Goal: Book appointment/travel/reservation

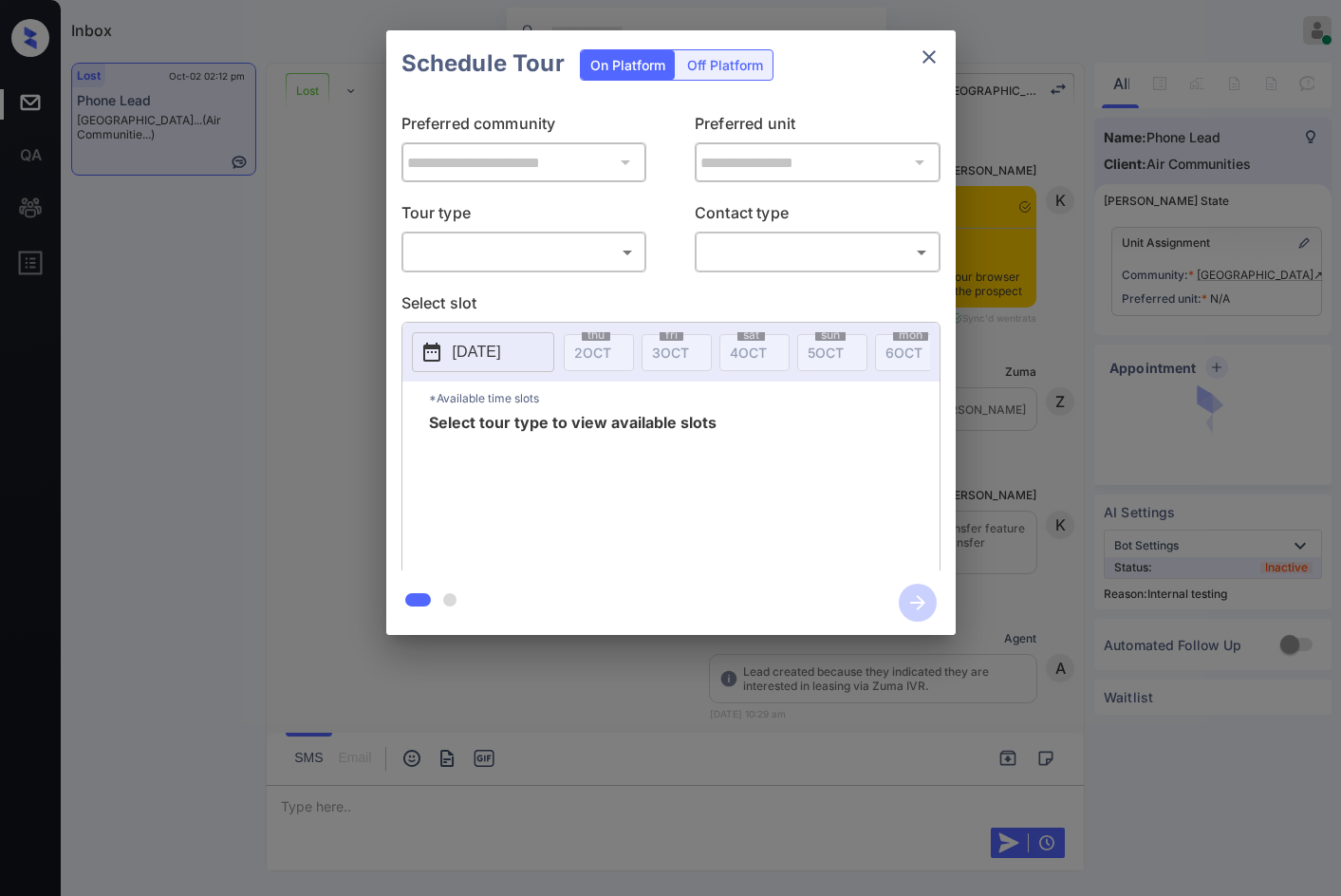
scroll to position [4136, 0]
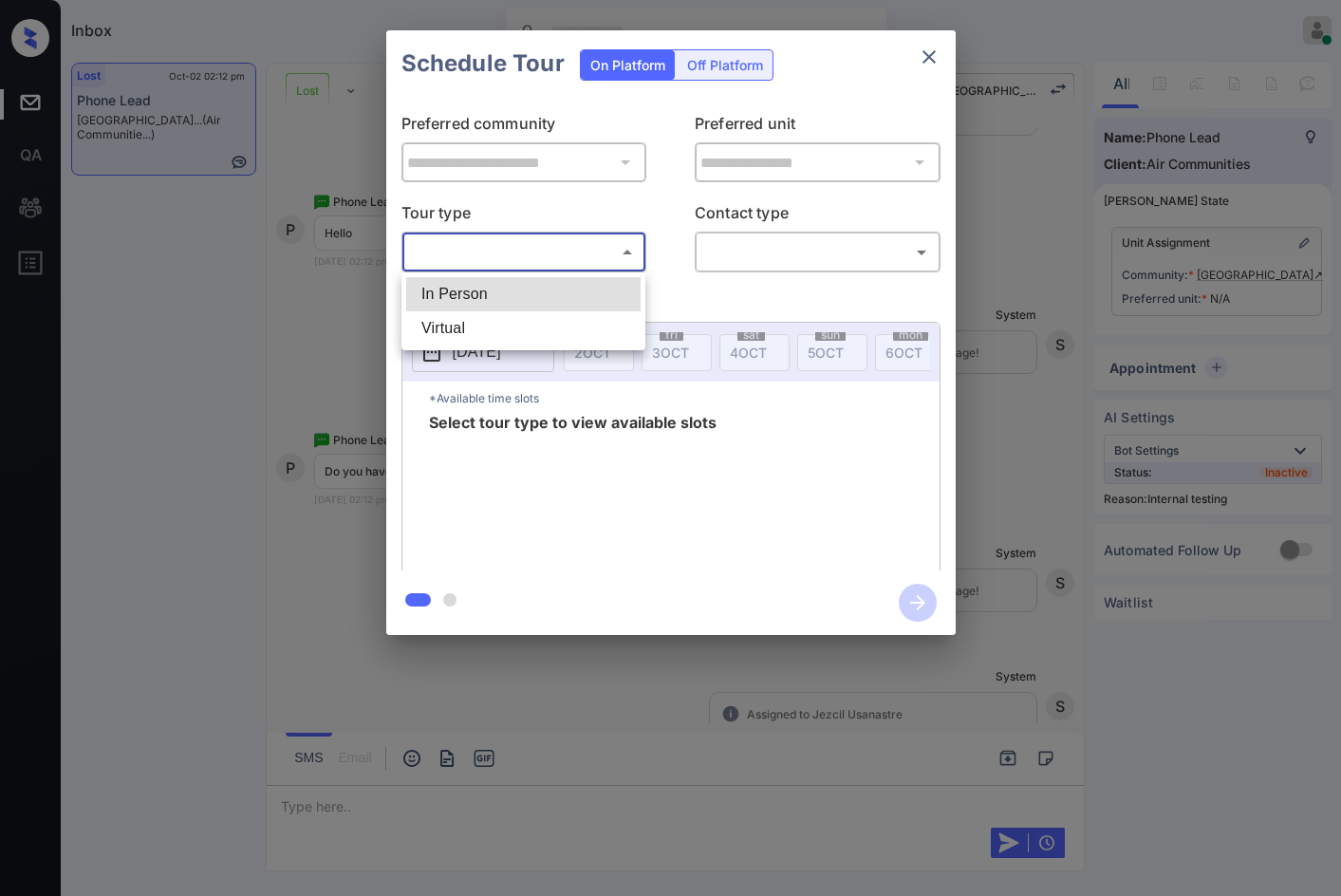
click at [522, 237] on body "Inbox Jezcil Usanastre Online Set yourself offline Set yourself on break Profil…" at bounding box center [670, 448] width 1341 height 896
click at [523, 290] on li "In Person" at bounding box center [524, 294] width 235 height 34
type input "********"
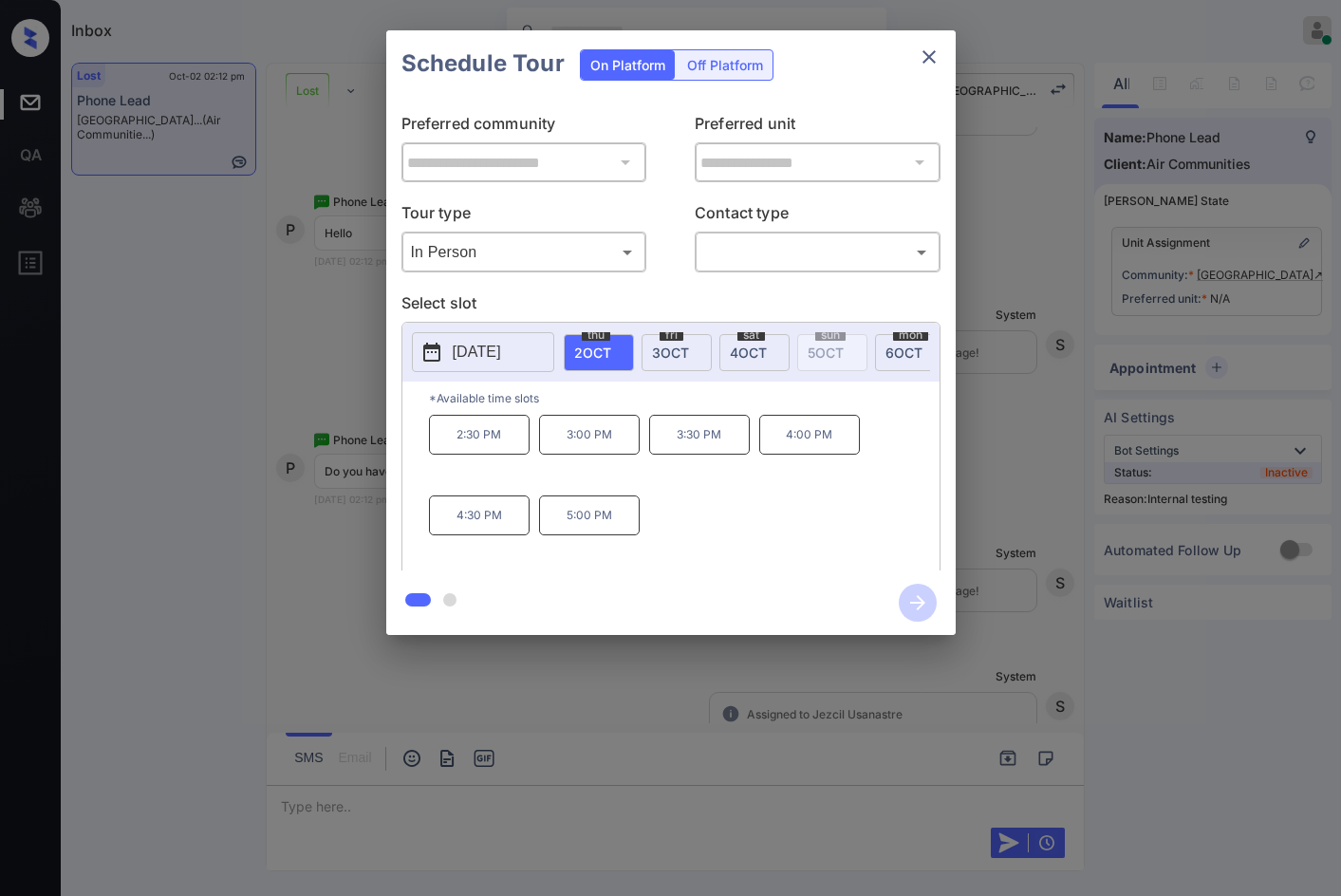
click at [662, 338] on span "fri" at bounding box center [672, 335] width 24 height 12
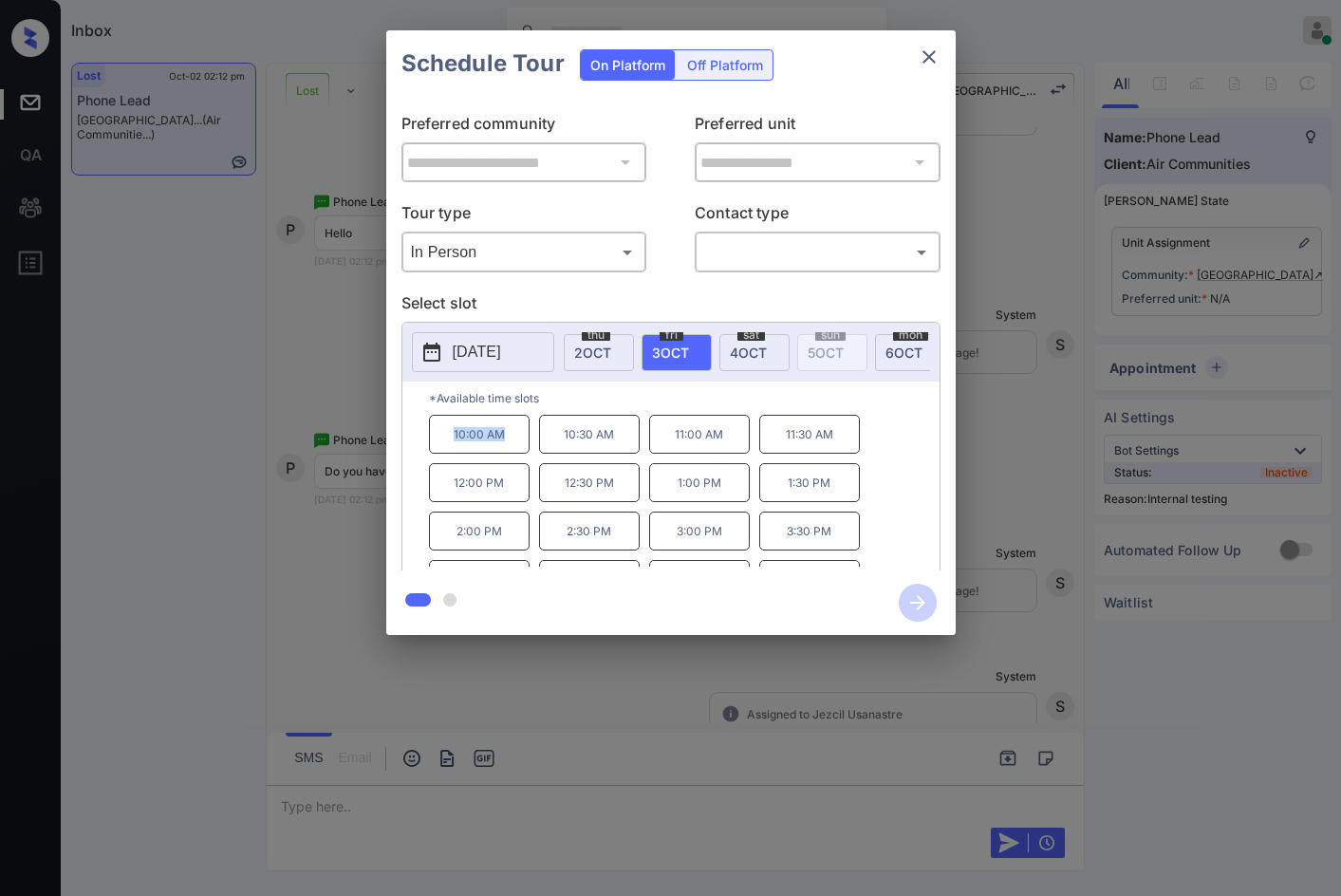
drag, startPoint x: 520, startPoint y: 449, endPoint x: 531, endPoint y: 449, distance: 11.0
click at [531, 449] on div "10:00 AM 10:30 AM 11:00 AM 11:30 AM 12:00 PM 12:30 PM 1:00 PM 1:30 PM 2:00 PM 2…" at bounding box center [685, 490] width 511 height 152
copy p "10:00 AM"
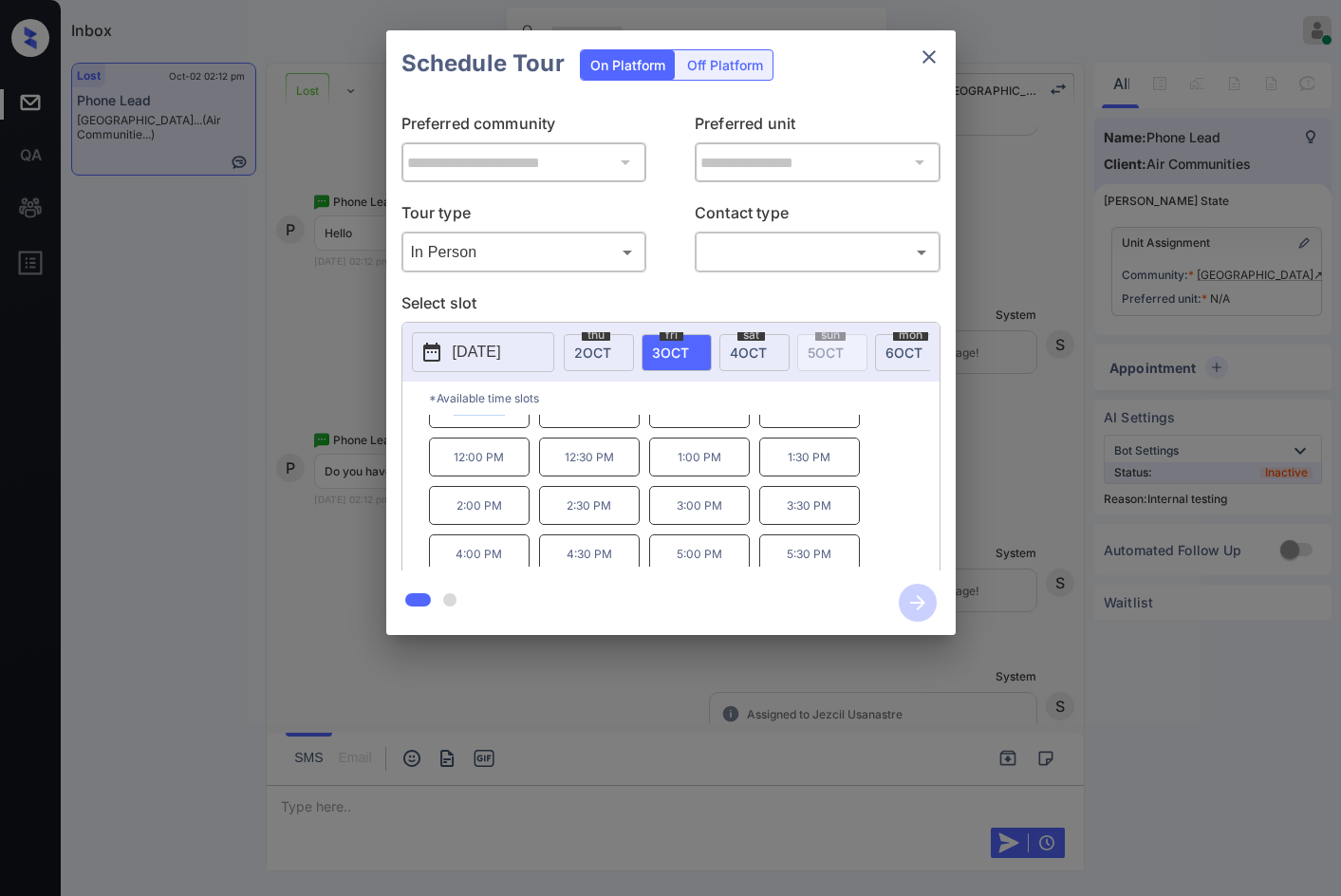
scroll to position [32, 0]
click at [651, 684] on div at bounding box center [670, 448] width 1341 height 896
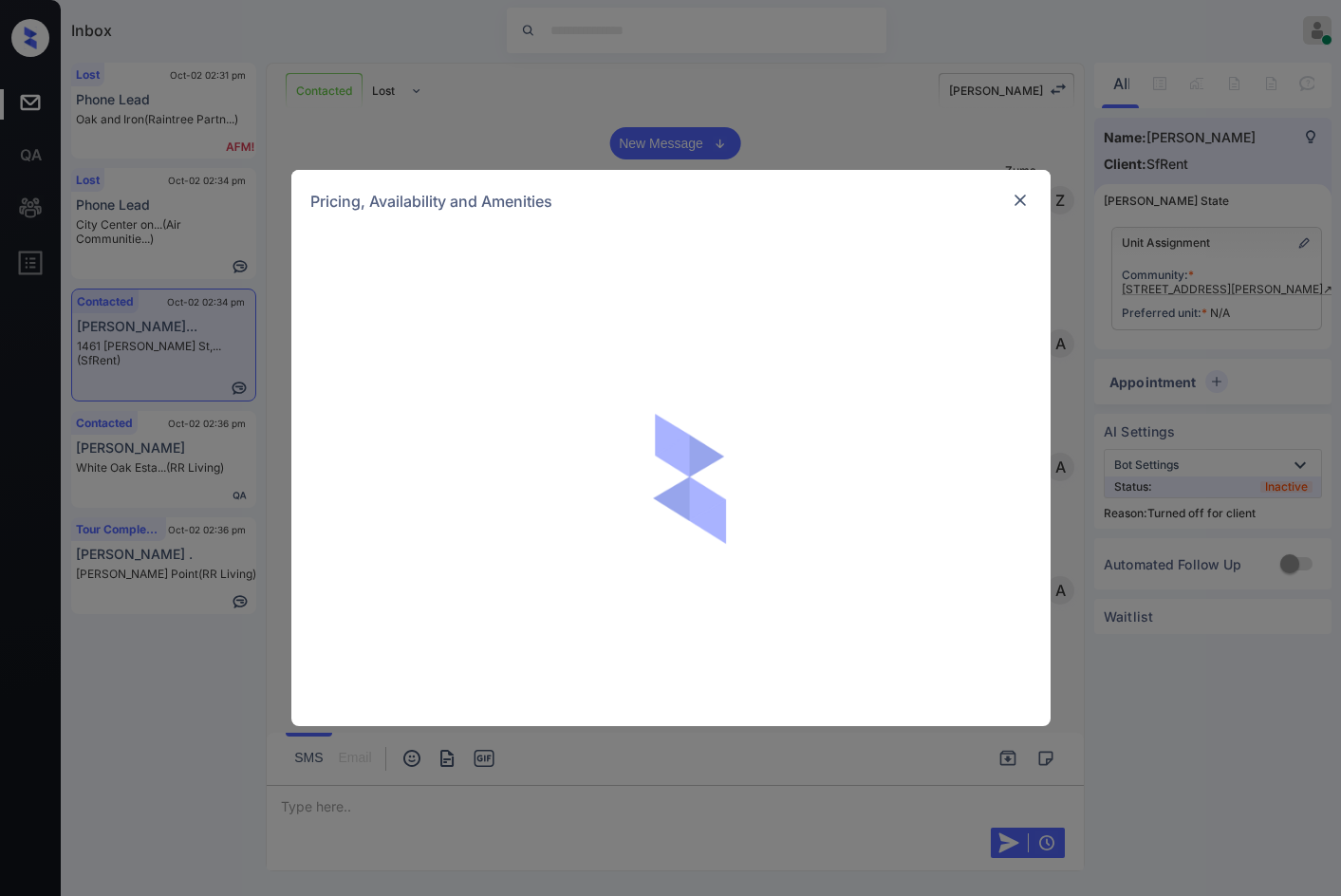
scroll to position [3113, 0]
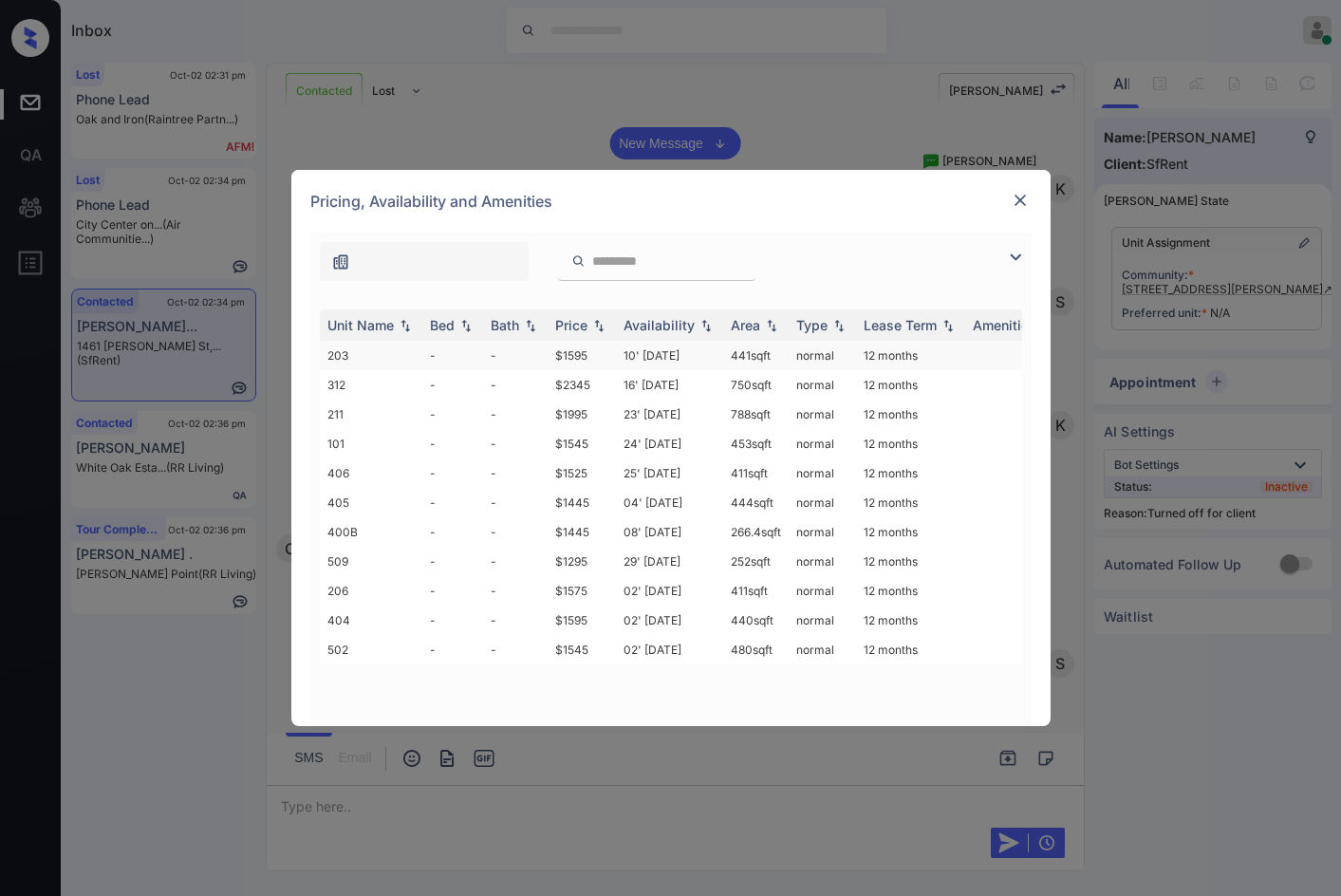
click at [602, 362] on td "$1595" at bounding box center [583, 356] width 69 height 29
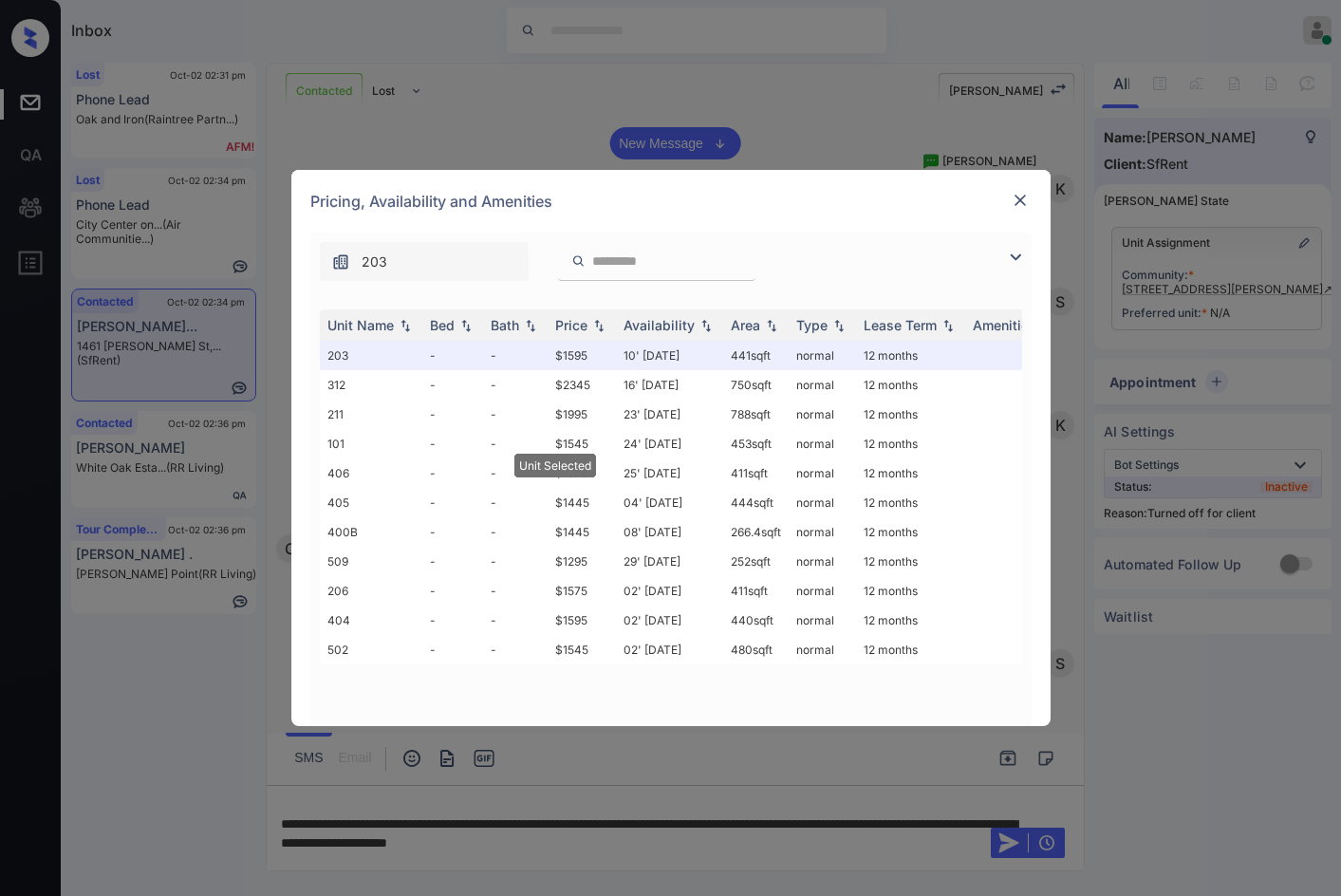
click at [698, 145] on div "**********" at bounding box center [670, 448] width 1341 height 896
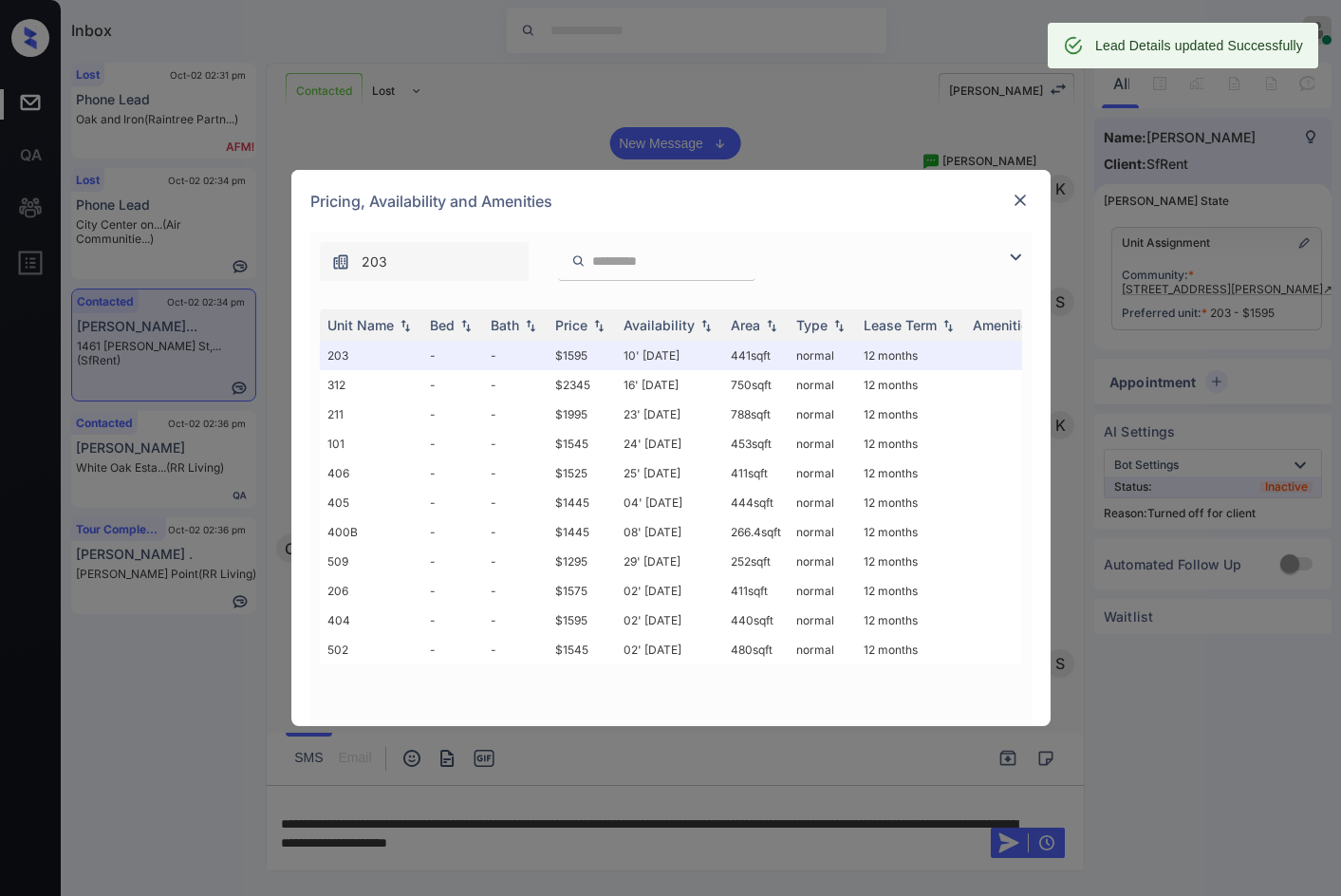
click at [1021, 201] on img at bounding box center [1020, 199] width 19 height 19
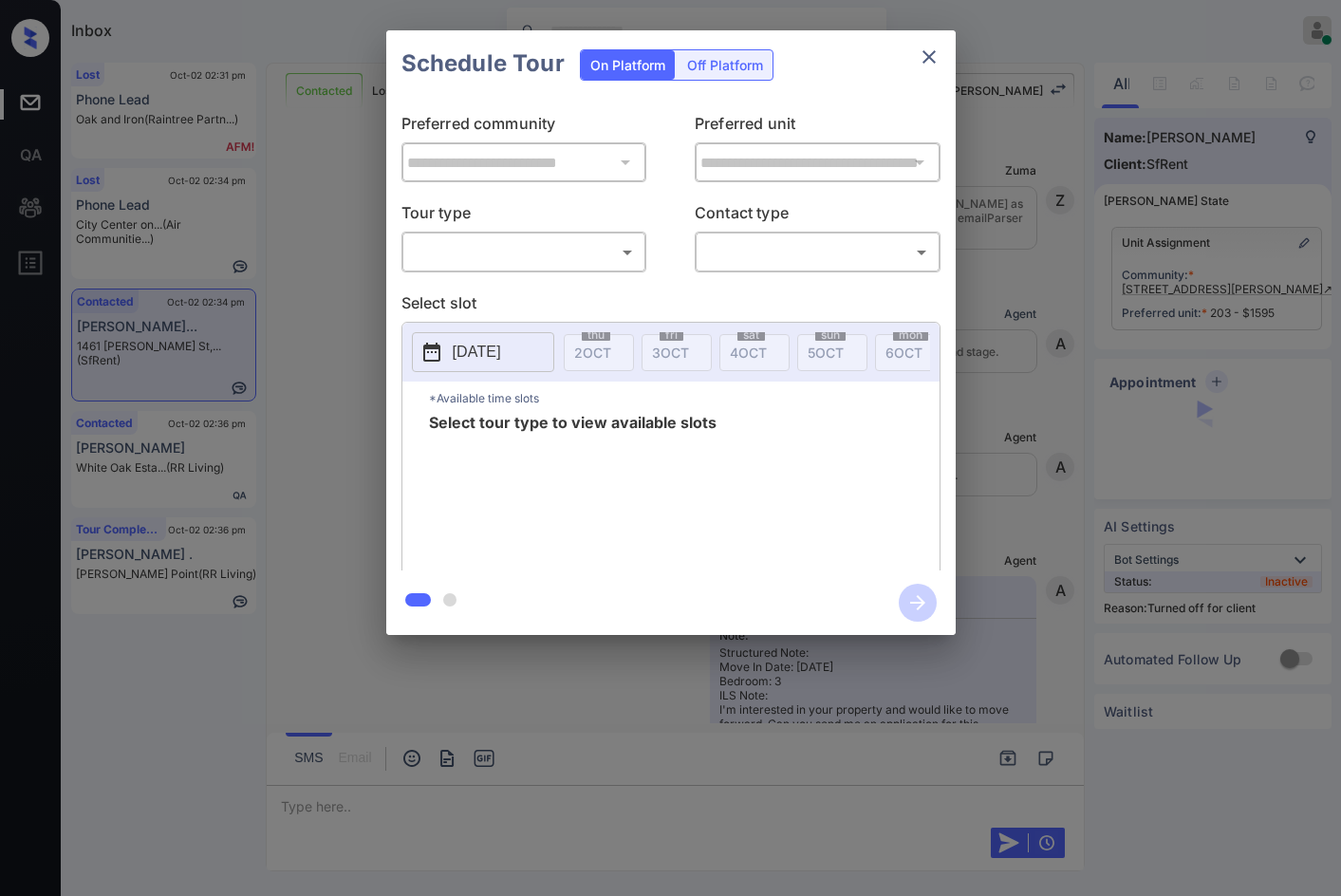
scroll to position [3635, 0]
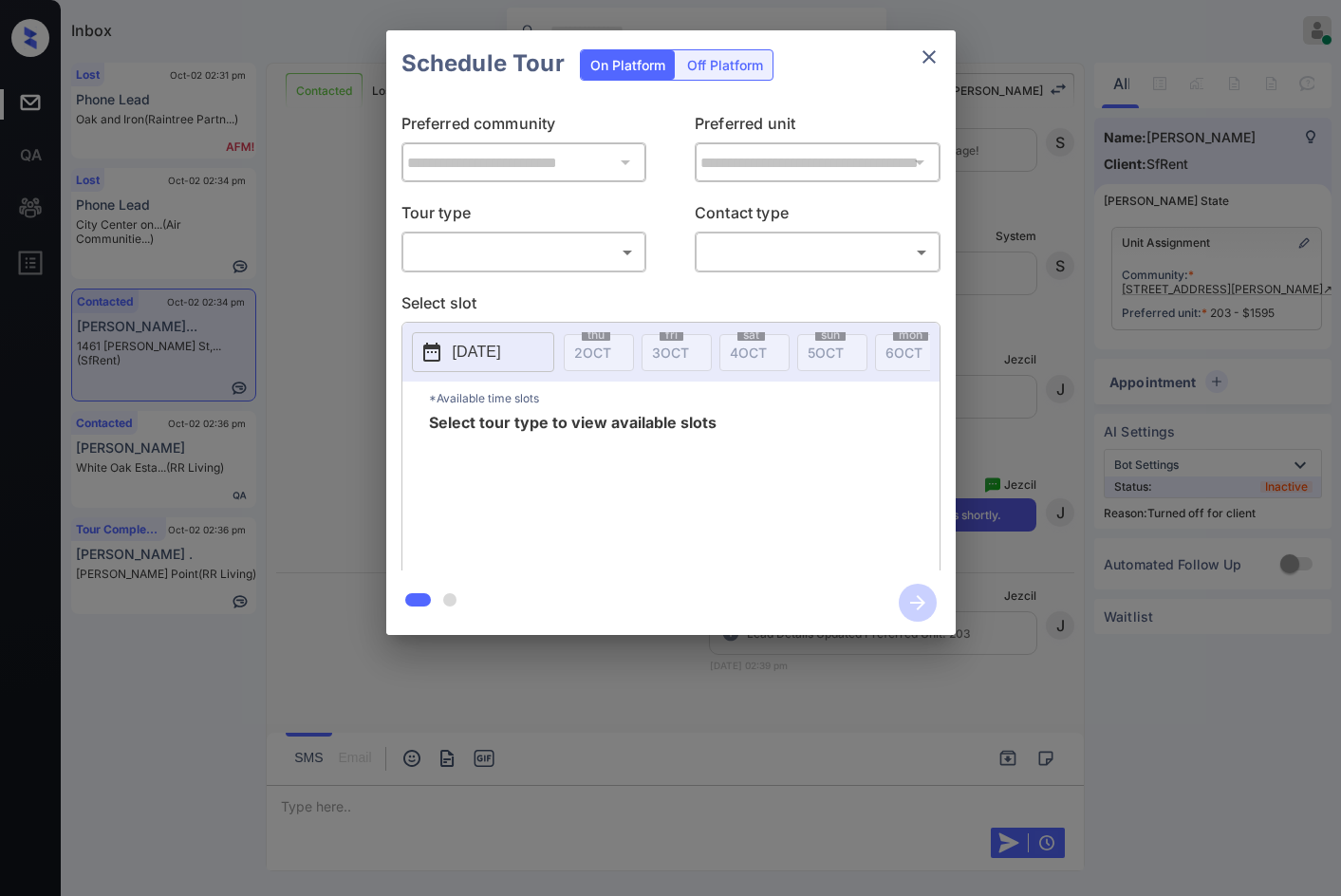
click at [718, 48] on div "On Platform Off Platform" at bounding box center [676, 64] width 194 height 67
click at [713, 55] on div "Off Platform" at bounding box center [725, 65] width 95 height 29
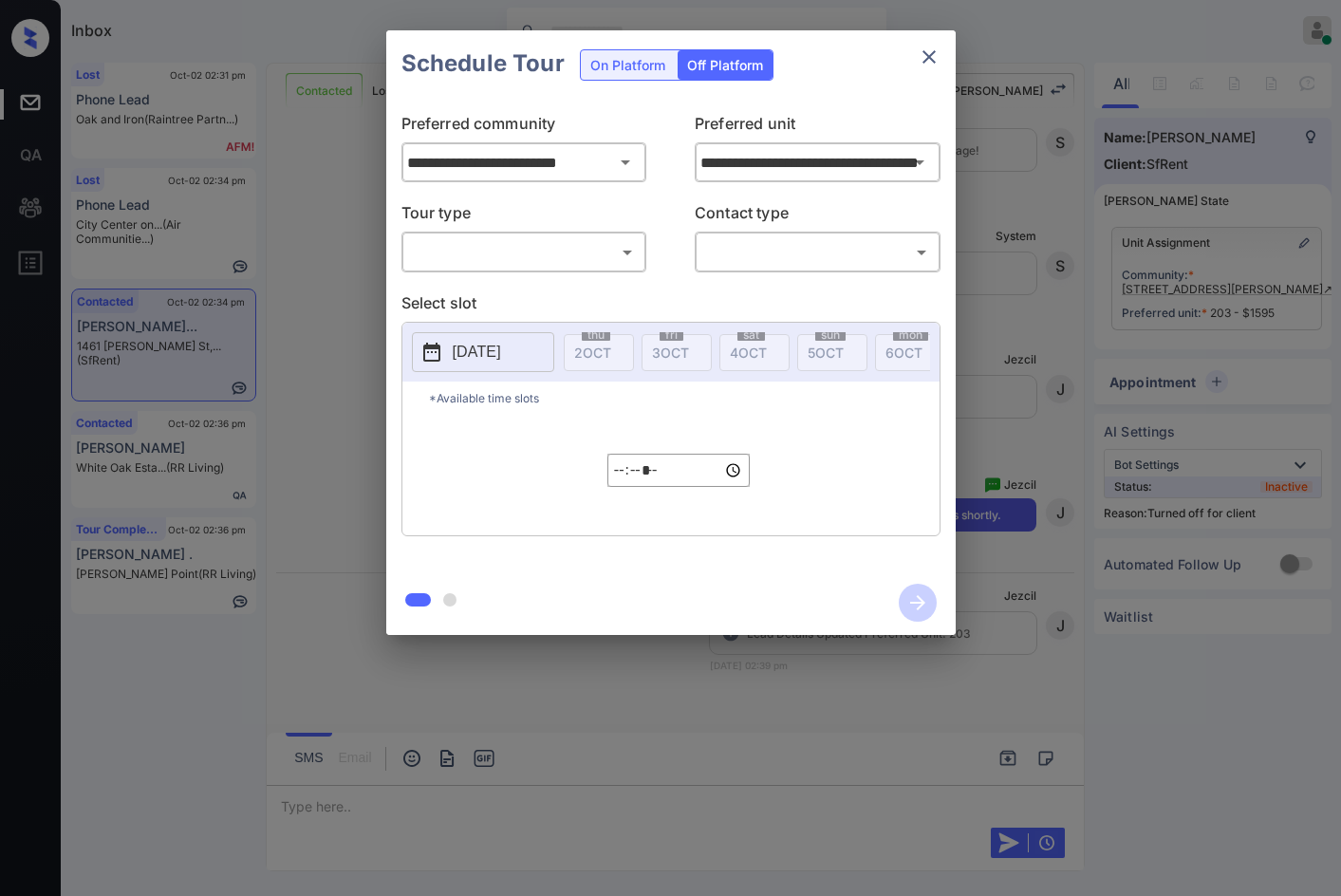
click at [587, 264] on body "Inbox Jezcil Usanastre Online Set yourself offline Set yourself on break Profil…" at bounding box center [670, 448] width 1341 height 896
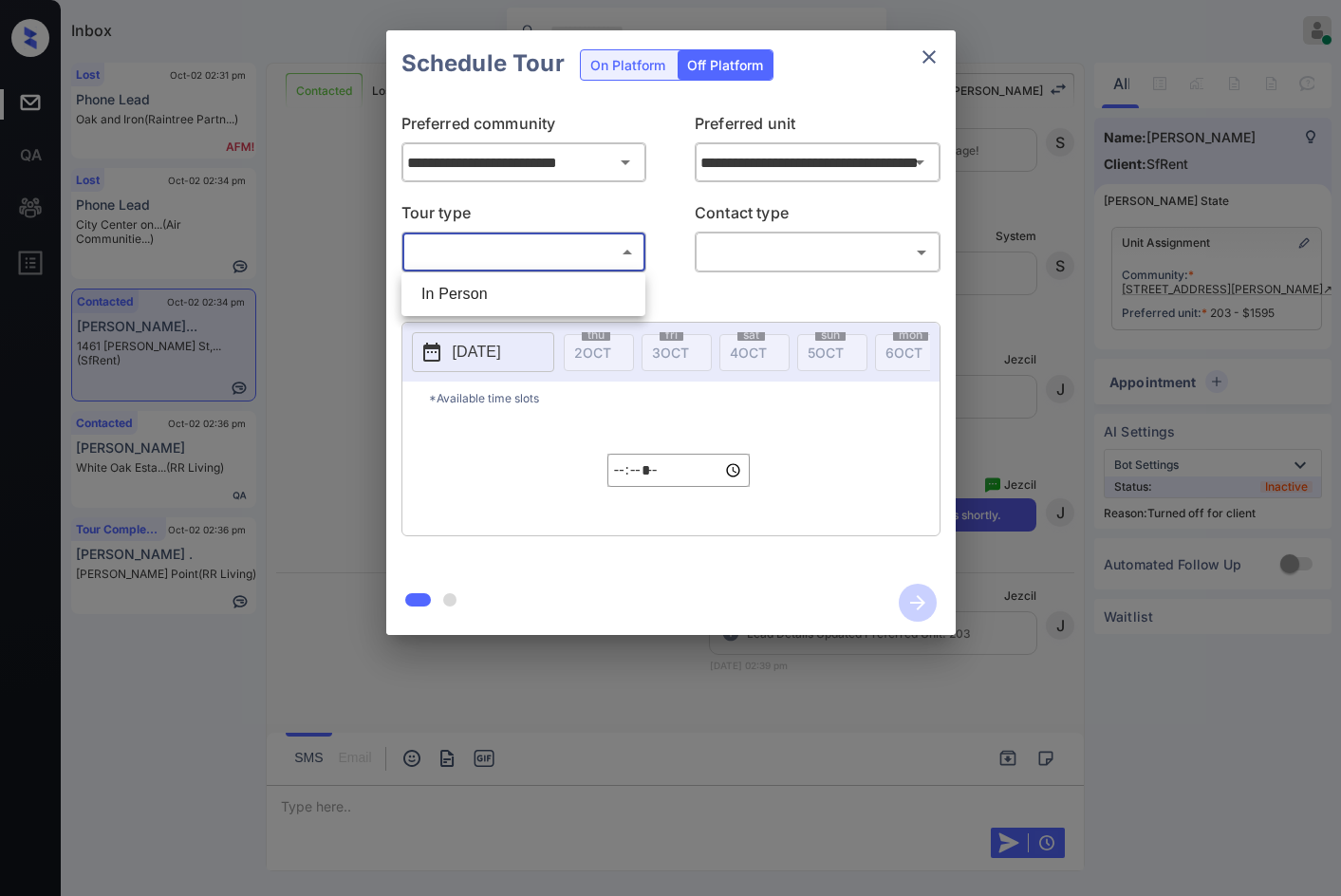
click at [584, 291] on li "In Person" at bounding box center [524, 294] width 235 height 34
type input "********"
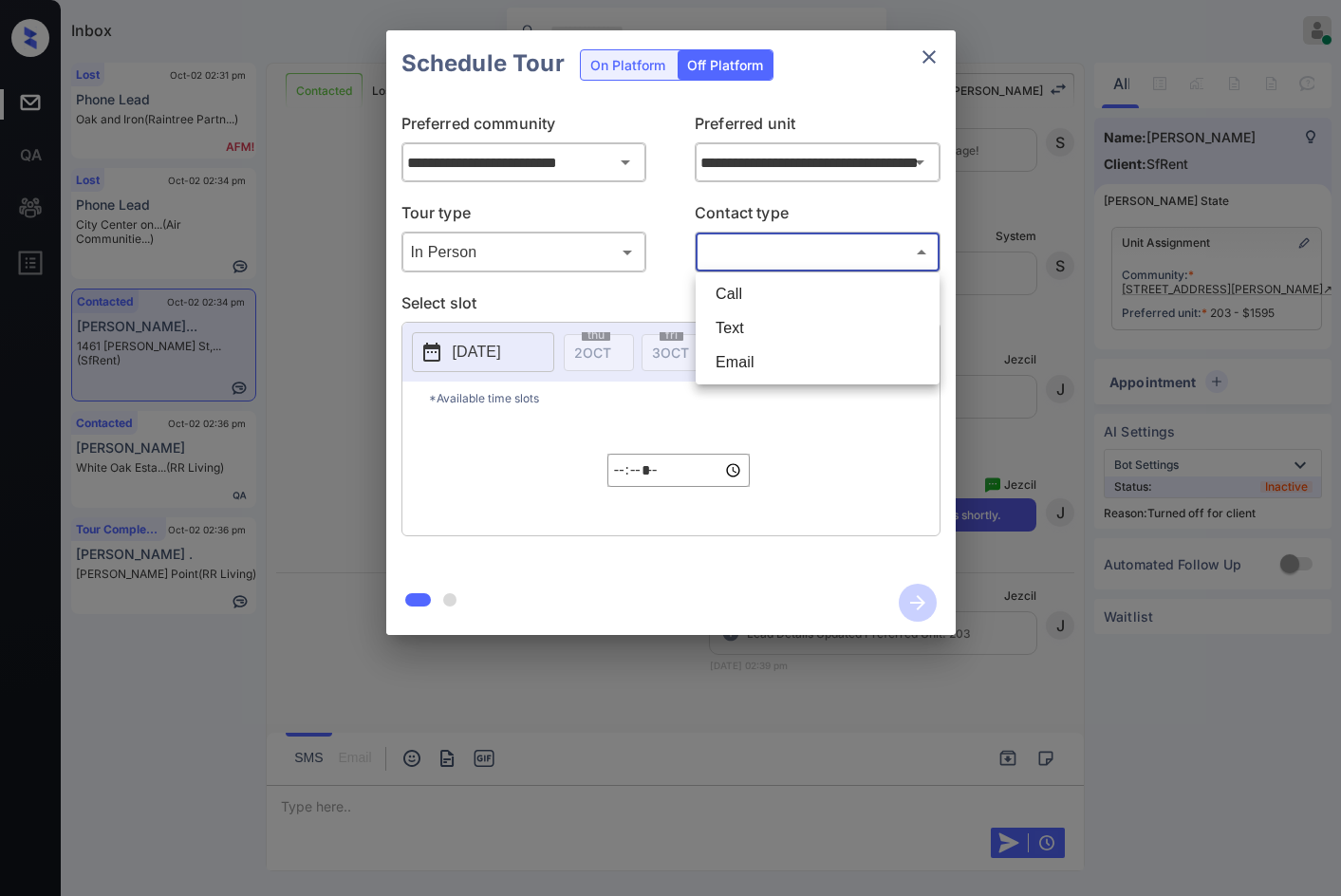
click at [810, 251] on body "Inbox Jezcil Usanastre Online Set yourself offline Set yourself on break Profil…" at bounding box center [670, 448] width 1341 height 896
click at [795, 350] on li "Email" at bounding box center [817, 363] width 235 height 34
type input "*****"
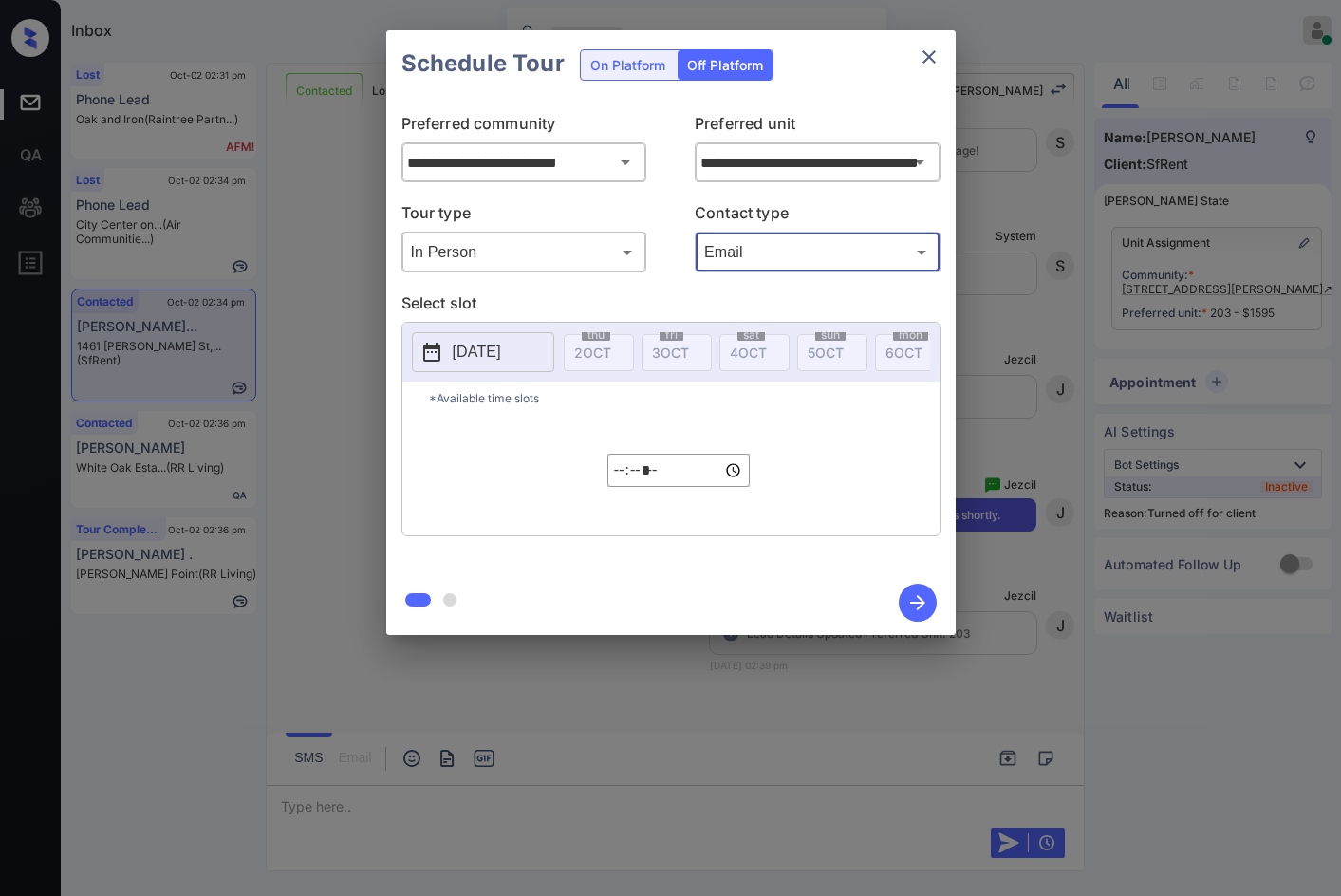
click at [501, 351] on p "2025-10-02" at bounding box center [476, 352] width 48 height 23
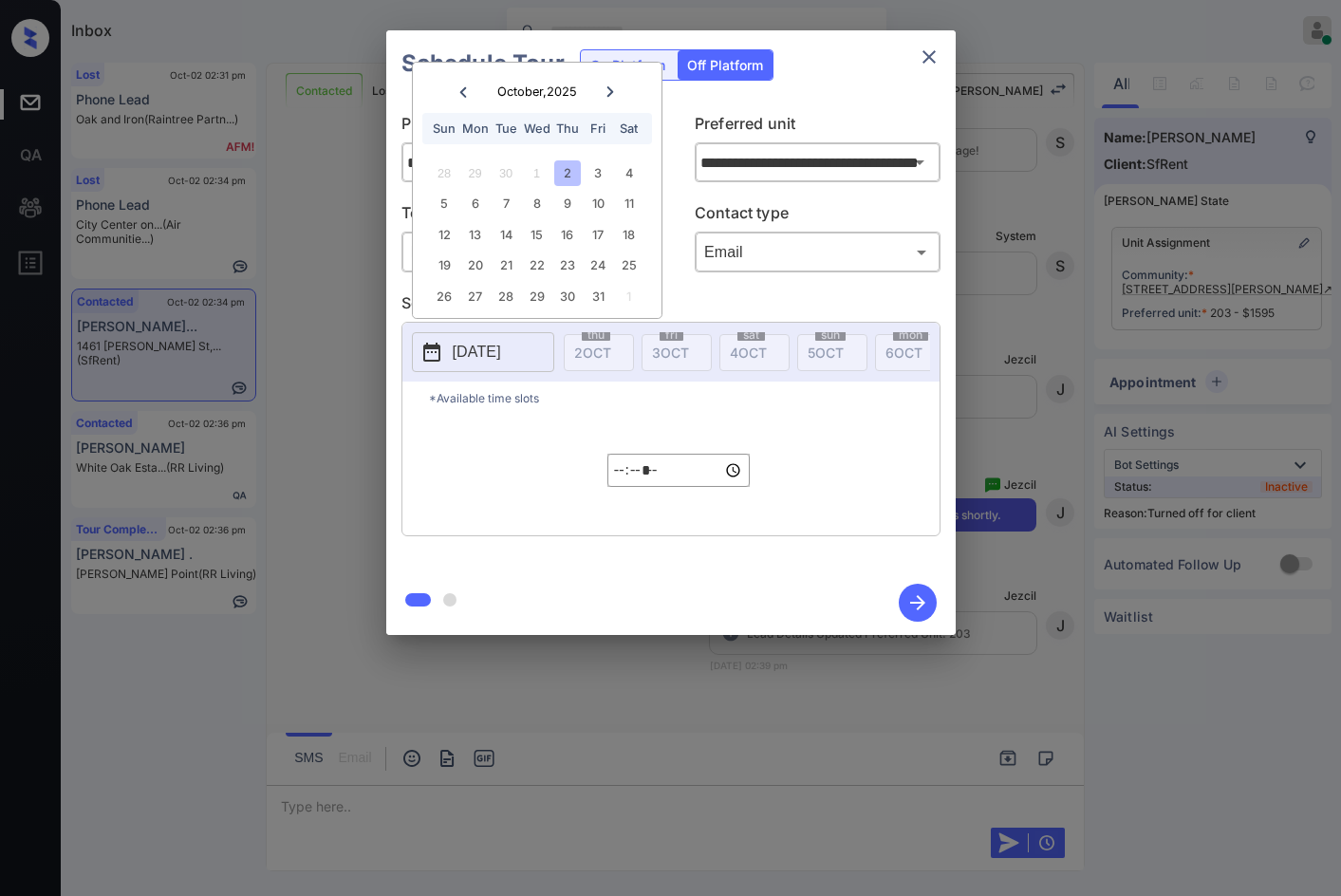
drag, startPoint x: 635, startPoint y: 173, endPoint x: 643, endPoint y: 201, distance: 29.1
click at [634, 172] on div "4" at bounding box center [629, 173] width 26 height 26
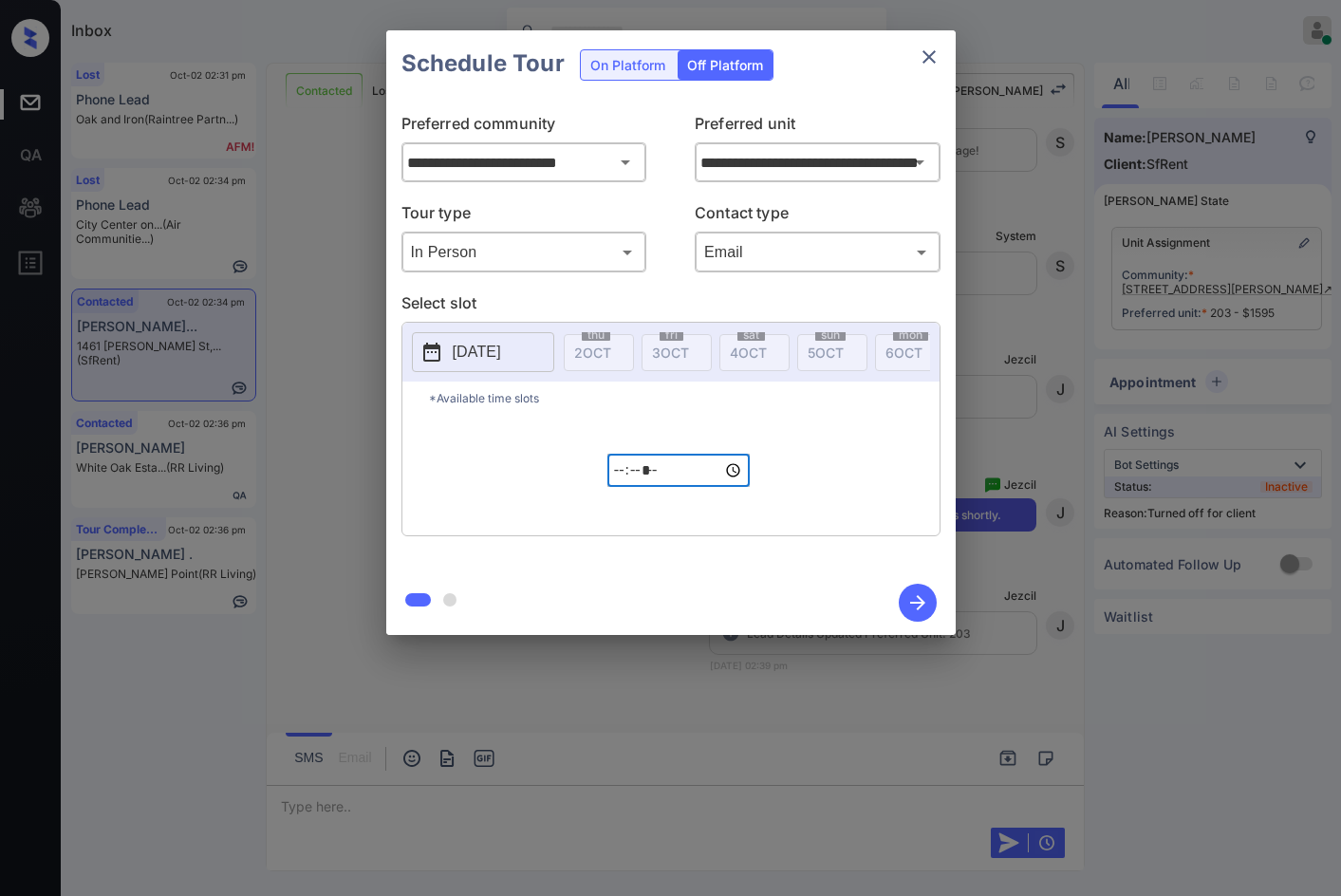
click at [619, 484] on input "*****" at bounding box center [678, 471] width 142 height 33
type input "*****"
click at [913, 587] on icon "button" at bounding box center [918, 602] width 38 height 38
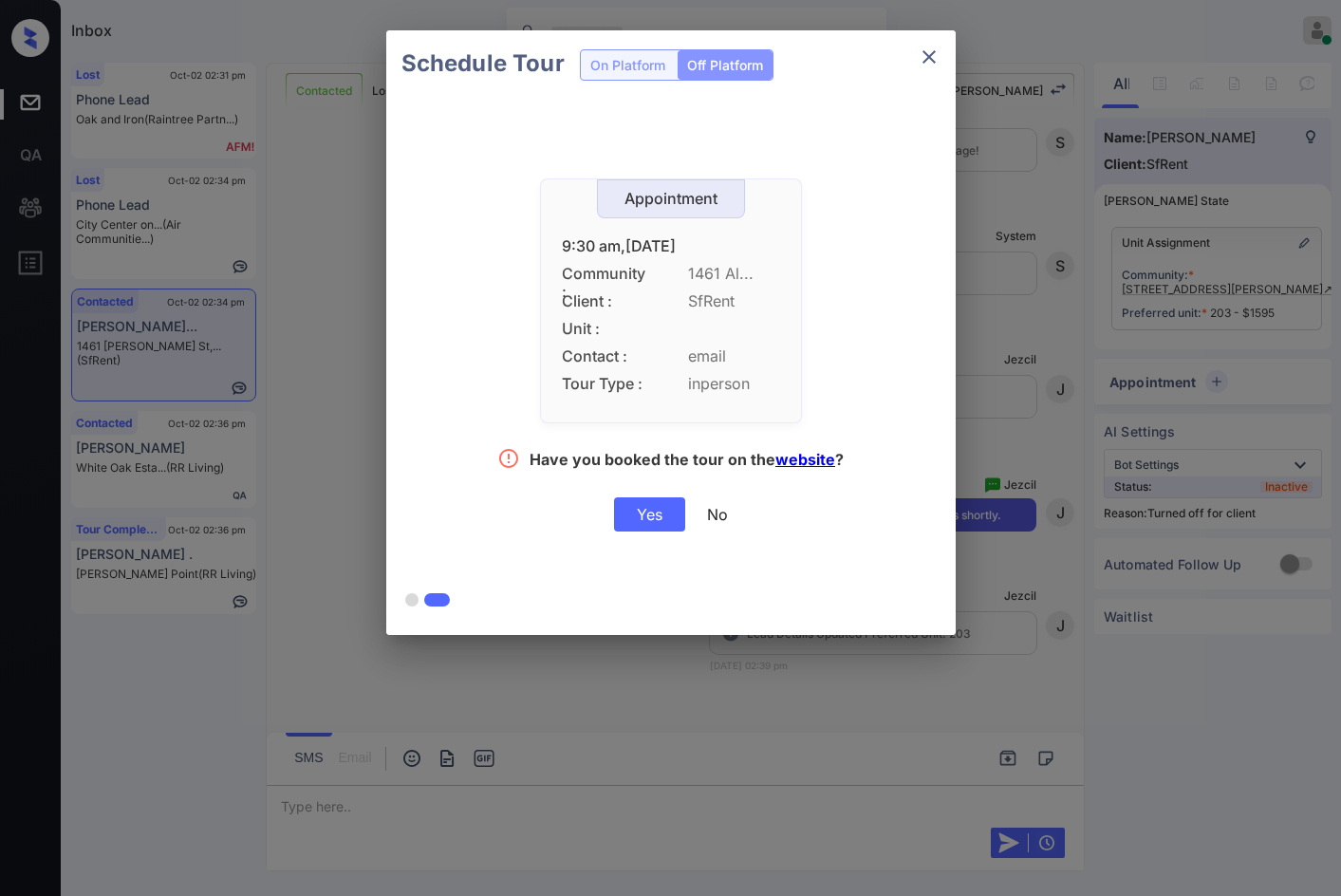
click at [645, 517] on div "Yes" at bounding box center [649, 514] width 71 height 34
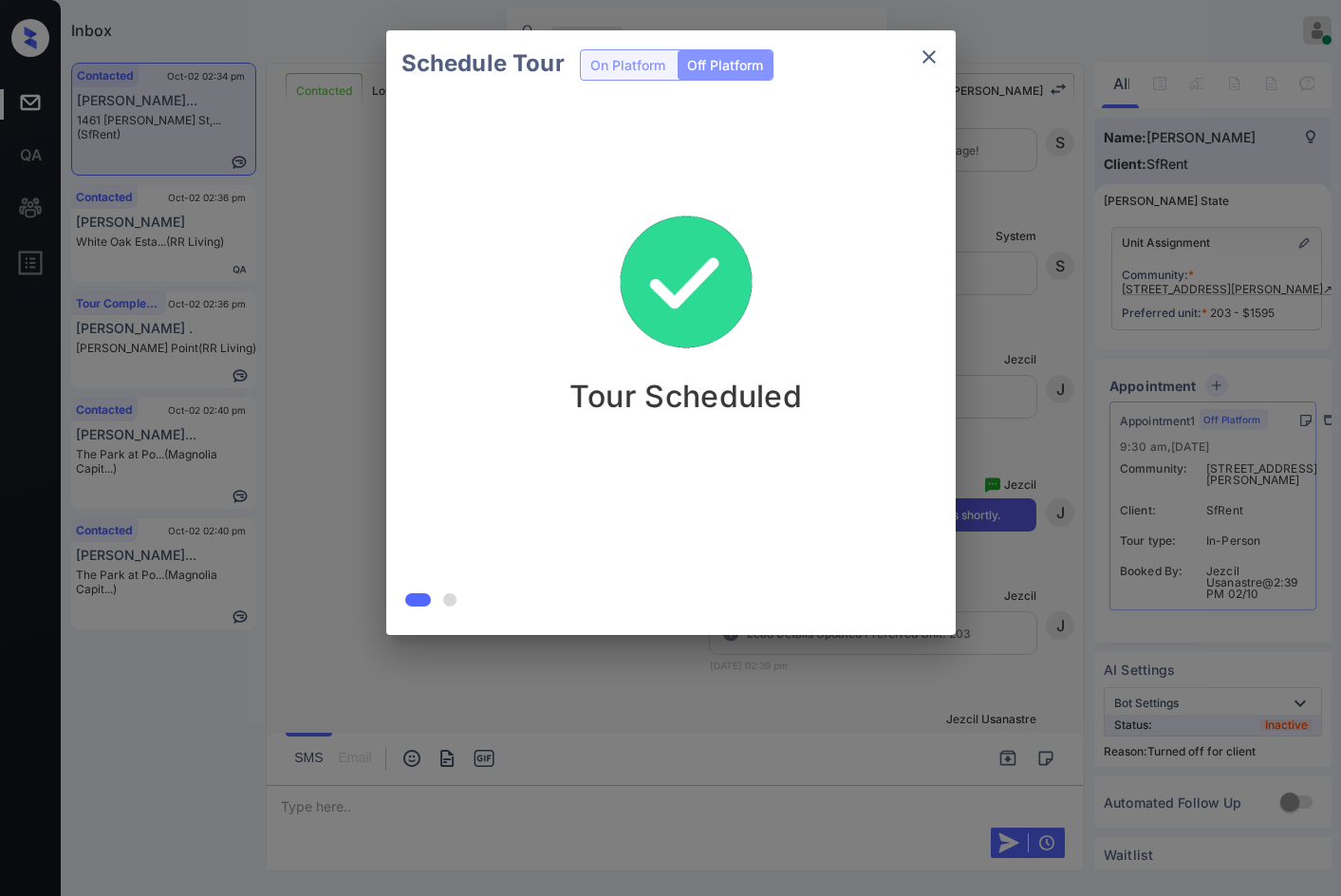
scroll to position [3756, 0]
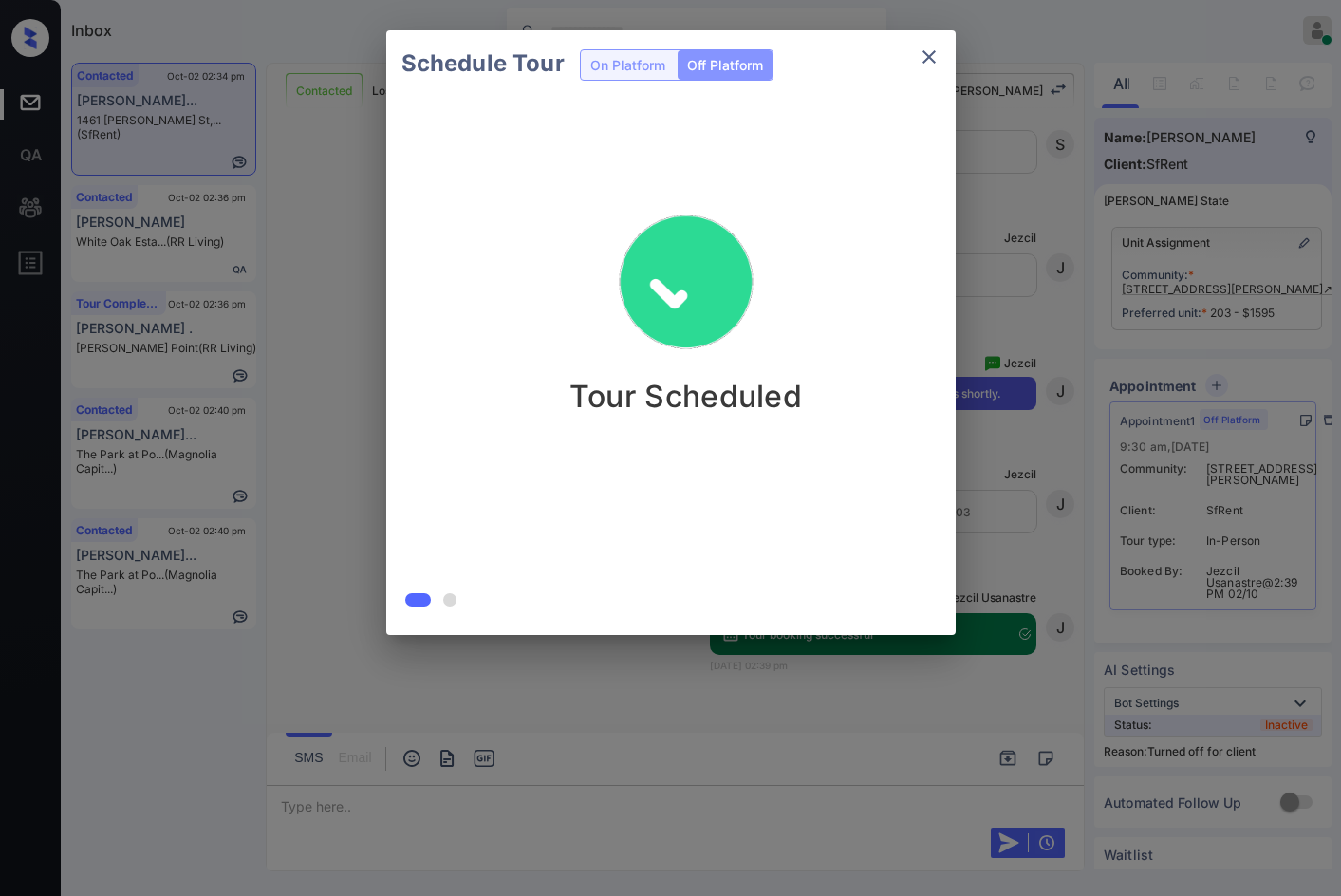
click at [291, 471] on div "Schedule Tour On Platform Off Platform Tour Scheduled" at bounding box center [670, 332] width 1341 height 665
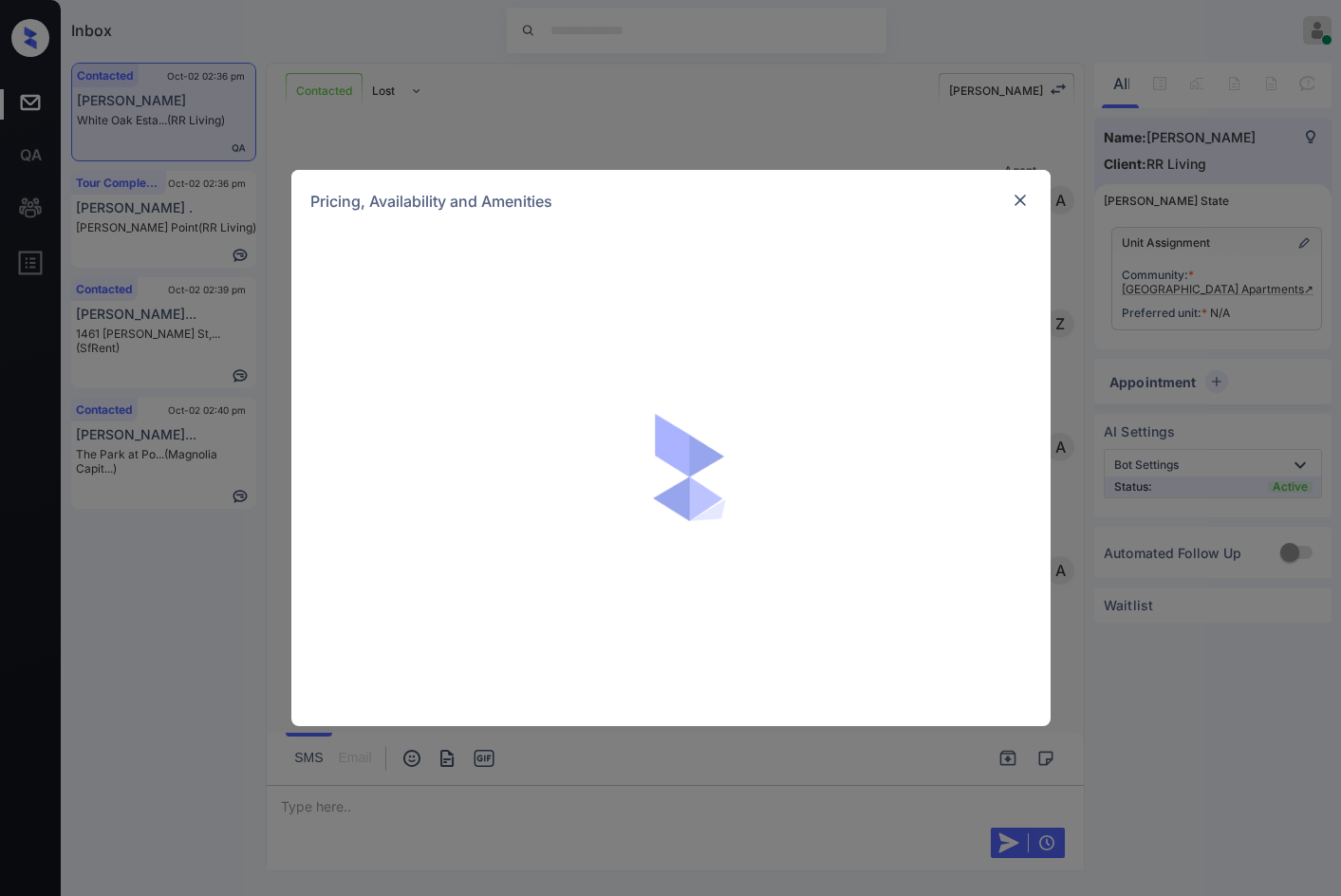
scroll to position [1951, 0]
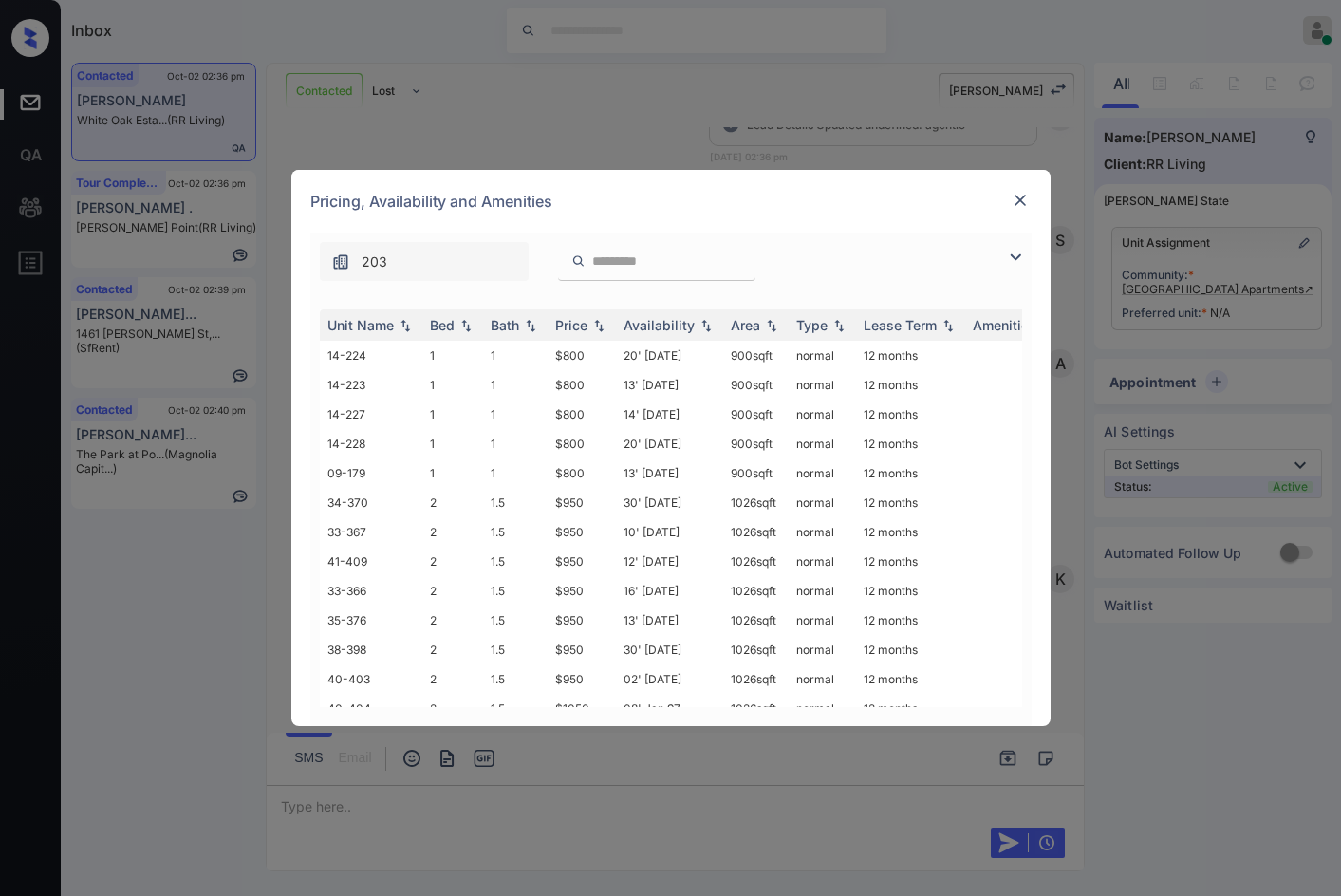
click at [1018, 257] on img at bounding box center [1015, 256] width 23 height 23
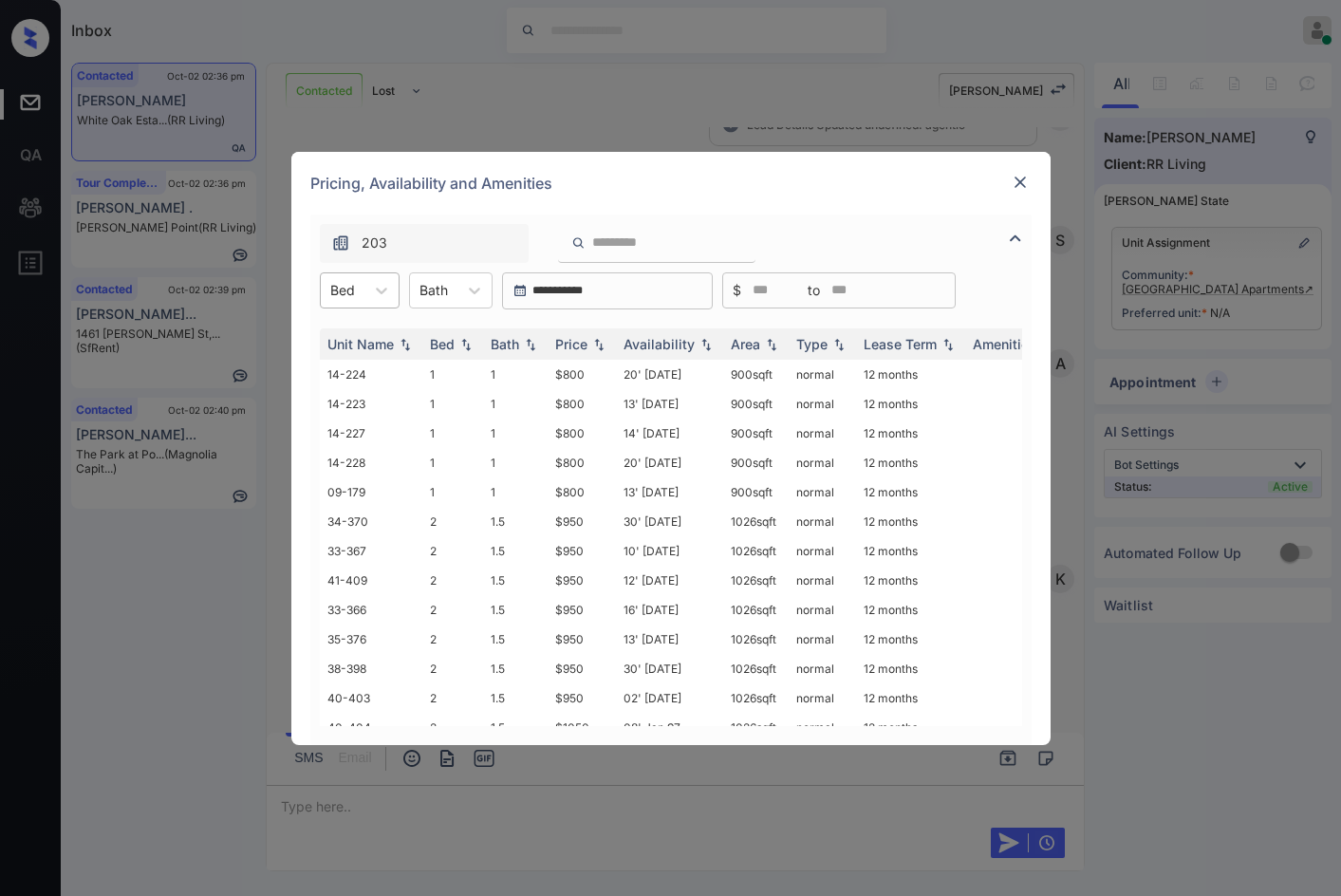
click at [340, 291] on div at bounding box center [342, 290] width 25 height 20
click at [339, 408] on div "3" at bounding box center [360, 405] width 80 height 34
click at [1015, 184] on img at bounding box center [1020, 182] width 19 height 19
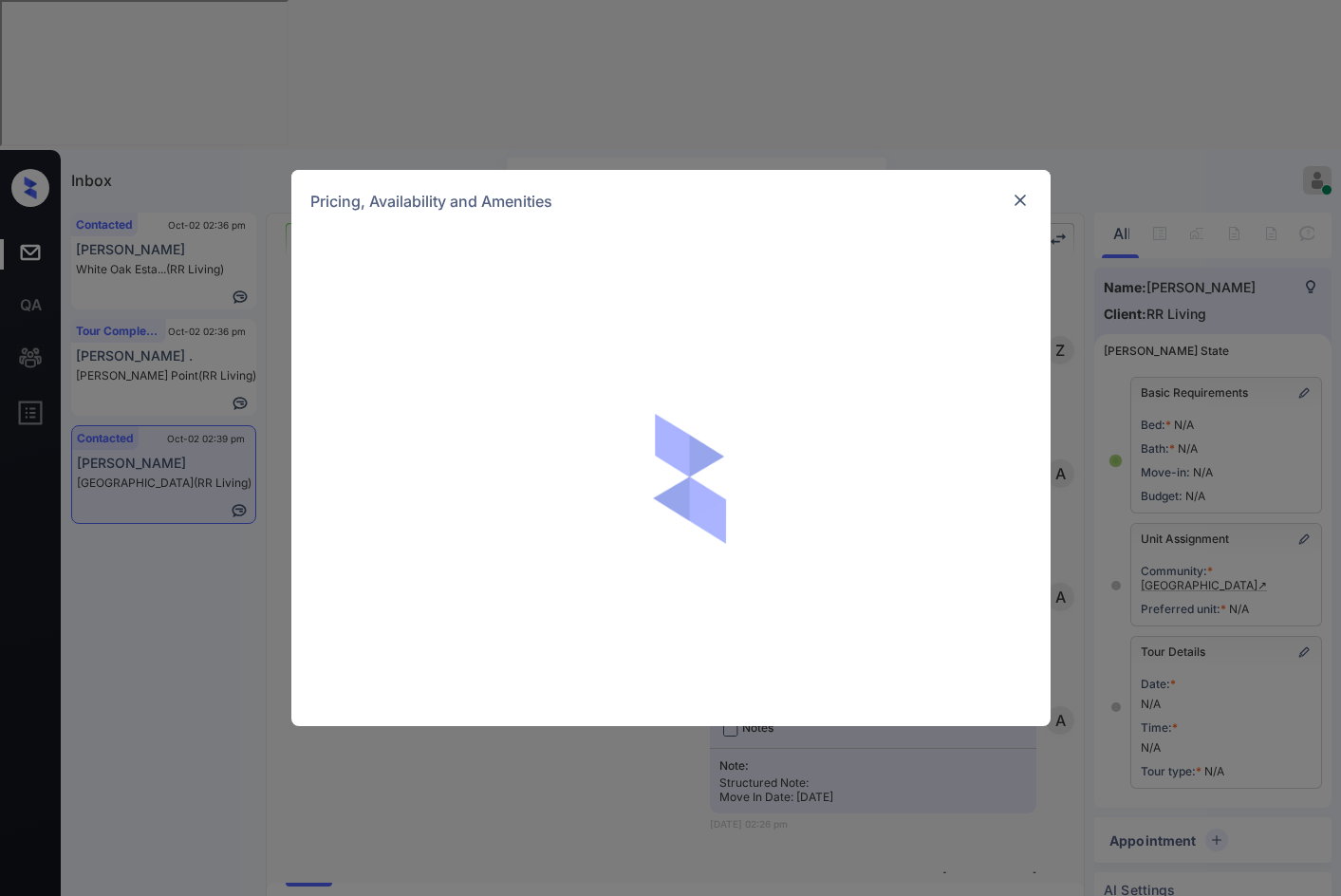
scroll to position [939, 0]
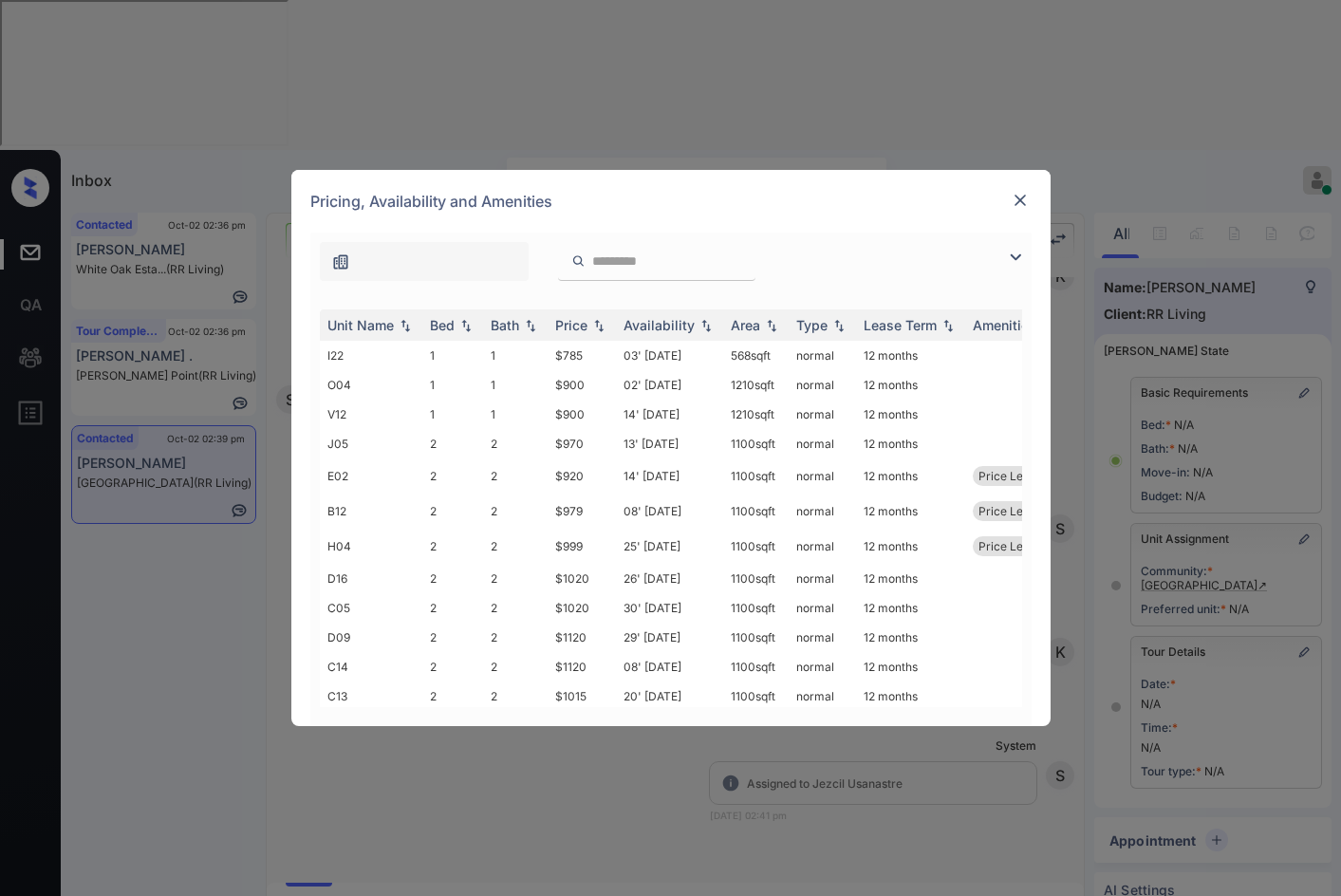
click at [1022, 252] on img at bounding box center [1015, 256] width 23 height 23
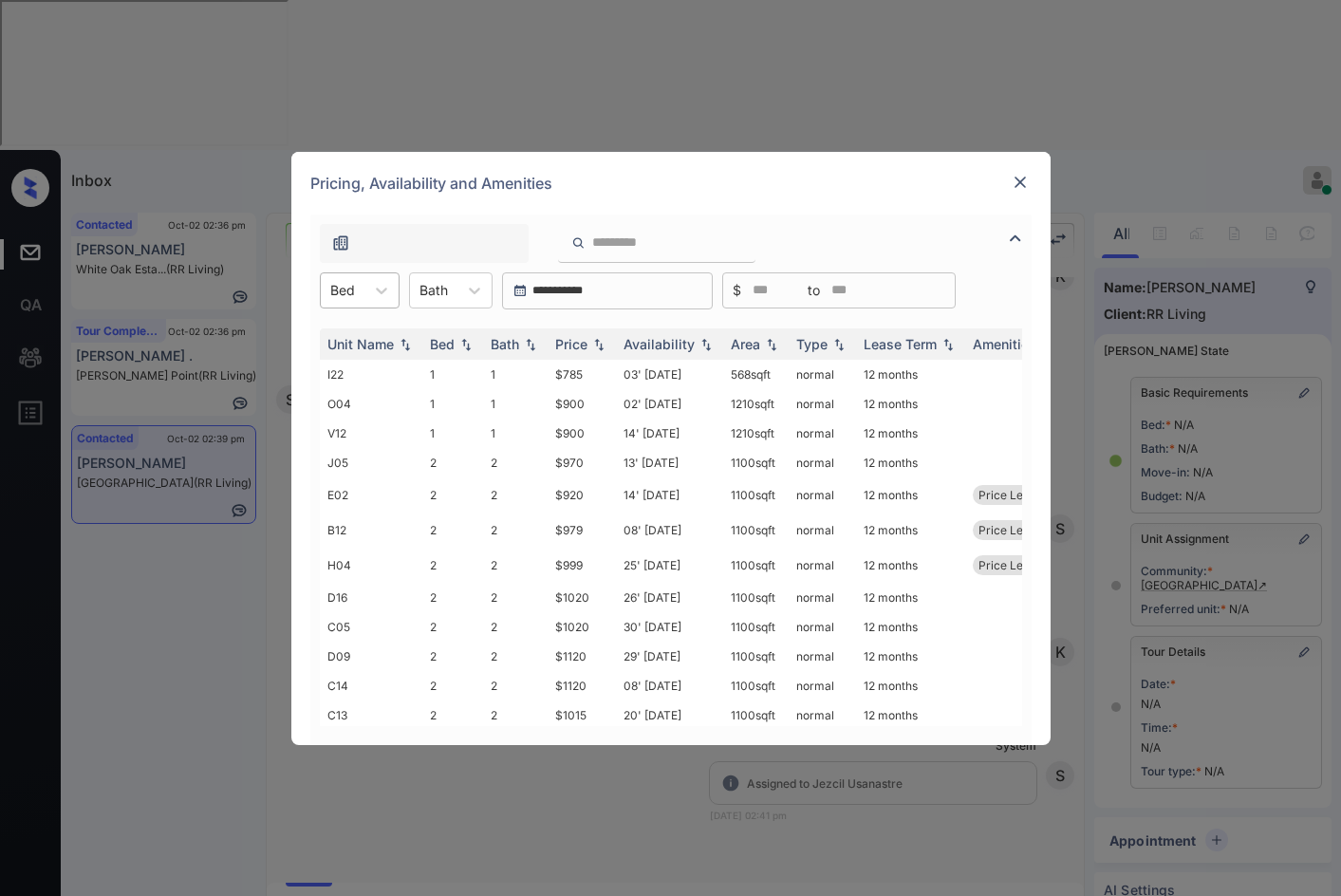
click at [354, 294] on div at bounding box center [342, 290] width 25 height 20
click at [367, 344] on div "1" at bounding box center [360, 337] width 80 height 34
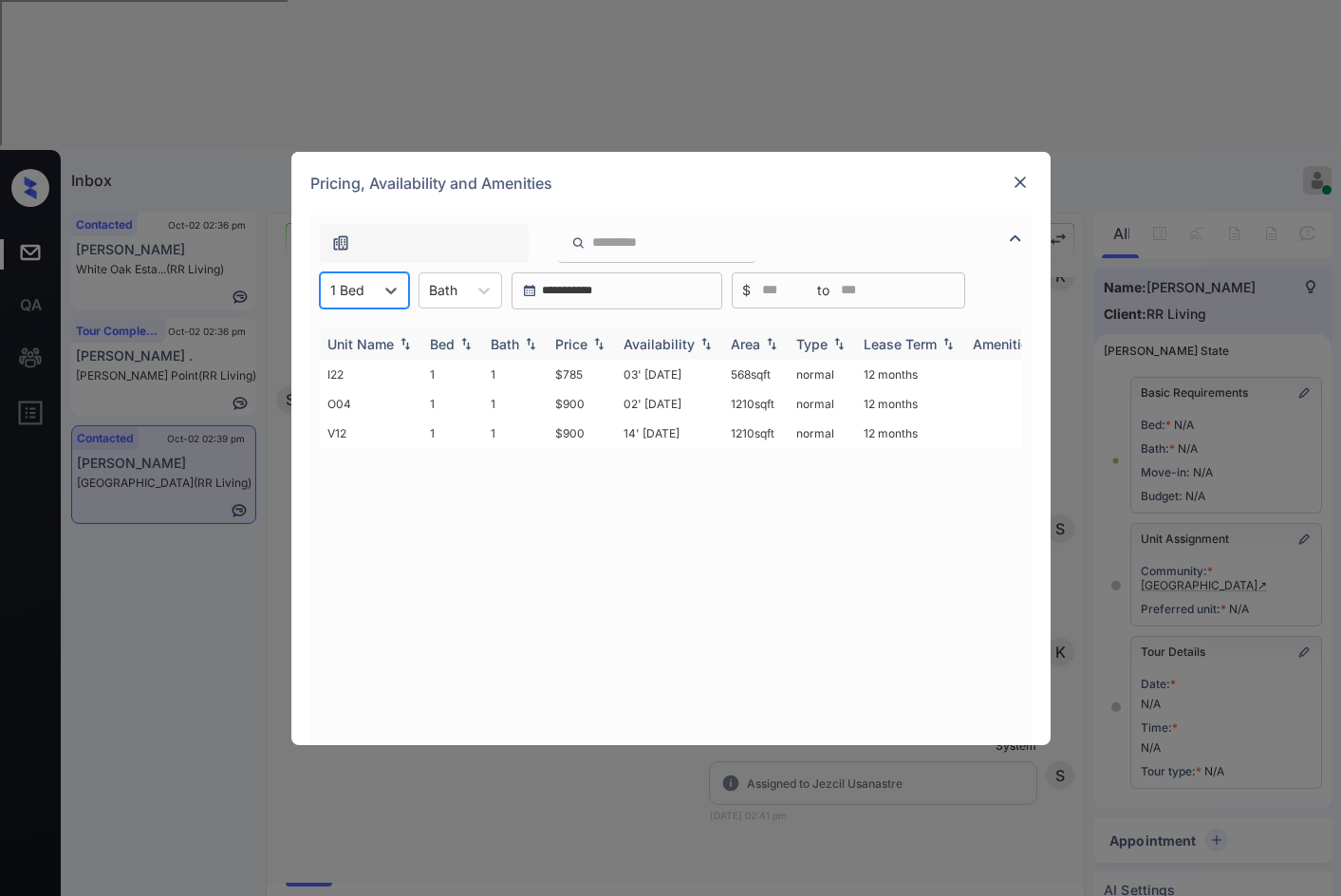
click at [599, 339] on img at bounding box center [598, 344] width 19 height 14
drag, startPoint x: 582, startPoint y: 379, endPoint x: 606, endPoint y: 381, distance: 24.1
click at [606, 381] on td "$785" at bounding box center [583, 374] width 69 height 29
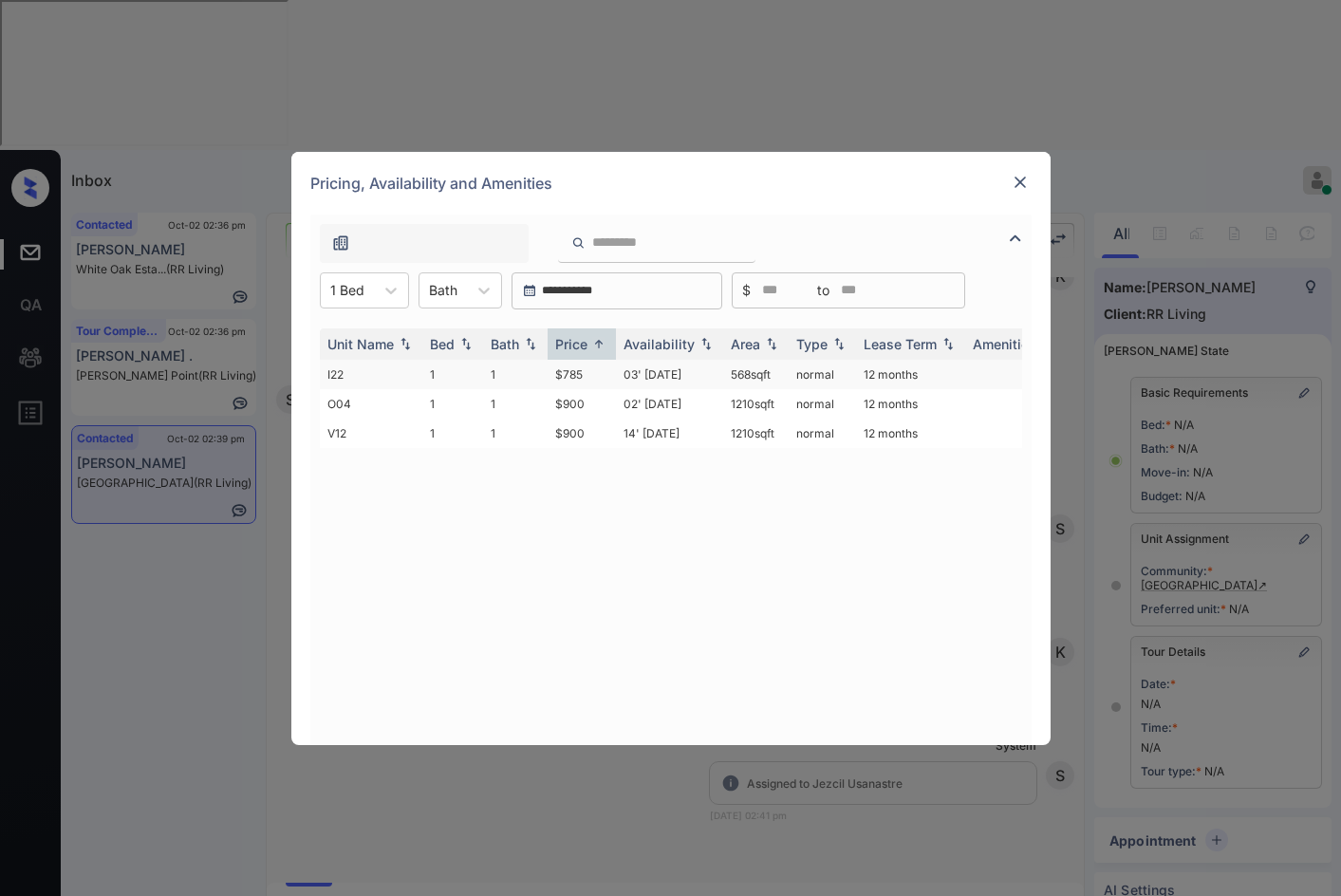
click at [606, 381] on td "$785" at bounding box center [583, 374] width 69 height 29
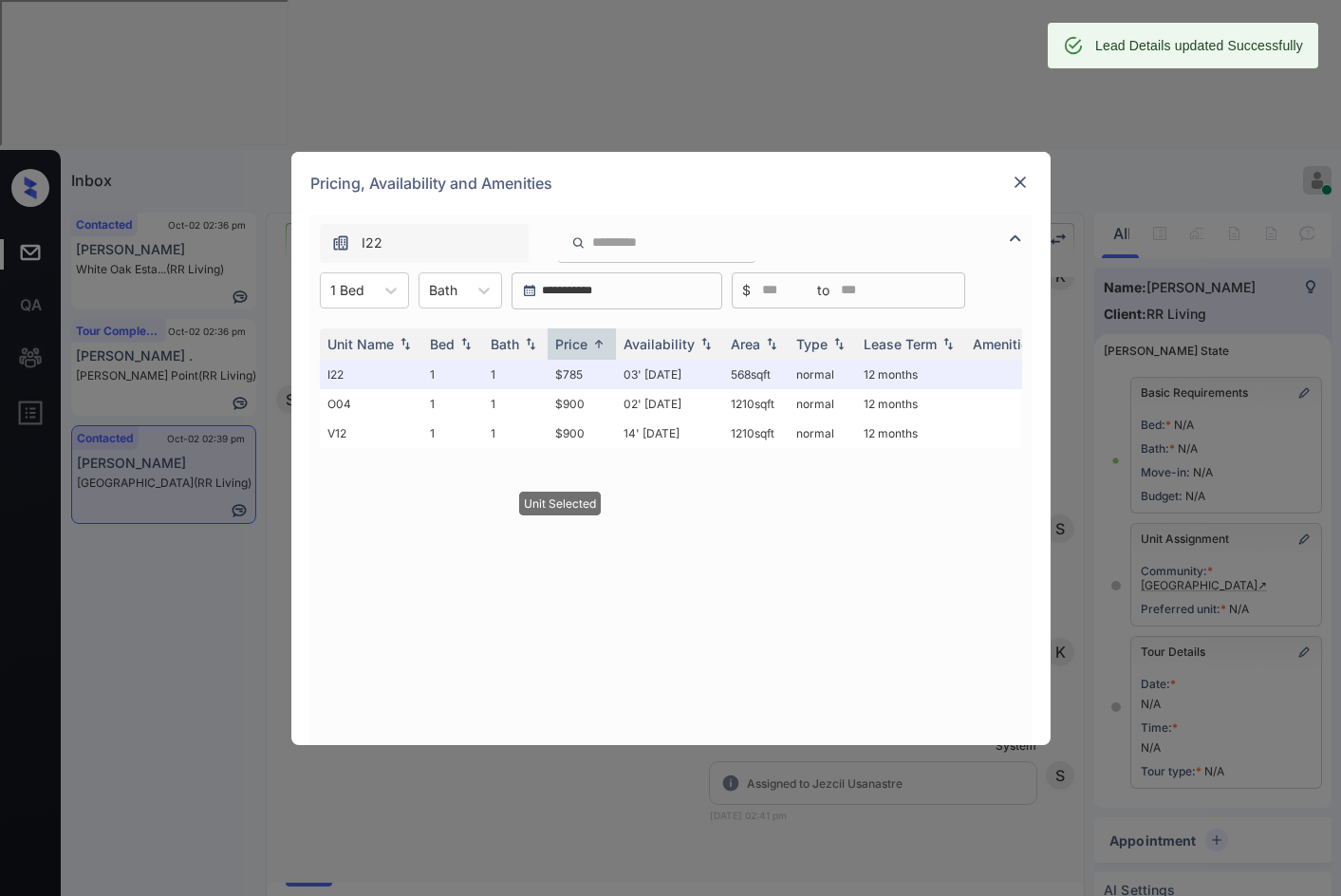
click at [1026, 183] on img at bounding box center [1020, 182] width 19 height 19
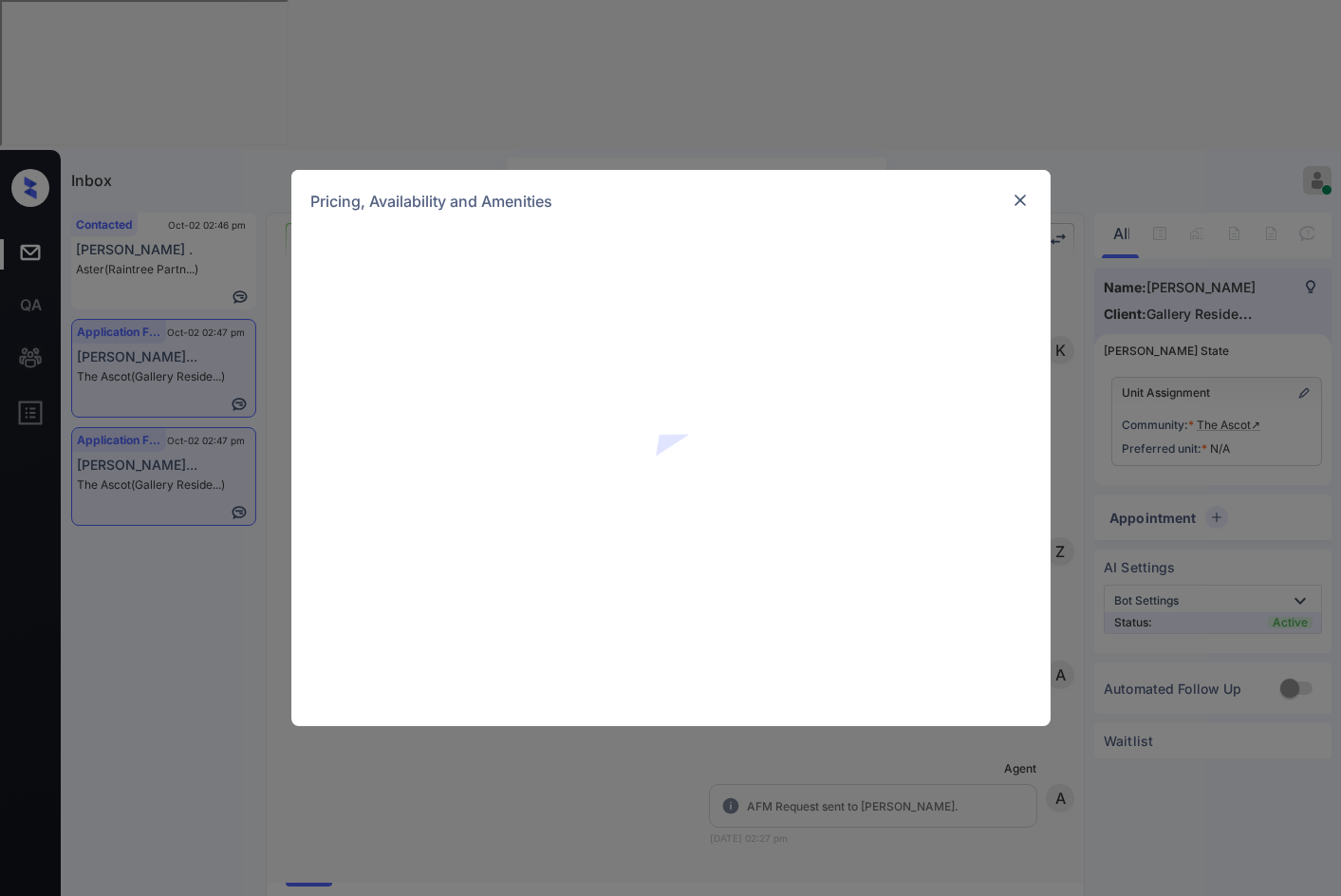
scroll to position [936, 0]
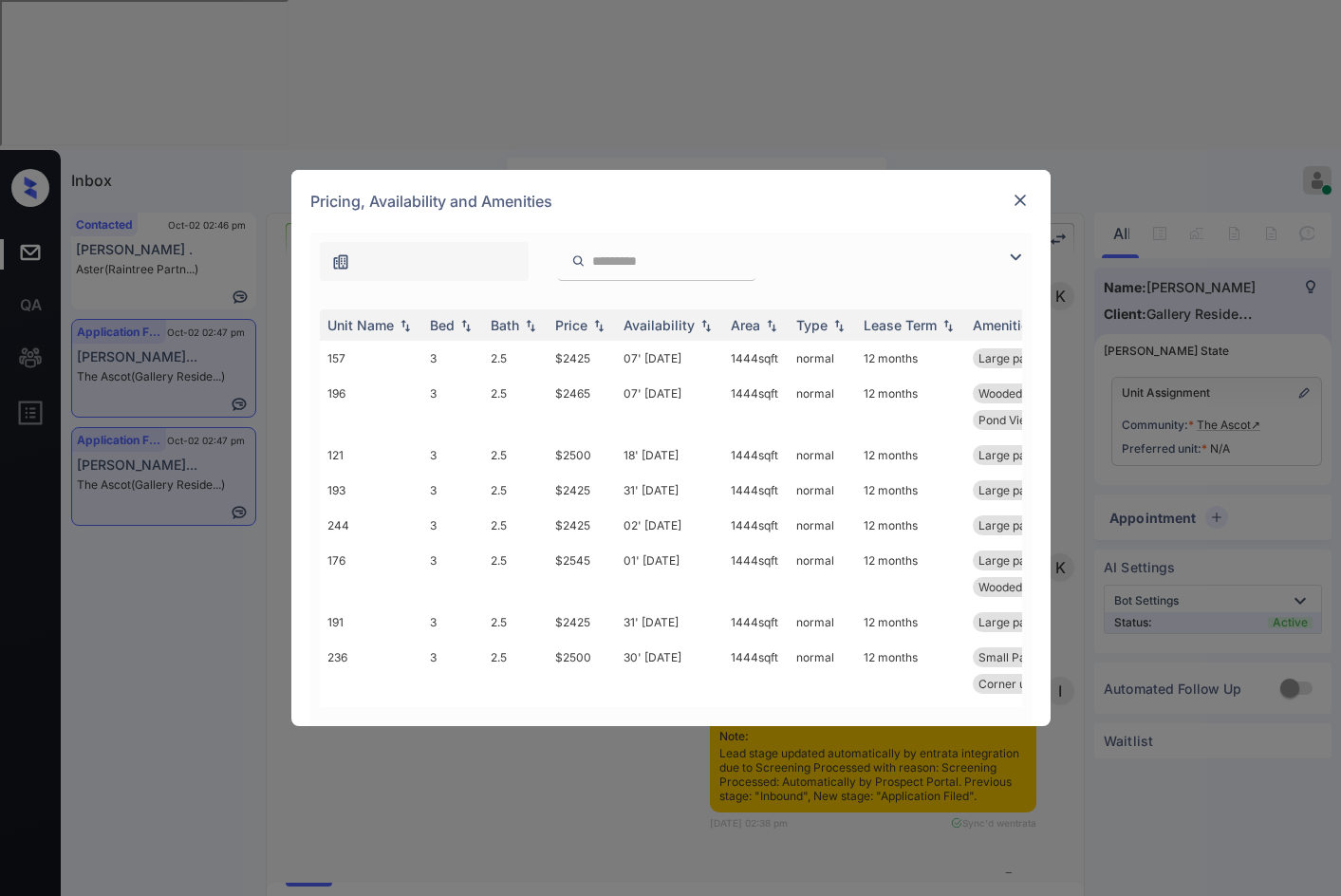
click at [1013, 252] on img at bounding box center [1015, 256] width 23 height 23
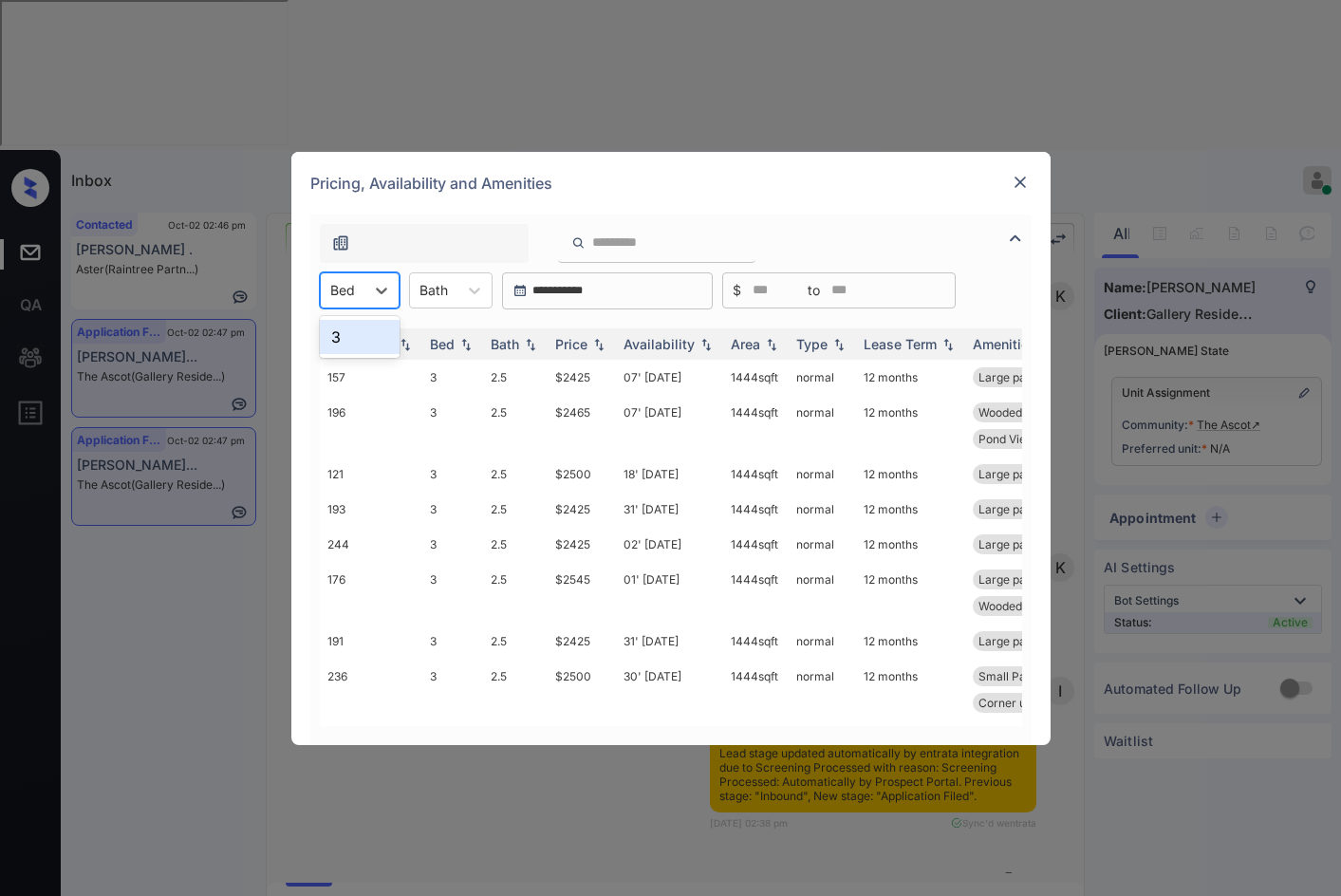
drag, startPoint x: 337, startPoint y: 292, endPoint x: 344, endPoint y: 300, distance: 10.6
click at [337, 291] on div at bounding box center [342, 290] width 25 height 20
click at [348, 342] on div "3" at bounding box center [360, 337] width 80 height 34
click at [604, 339] on img at bounding box center [598, 344] width 19 height 14
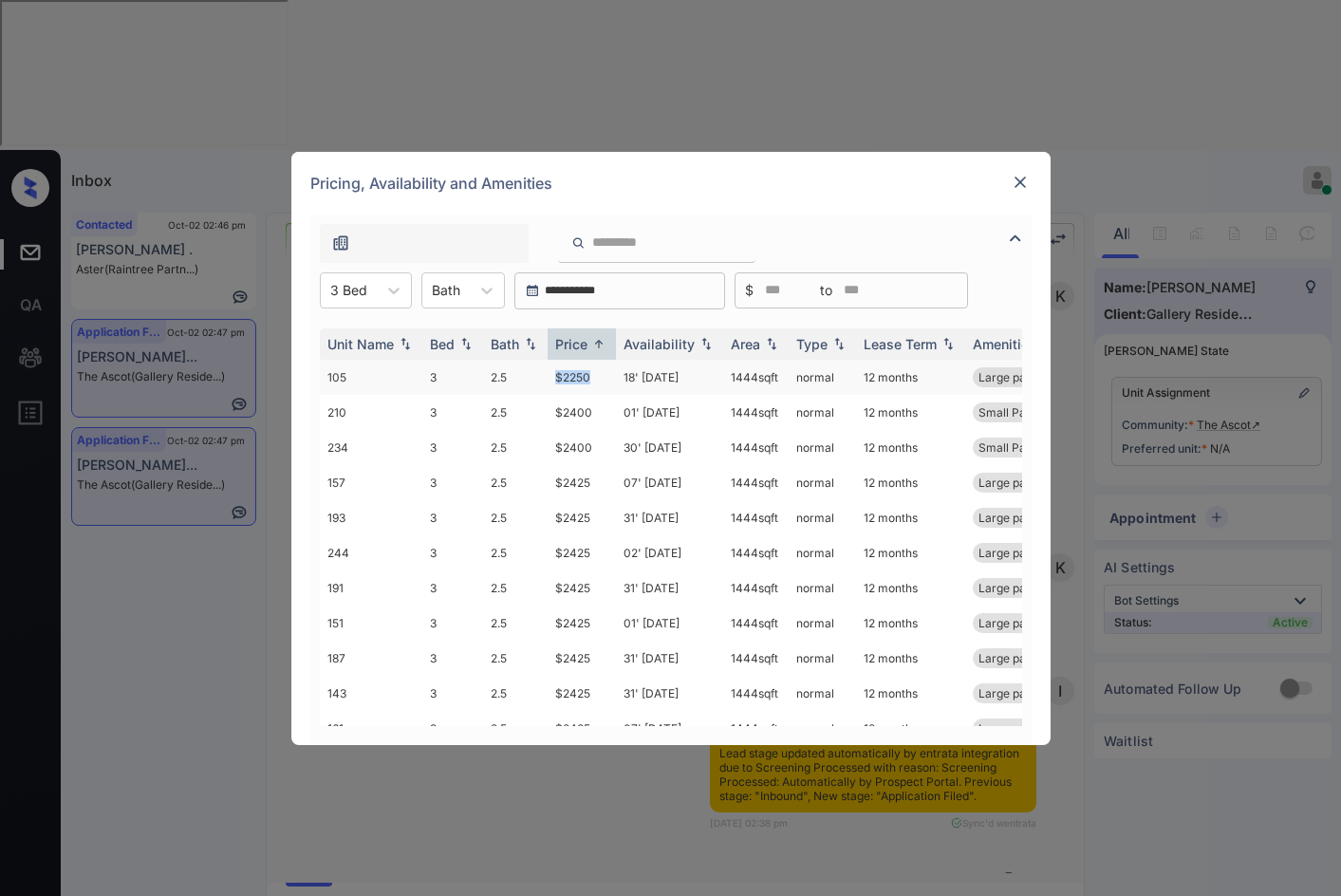
drag, startPoint x: 548, startPoint y: 370, endPoint x: 607, endPoint y: 373, distance: 59.1
click at [607, 373] on td "$2250" at bounding box center [583, 377] width 69 height 35
copy td "$2250"
click at [609, 374] on td "$2250" at bounding box center [583, 377] width 69 height 35
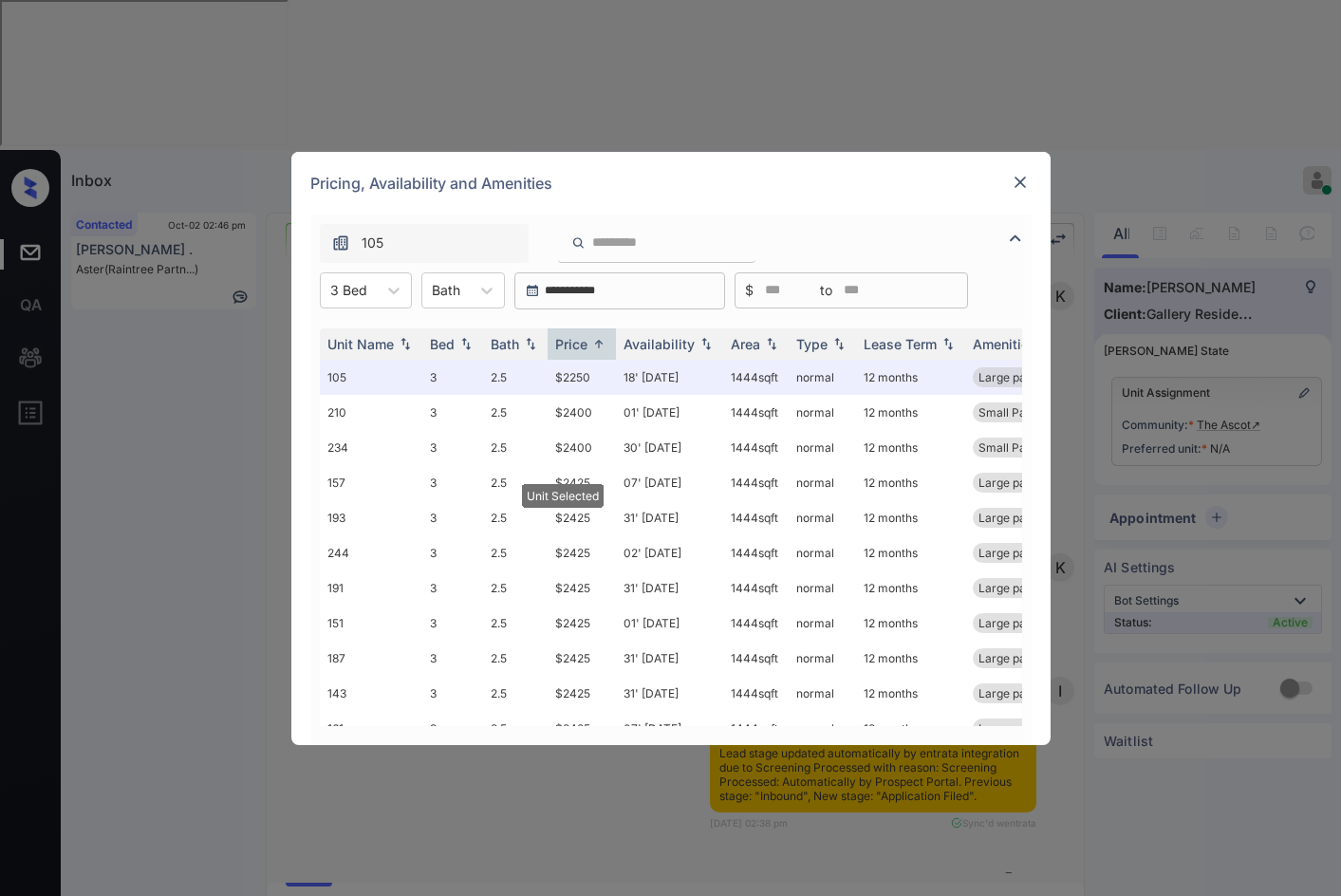
click at [1020, 183] on img at bounding box center [1020, 182] width 19 height 19
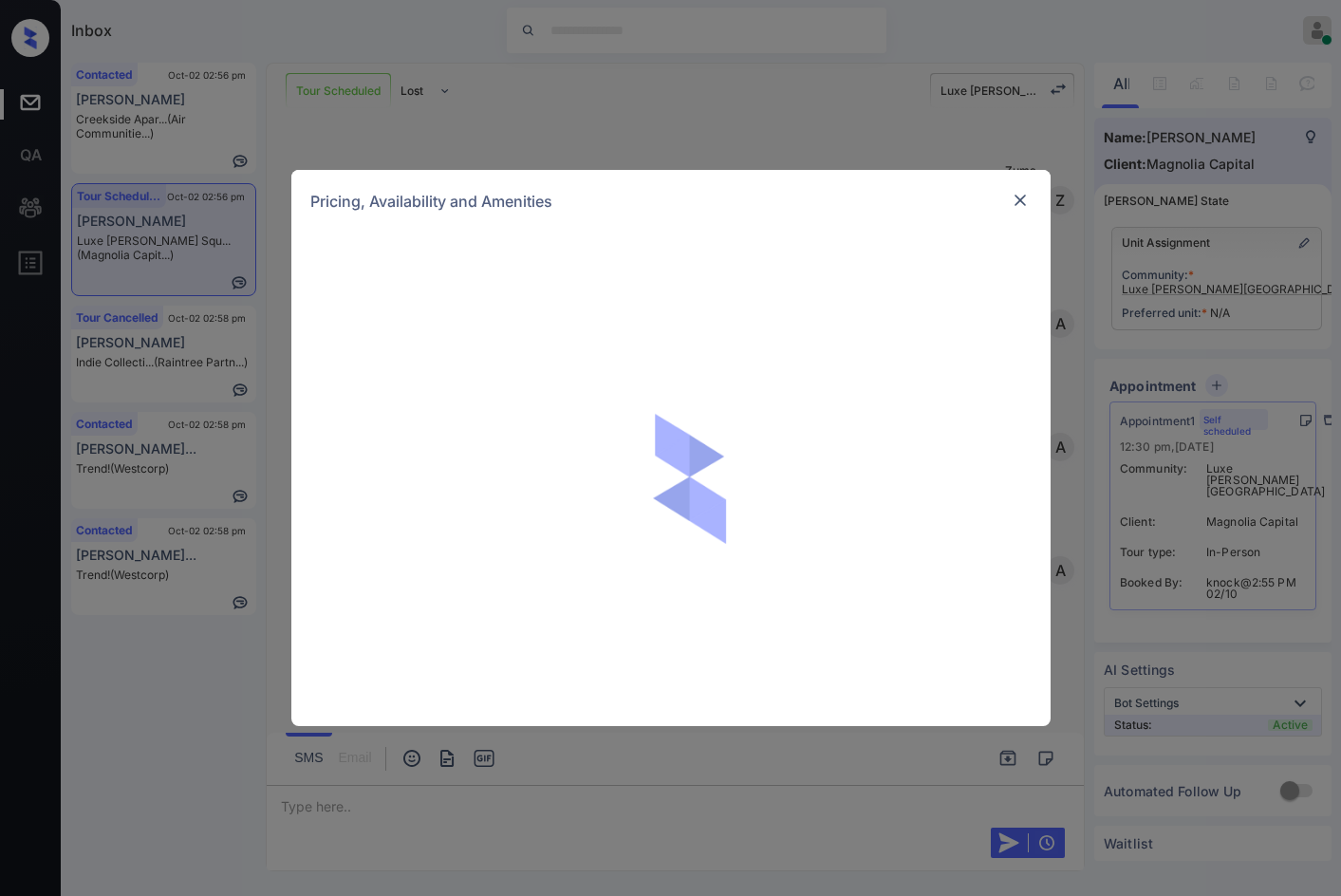
scroll to position [1458, 0]
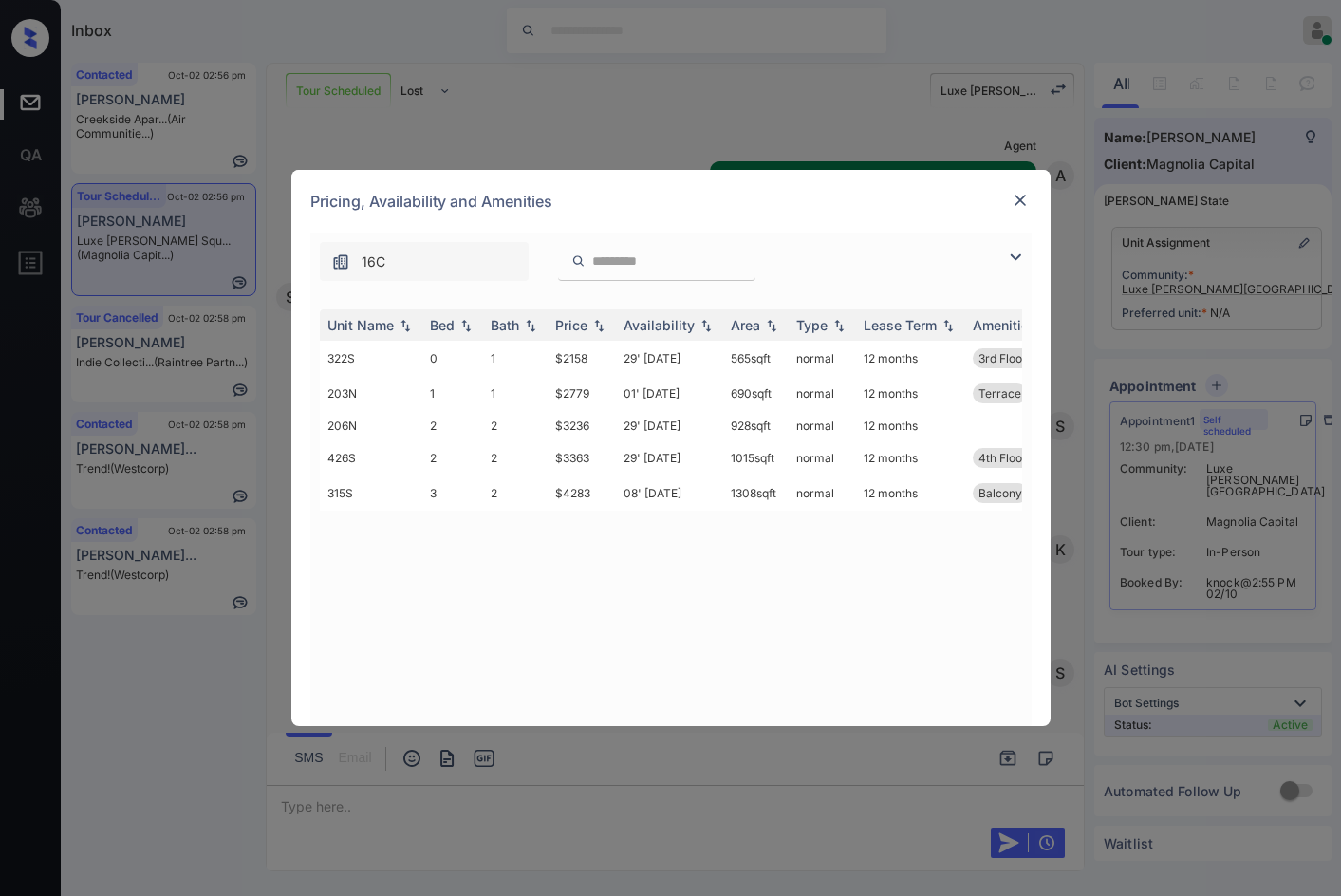
click at [1016, 252] on img at bounding box center [1015, 256] width 23 height 23
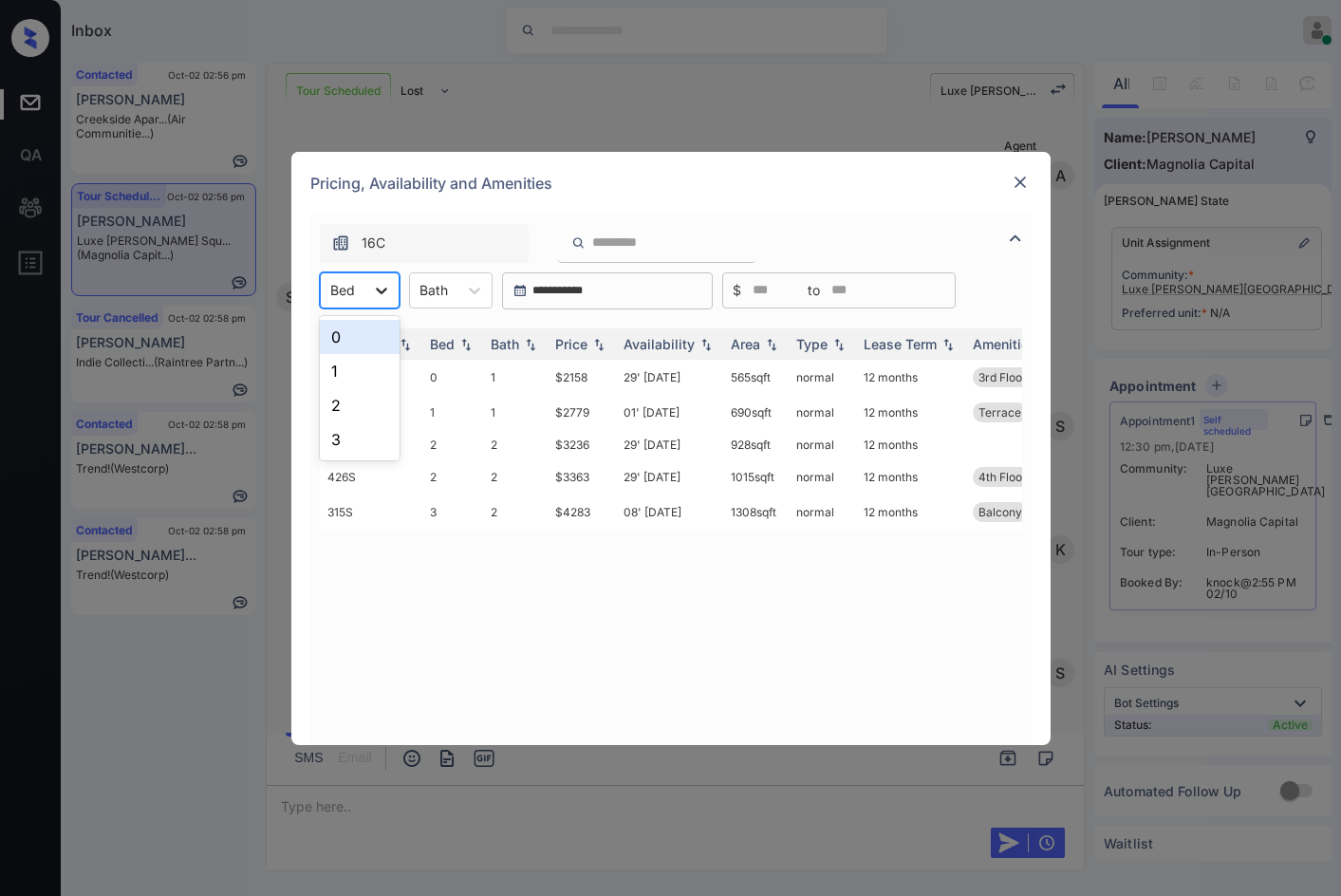
click at [370, 305] on div at bounding box center [381, 290] width 34 height 34
click at [378, 408] on div "2" at bounding box center [360, 405] width 80 height 34
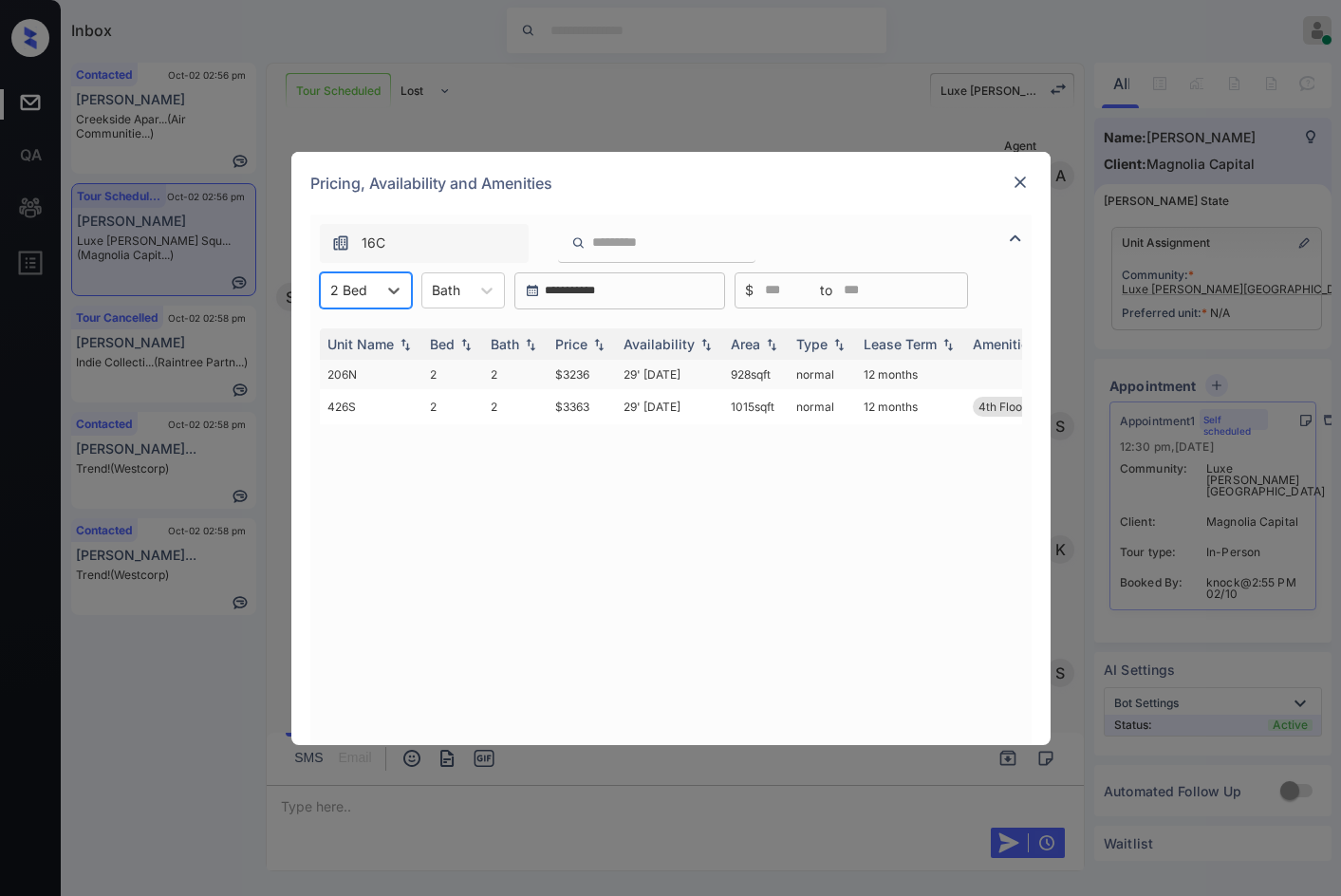
click at [567, 378] on td "$3236" at bounding box center [583, 374] width 69 height 29
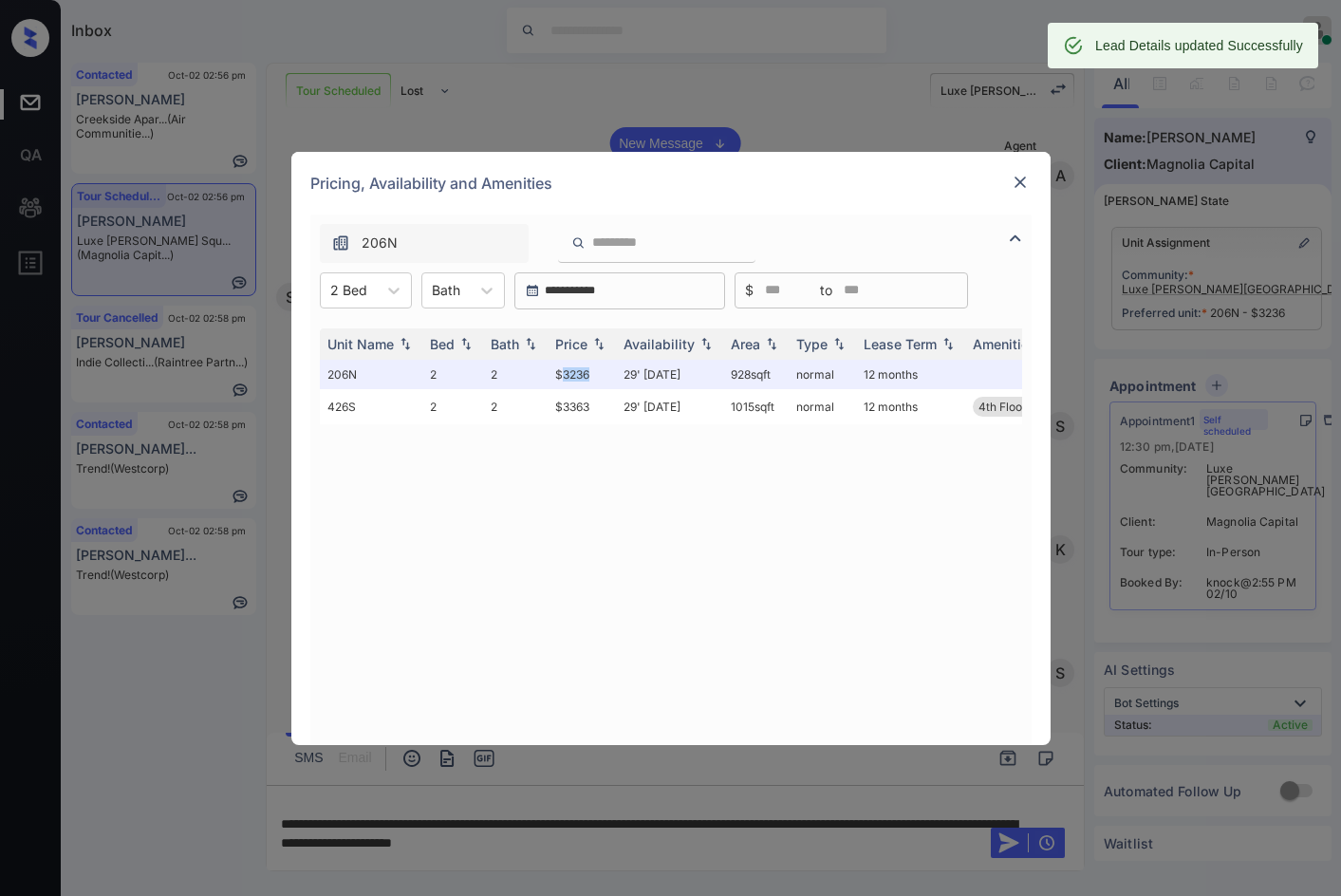
click at [1024, 175] on img at bounding box center [1020, 182] width 19 height 19
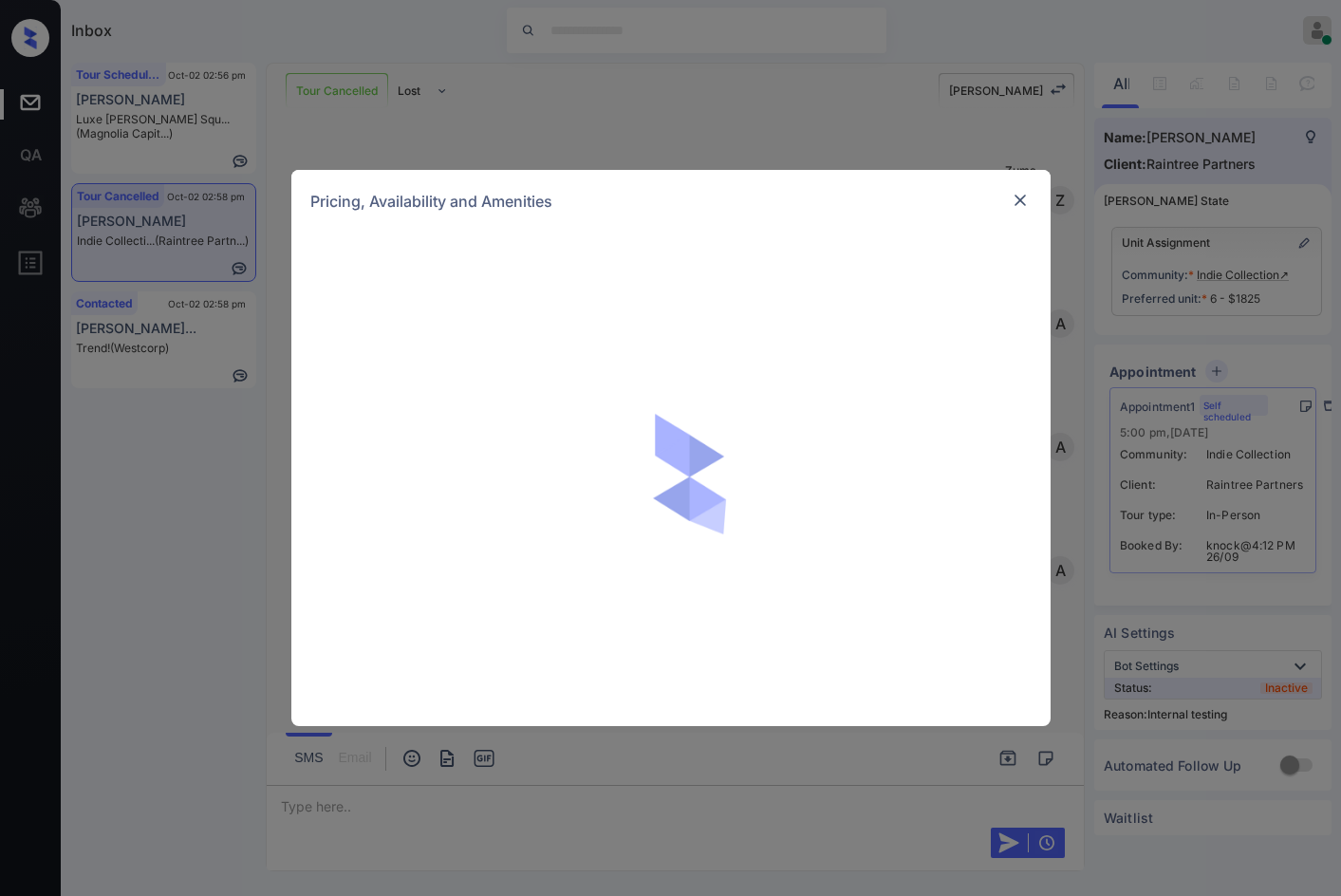
scroll to position [11219, 0]
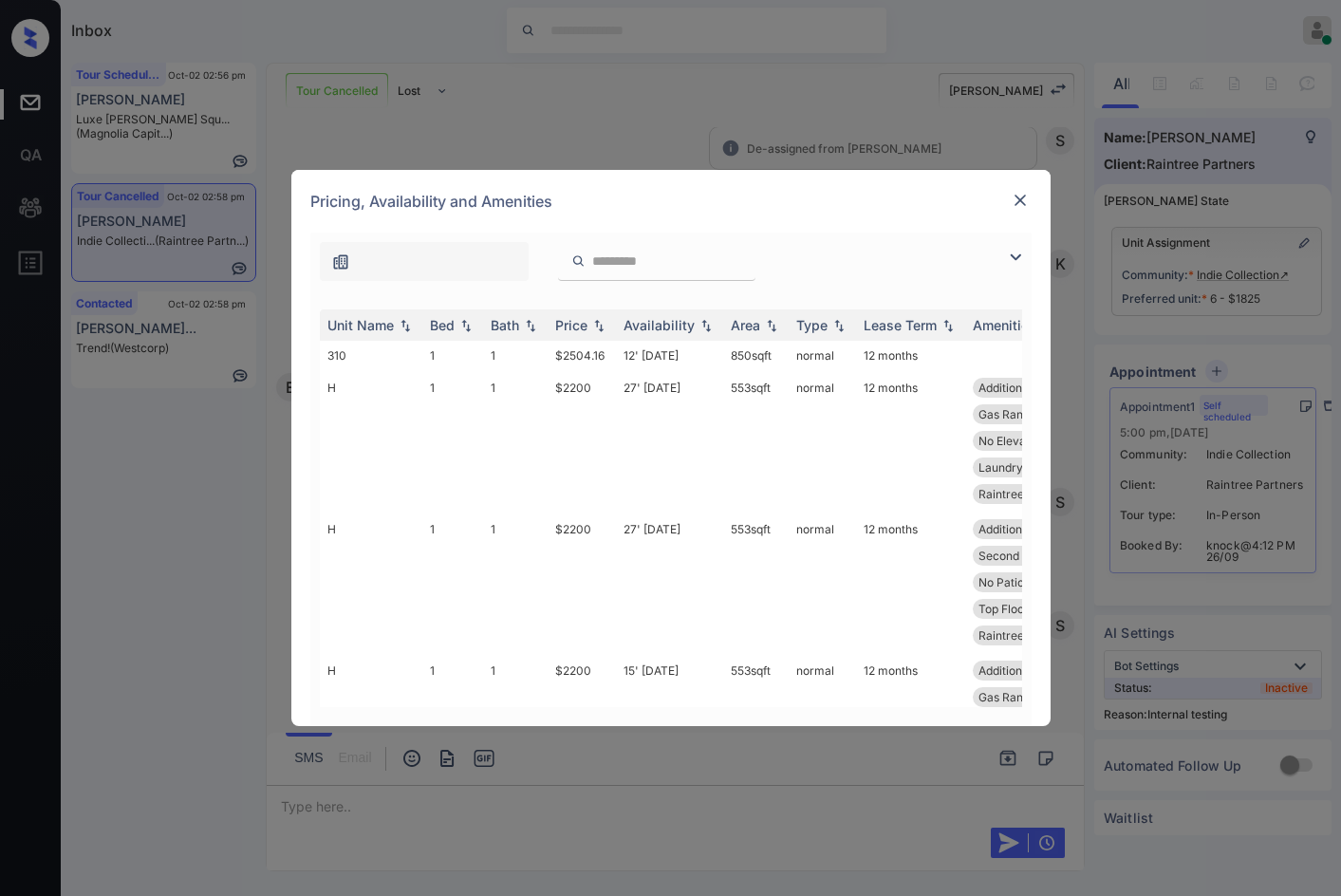
click at [1012, 255] on img at bounding box center [1015, 256] width 23 height 23
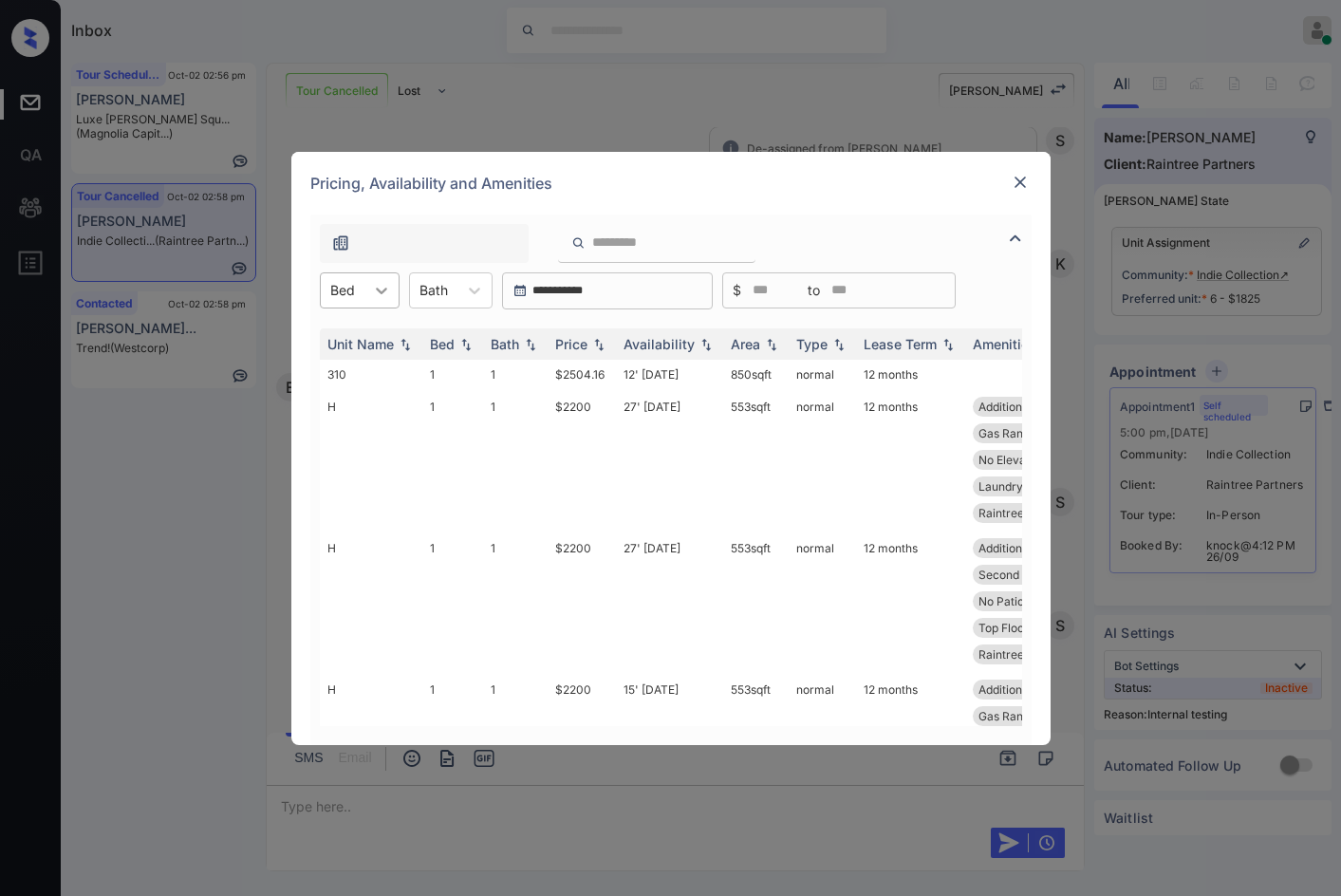
drag, startPoint x: 408, startPoint y: 281, endPoint x: 397, endPoint y: 284, distance: 11.4
click at [401, 283] on div "**********" at bounding box center [671, 291] width 721 height 37
click at [390, 287] on icon at bounding box center [381, 290] width 19 height 19
click at [346, 346] on div "1" at bounding box center [360, 337] width 80 height 34
click at [595, 343] on img at bounding box center [598, 344] width 19 height 14
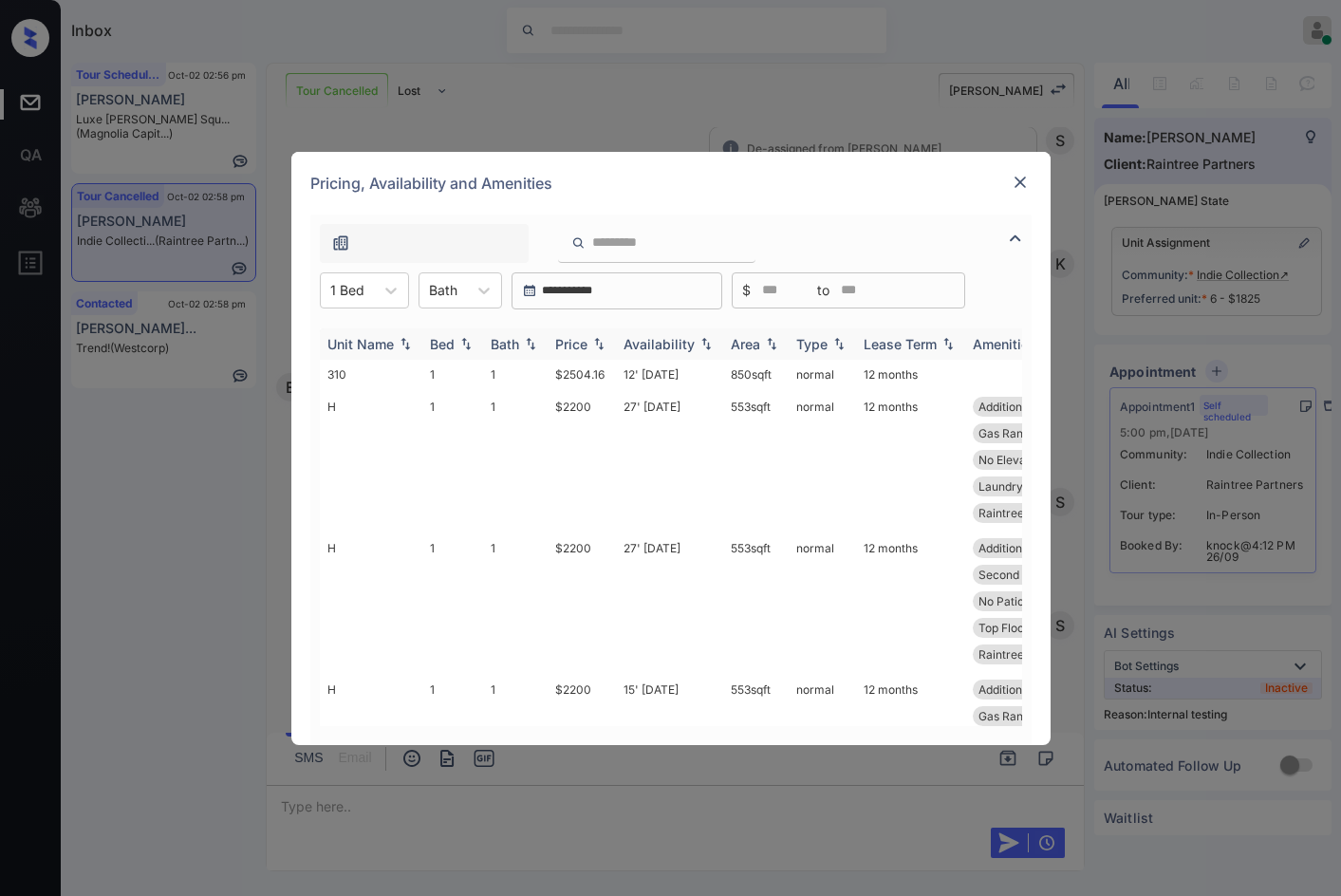
click at [595, 343] on img at bounding box center [598, 344] width 19 height 14
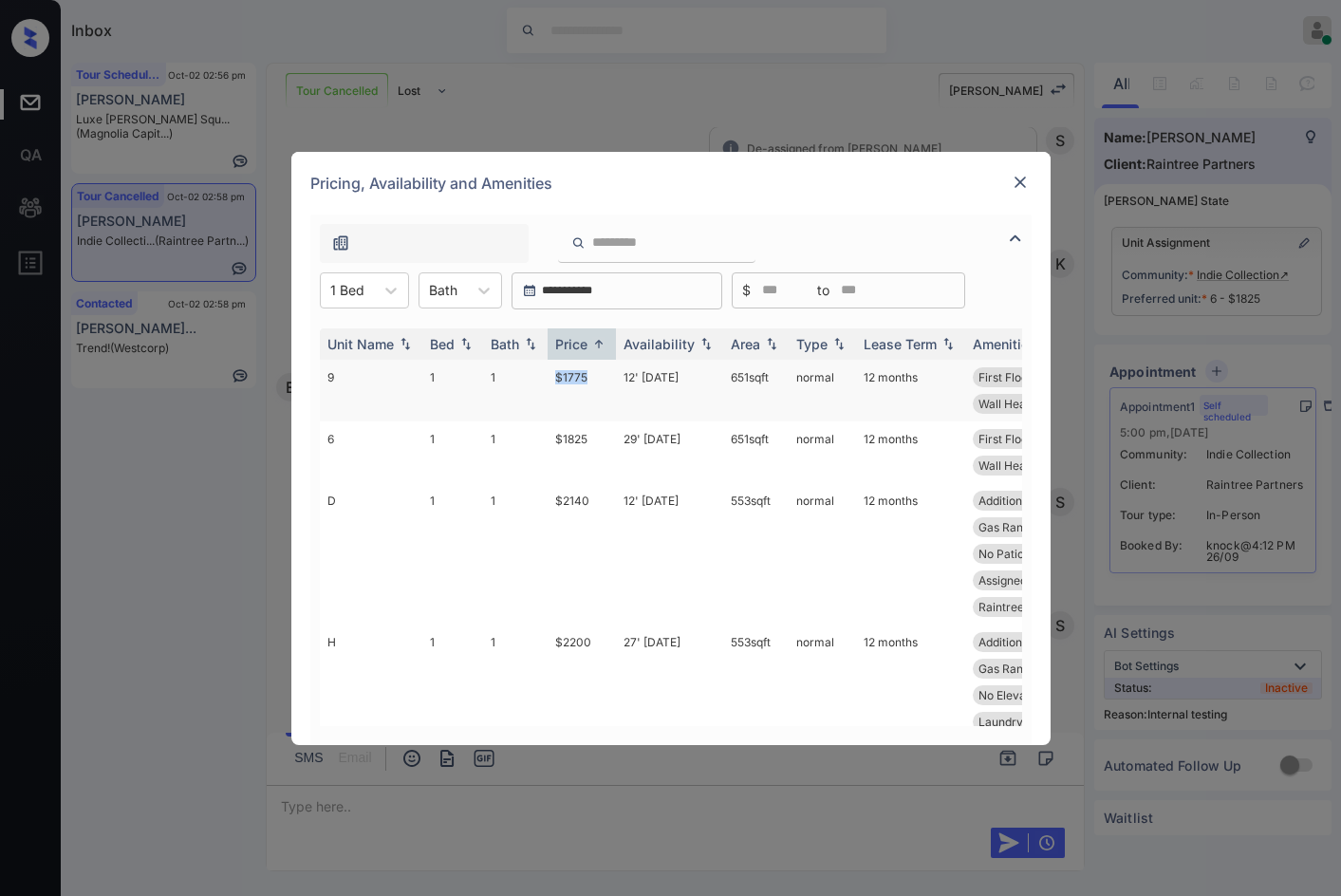
drag, startPoint x: 546, startPoint y: 376, endPoint x: 596, endPoint y: 377, distance: 50.0
click at [596, 377] on tr "9 1 1 $1775 12' [DATE] 651 sqft normal 12 months First Floor Gas Range Air Cond…" at bounding box center [816, 390] width 992 height 62
click at [580, 497] on td "$2140" at bounding box center [583, 554] width 69 height 141
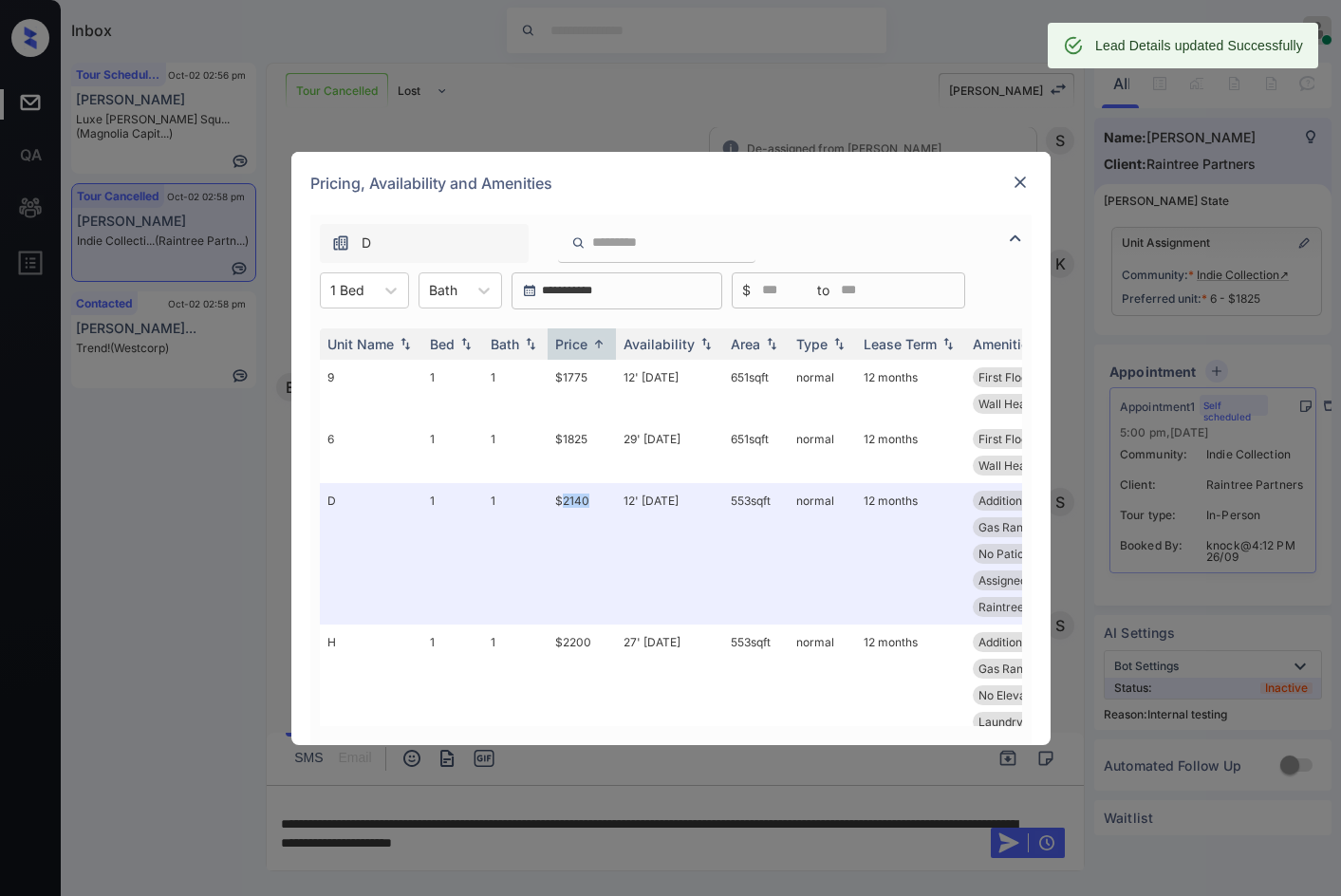
click at [1014, 181] on img at bounding box center [1020, 182] width 19 height 19
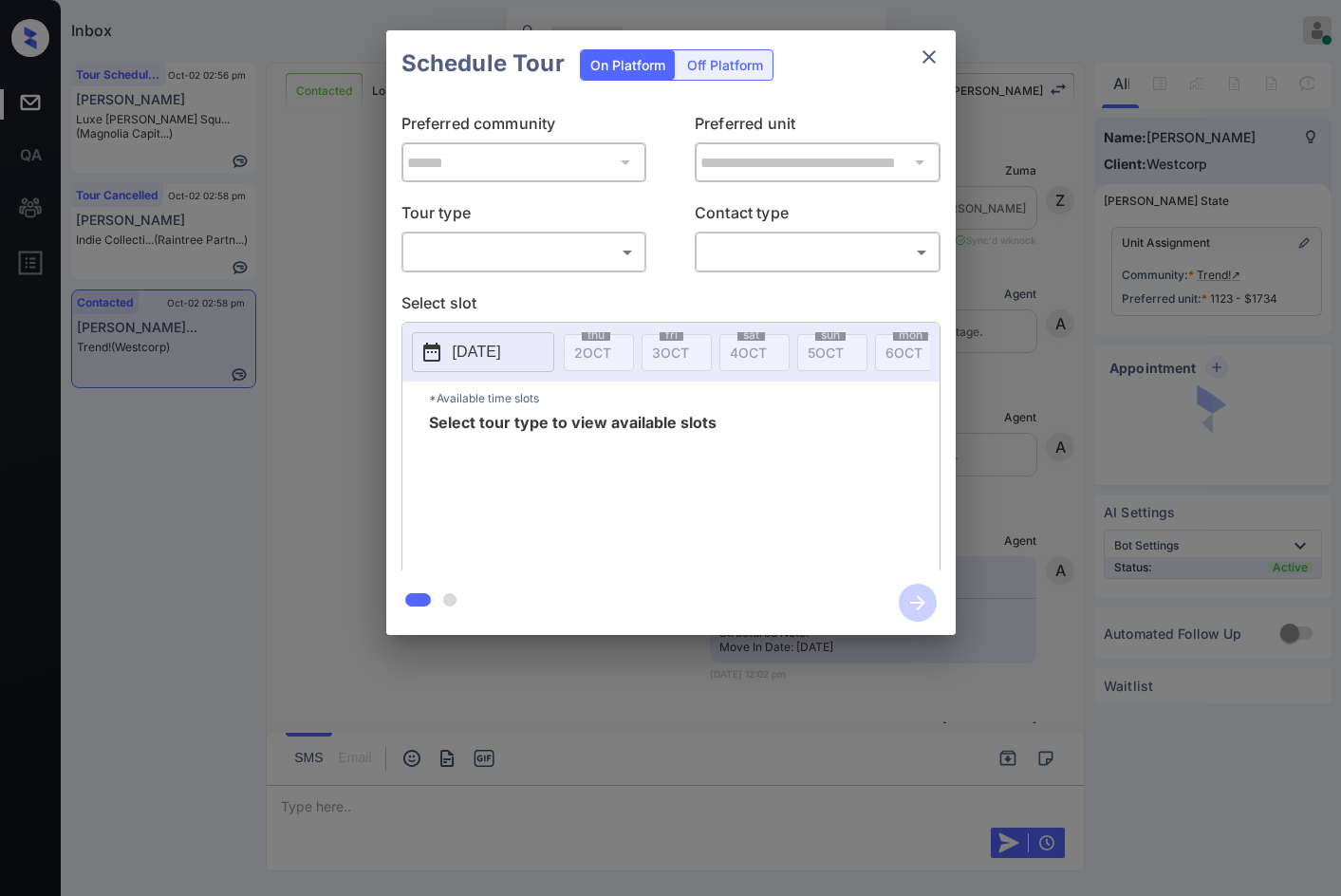
scroll to position [4972, 0]
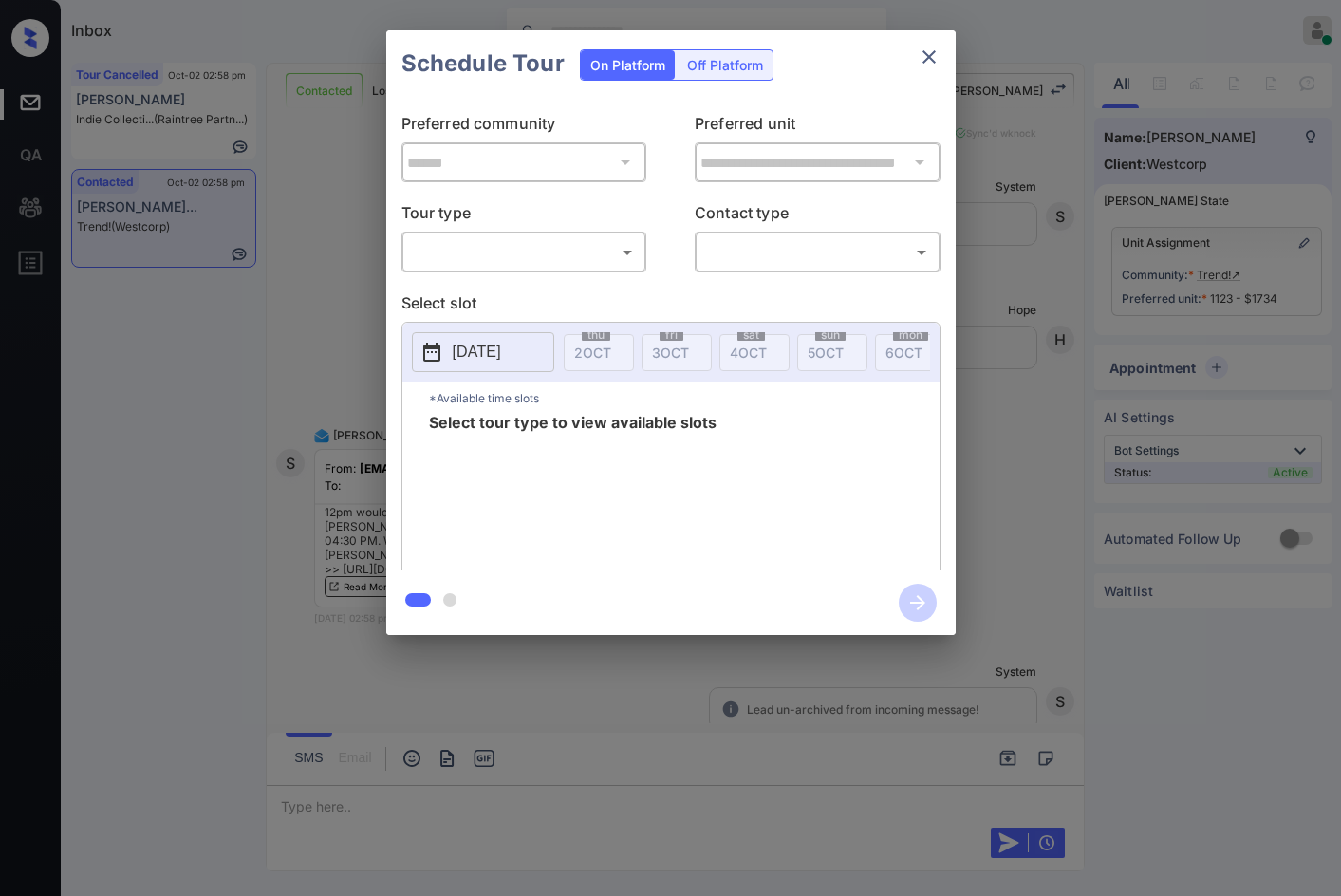
click at [548, 275] on div "**********" at bounding box center [671, 334] width 570 height 474
click at [555, 267] on body "Inbox Jezcil Usanastre Online Set yourself offline Set yourself on break Profil…" at bounding box center [670, 448] width 1341 height 896
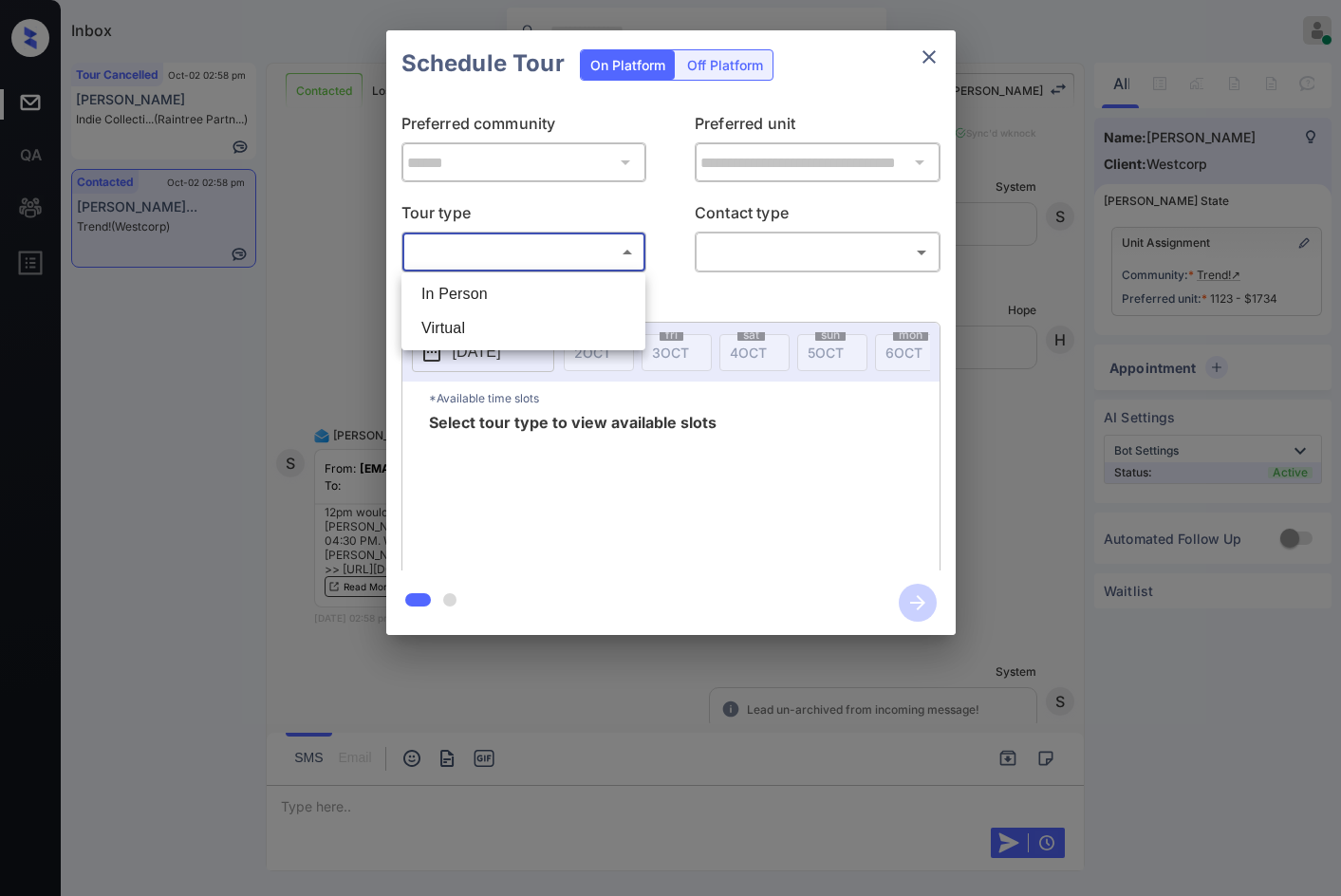
drag, startPoint x: 550, startPoint y: 292, endPoint x: 609, endPoint y: 269, distance: 63.3
click at [550, 290] on li "In Person" at bounding box center [524, 294] width 235 height 34
type input "********"
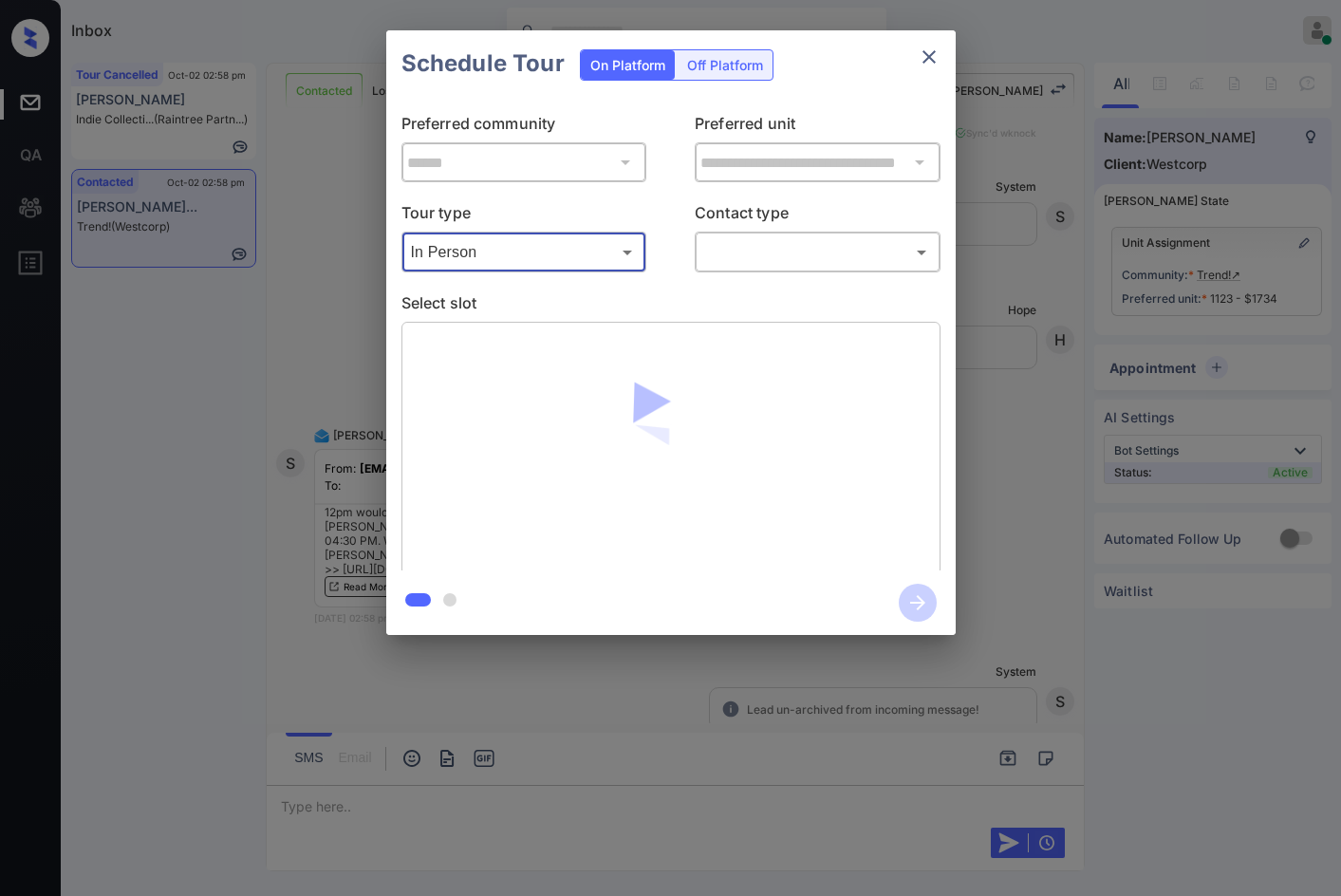
click at [746, 263] on body "Inbox Jezcil Usanastre Online Set yourself offline Set yourself on break Profil…" at bounding box center [670, 448] width 1341 height 896
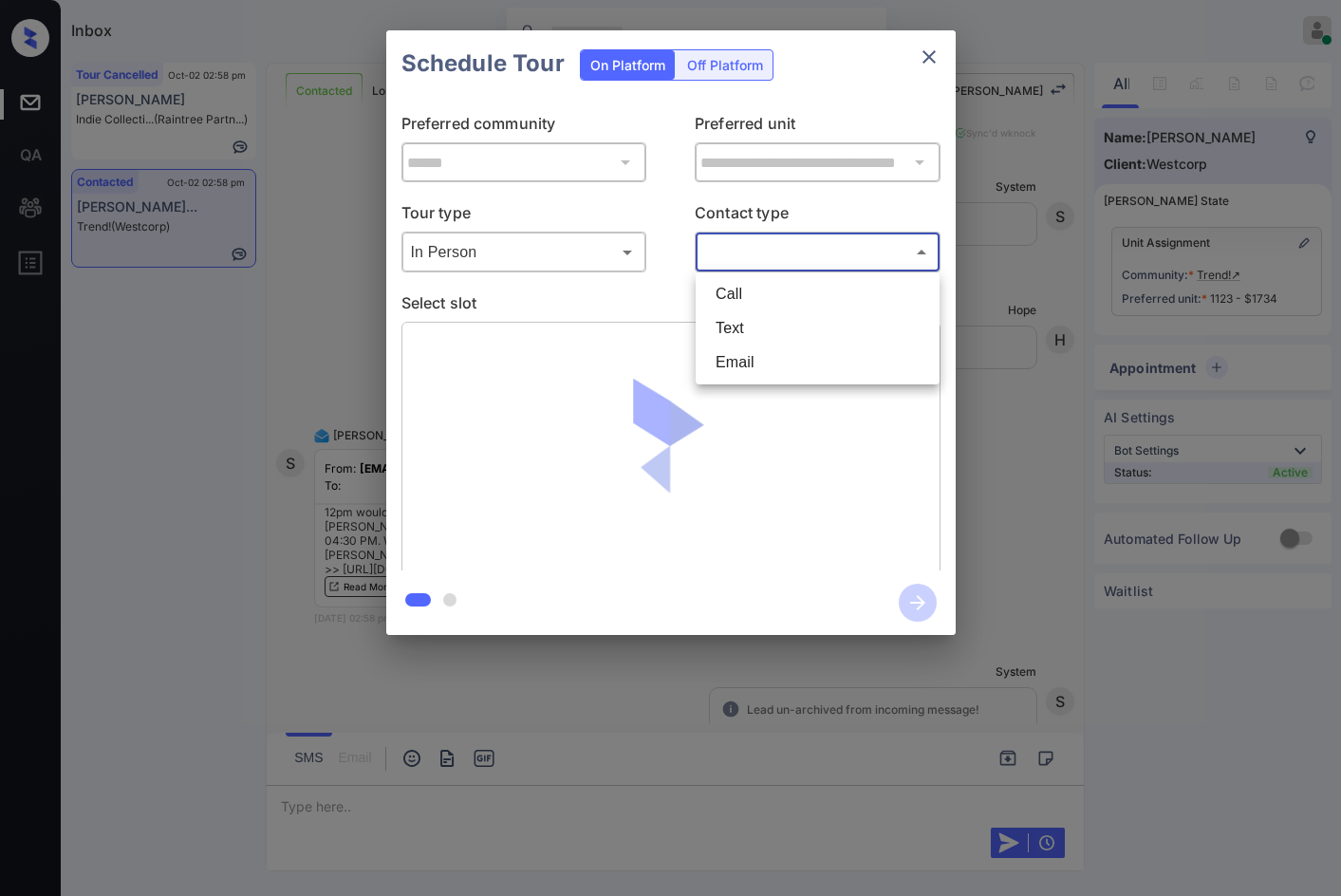
click at [763, 351] on li "Email" at bounding box center [817, 363] width 235 height 34
type input "*****"
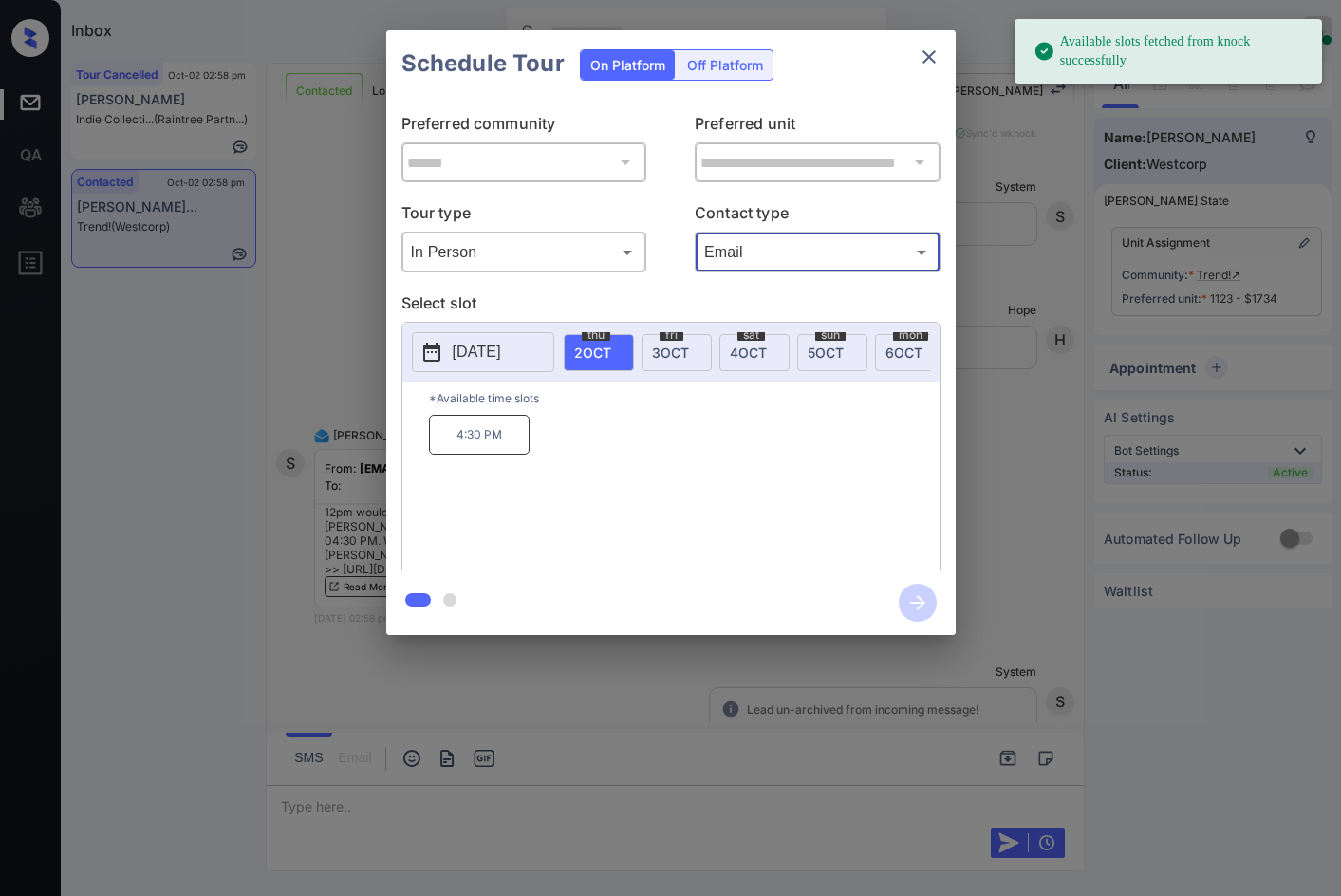
click at [888, 351] on span "[DATE]" at bounding box center [904, 353] width 37 height 16
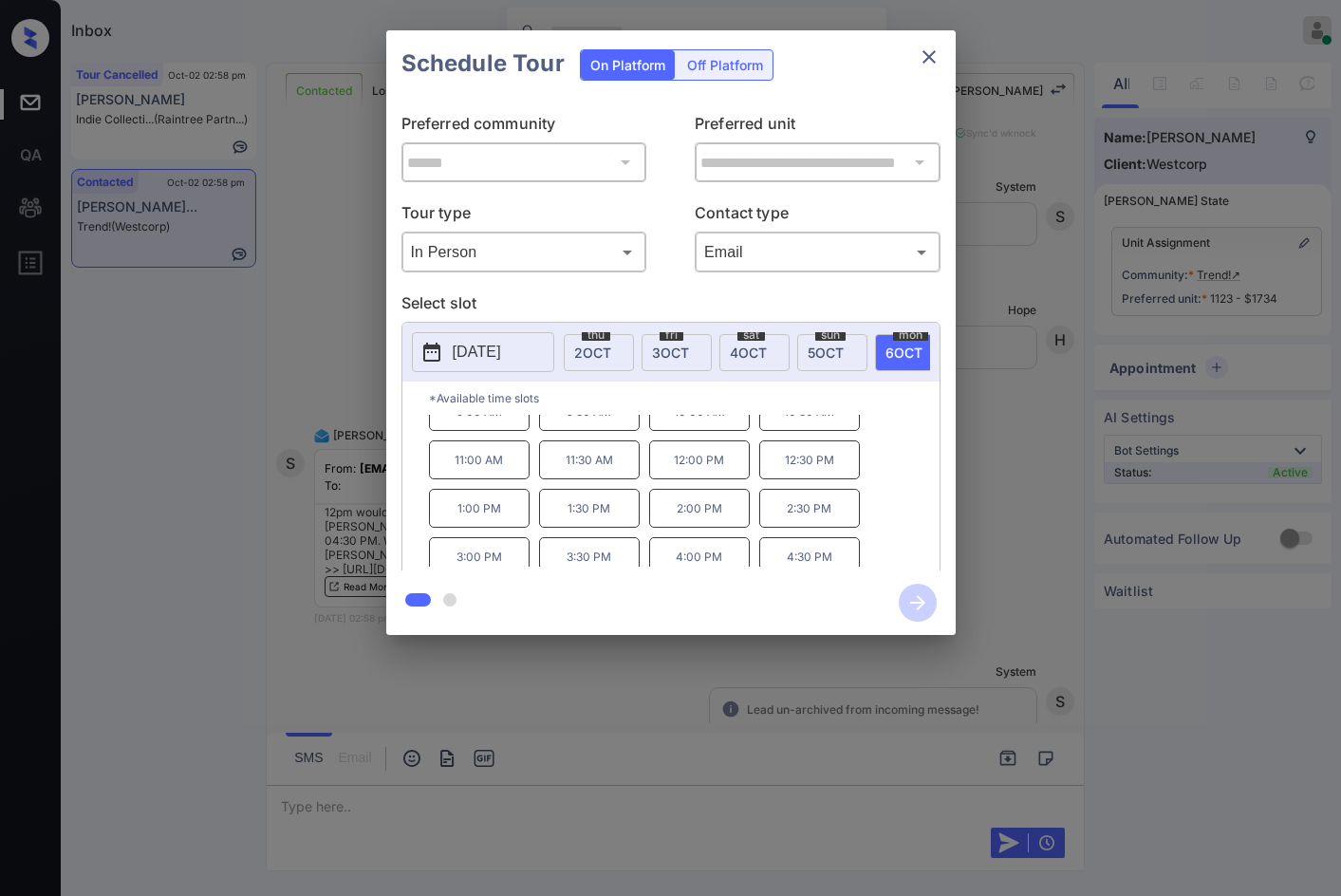
scroll to position [32, 0]
click at [251, 436] on div "**********" at bounding box center [670, 332] width 1341 height 665
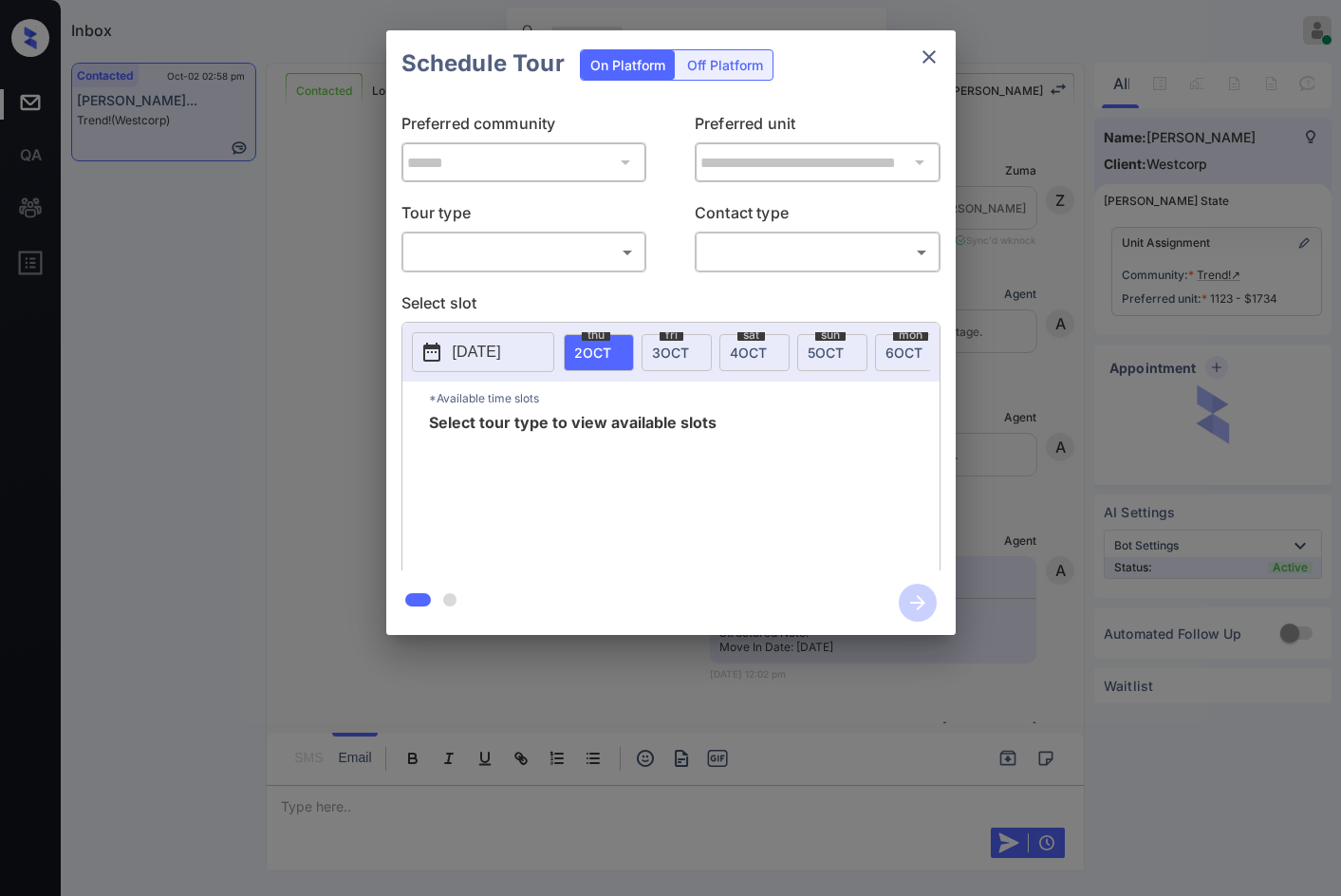
scroll to position [5654, 0]
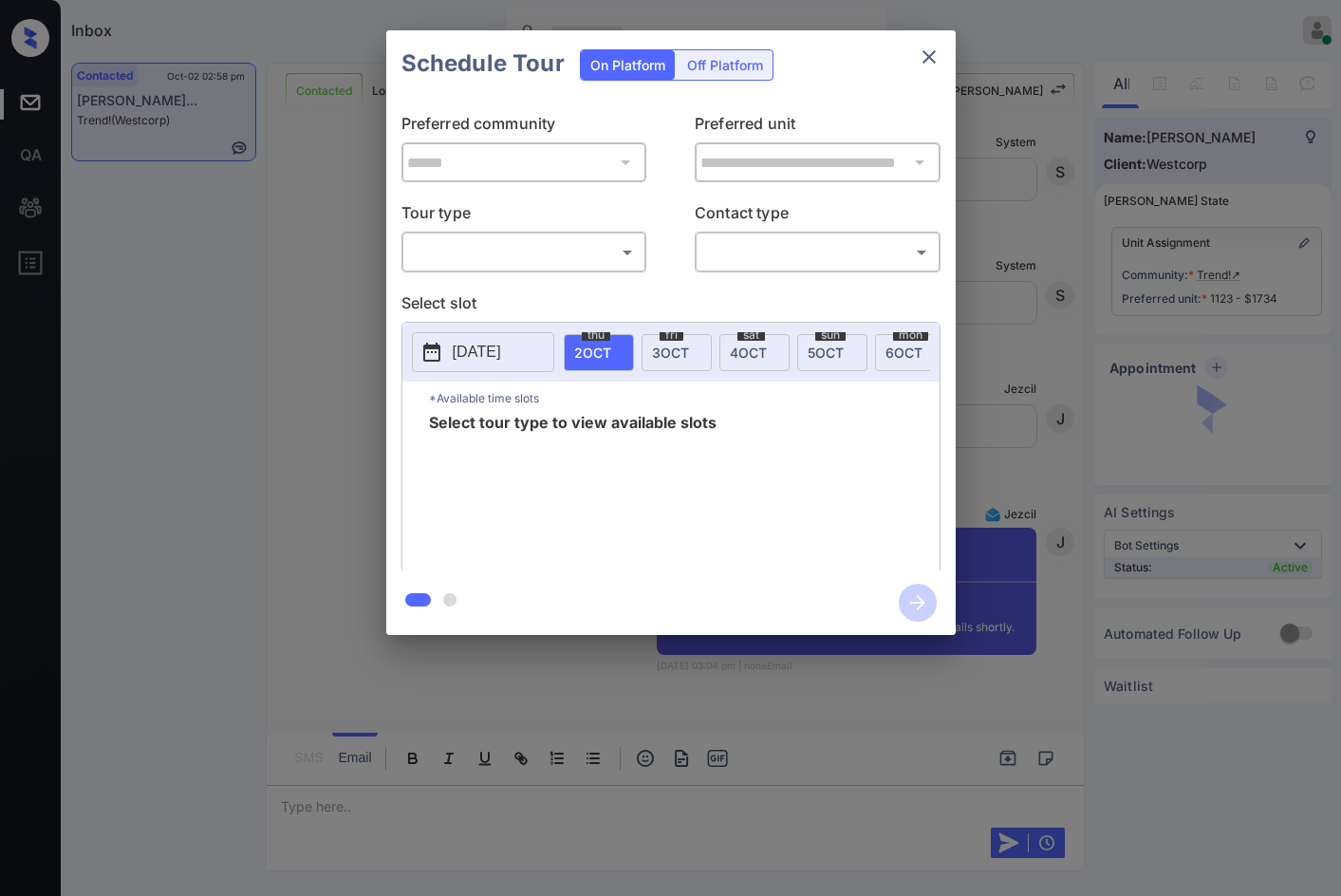
click at [479, 253] on body "Inbox Jezcil Usanastre Online Set yourself offline Set yourself on break Profil…" at bounding box center [670, 448] width 1341 height 896
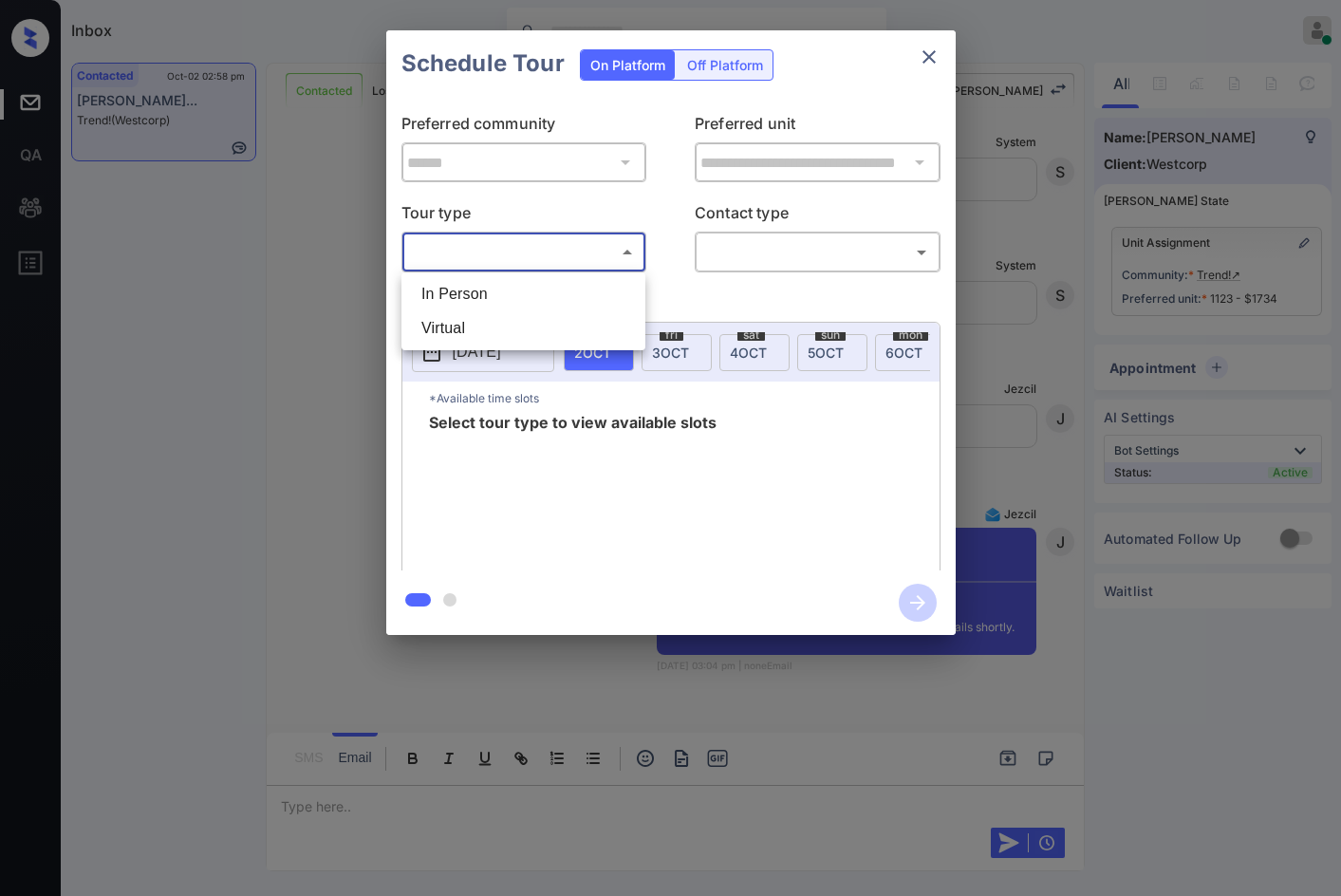
click at [468, 295] on li "In Person" at bounding box center [524, 294] width 235 height 34
type input "********"
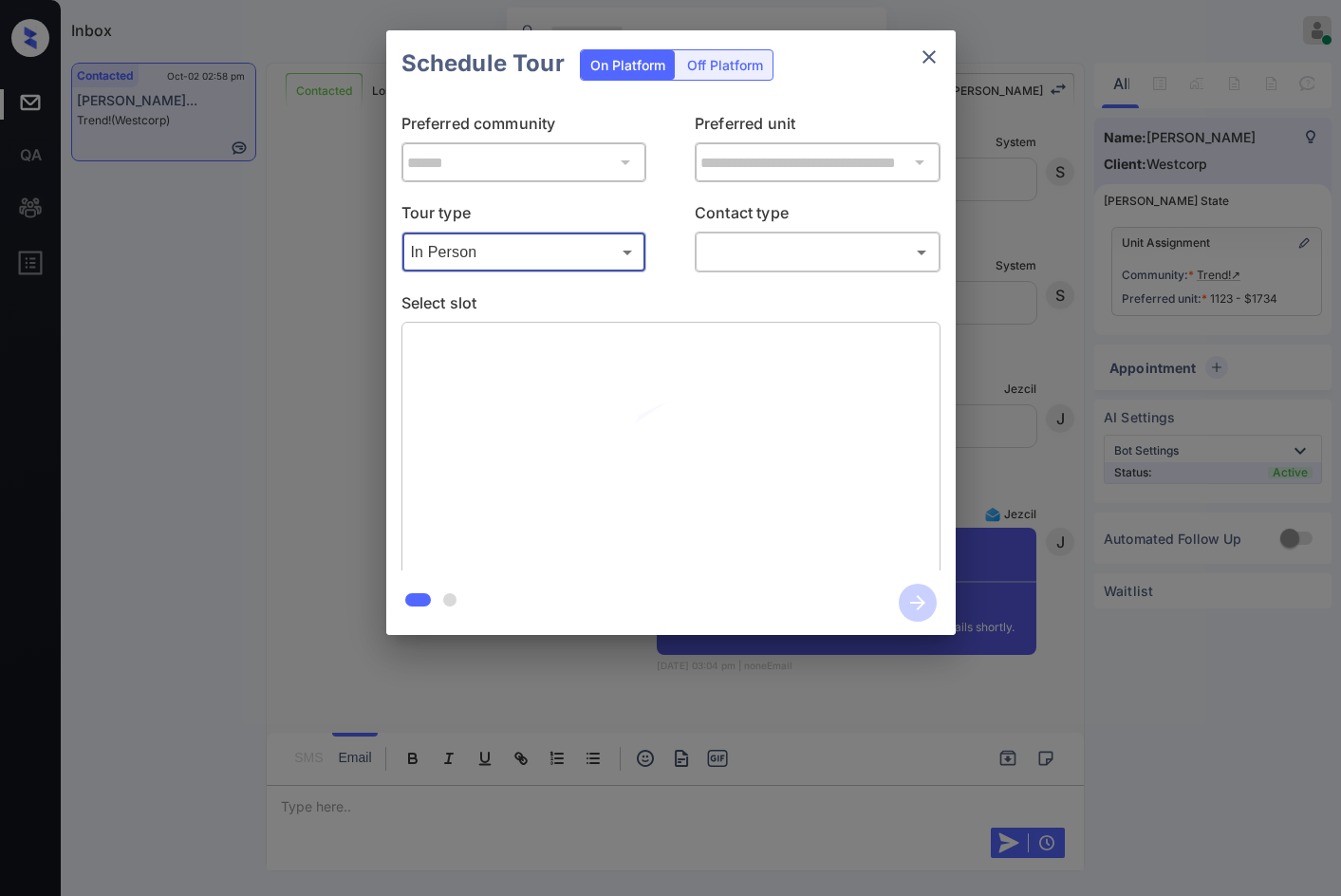
click at [752, 248] on body "Inbox Jezcil Usanastre Online Set yourself offline Set yourself on break Profil…" at bounding box center [670, 448] width 1341 height 896
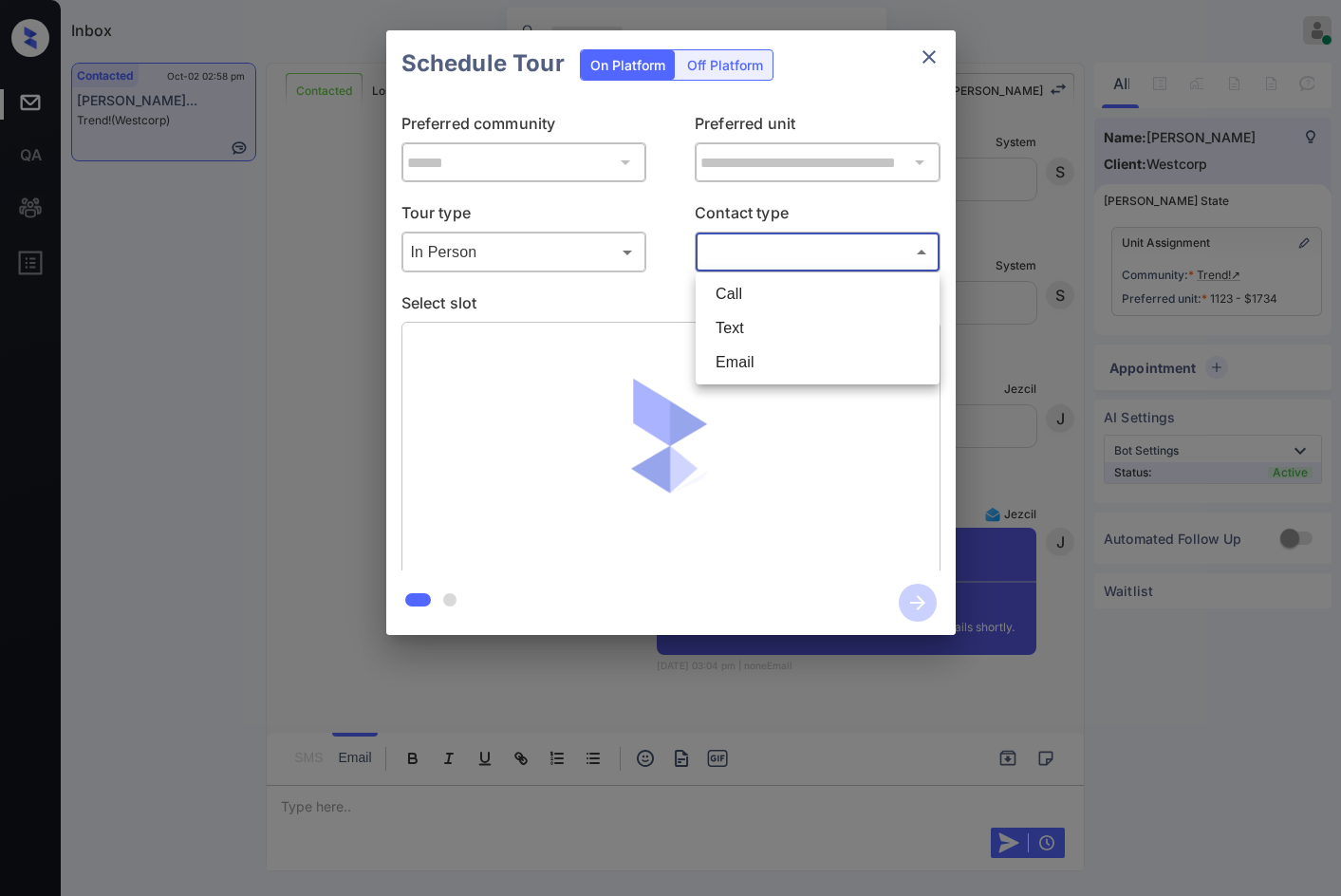
click at [754, 358] on li "Email" at bounding box center [817, 363] width 235 height 34
type input "*****"
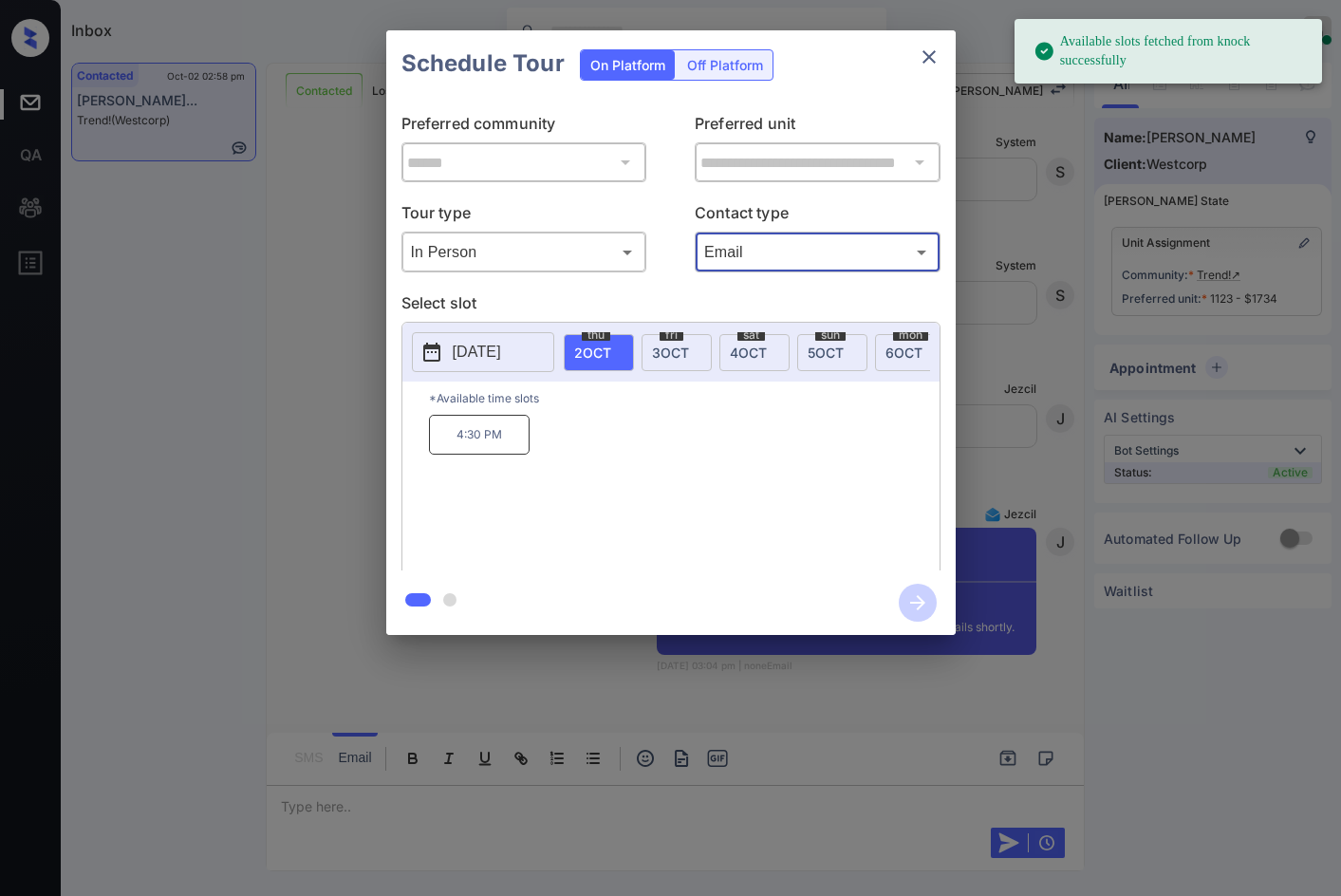
click at [897, 347] on span "[DATE]" at bounding box center [904, 353] width 37 height 16
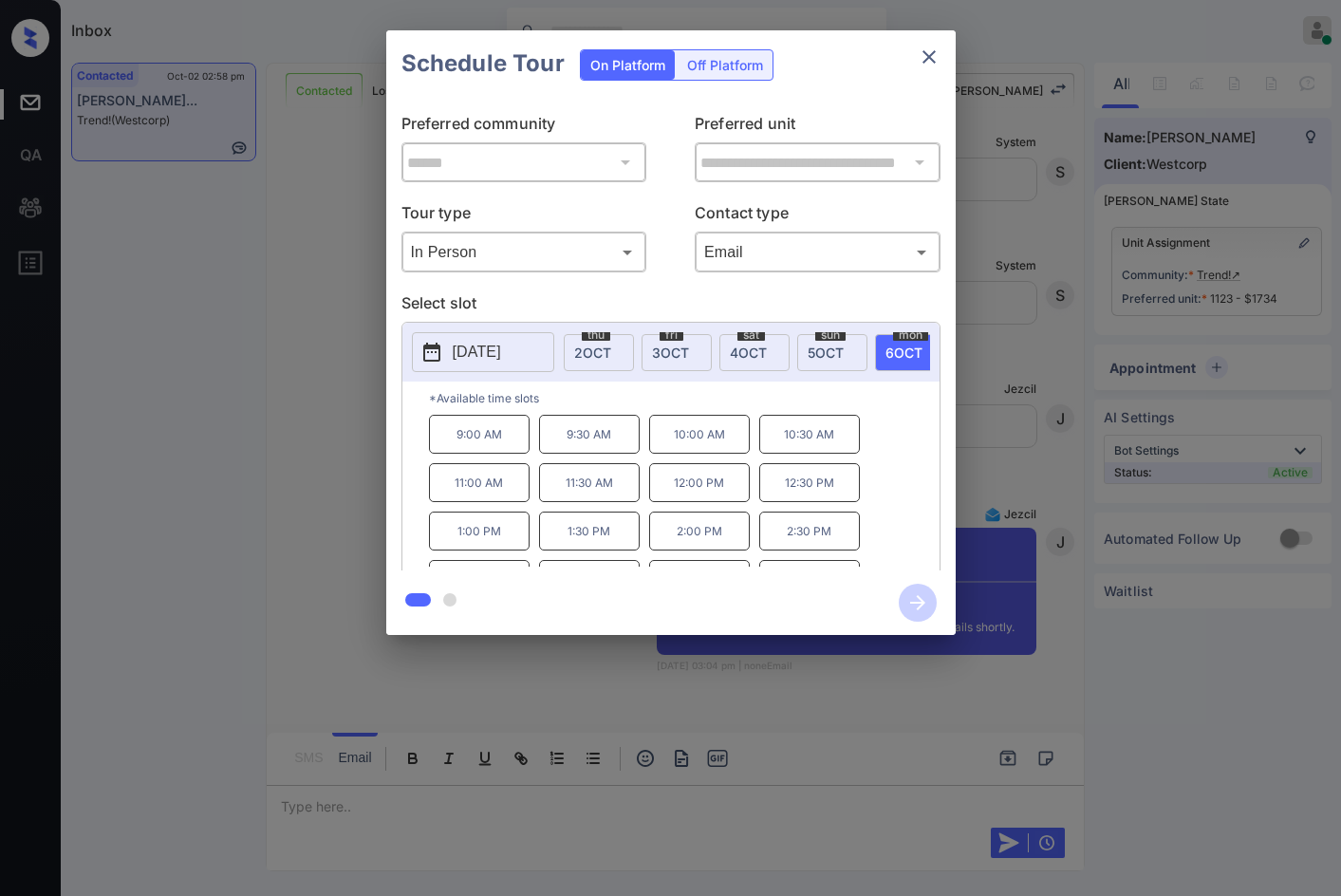
click at [687, 491] on p "12:00 PM" at bounding box center [699, 483] width 100 height 39
click at [927, 601] on icon "button" at bounding box center [918, 602] width 38 height 38
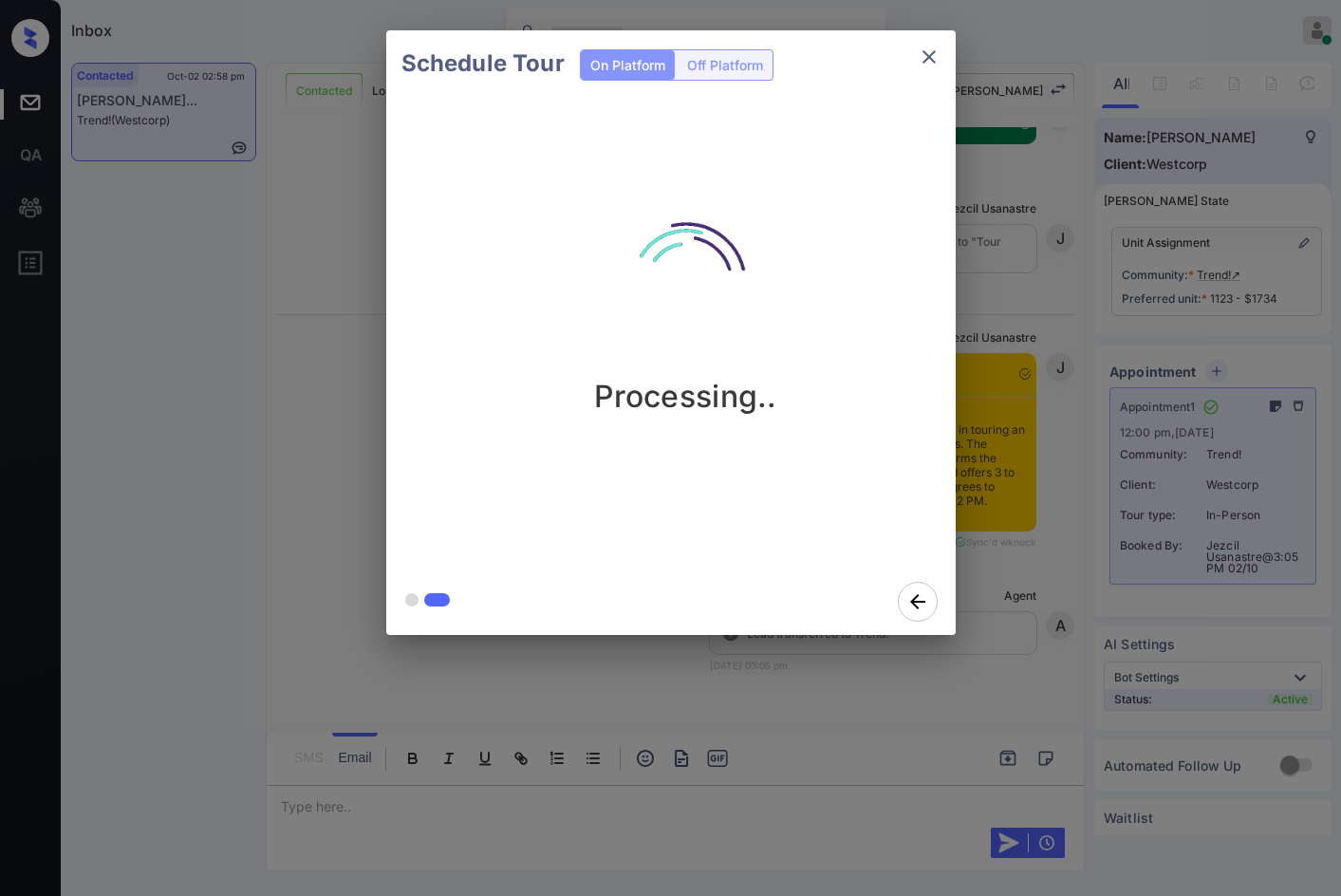
scroll to position [6272, 0]
click at [359, 363] on div "Schedule Tour On Platform Off Platform Tour Scheduled" at bounding box center [670, 332] width 1341 height 665
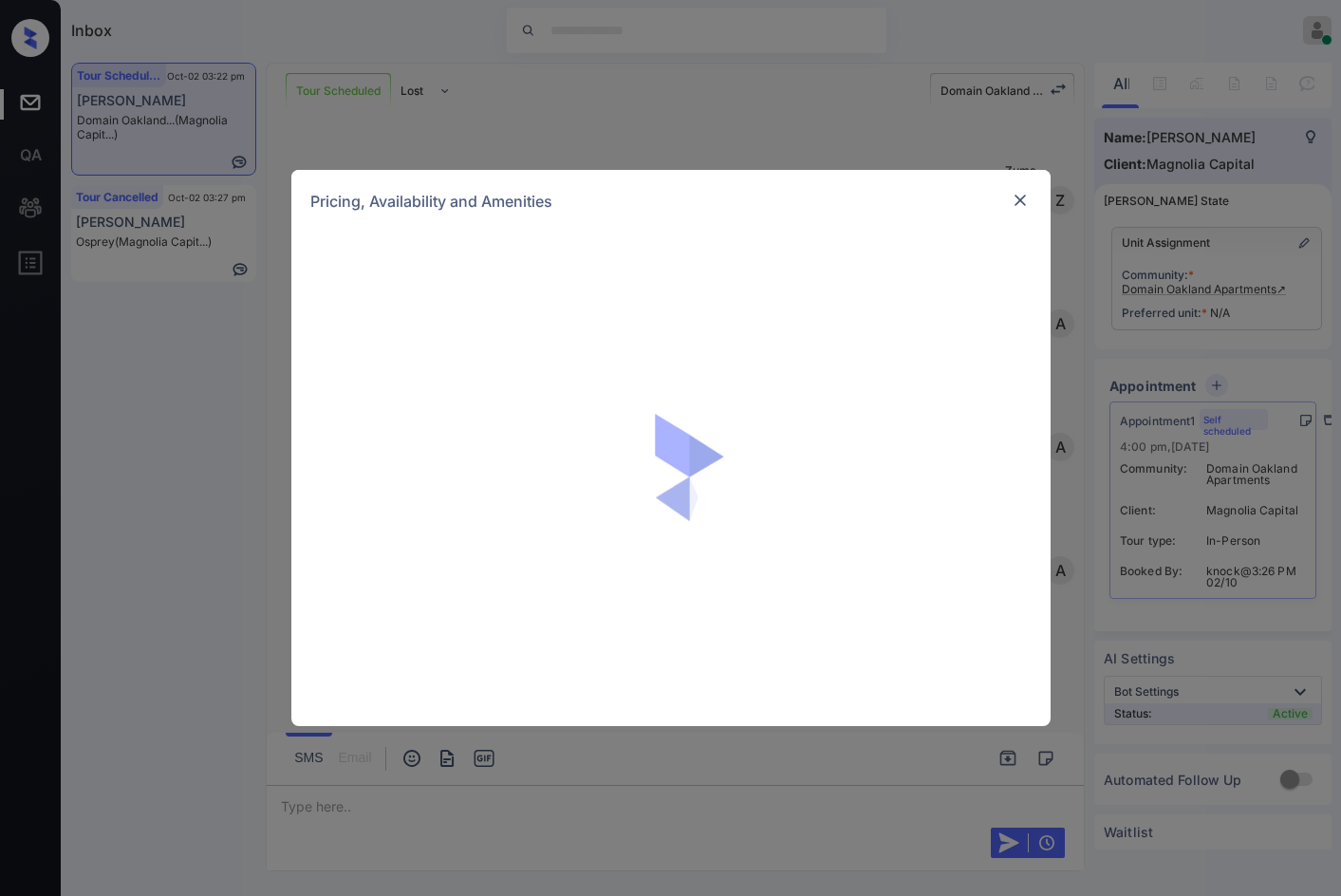
scroll to position [1812, 0]
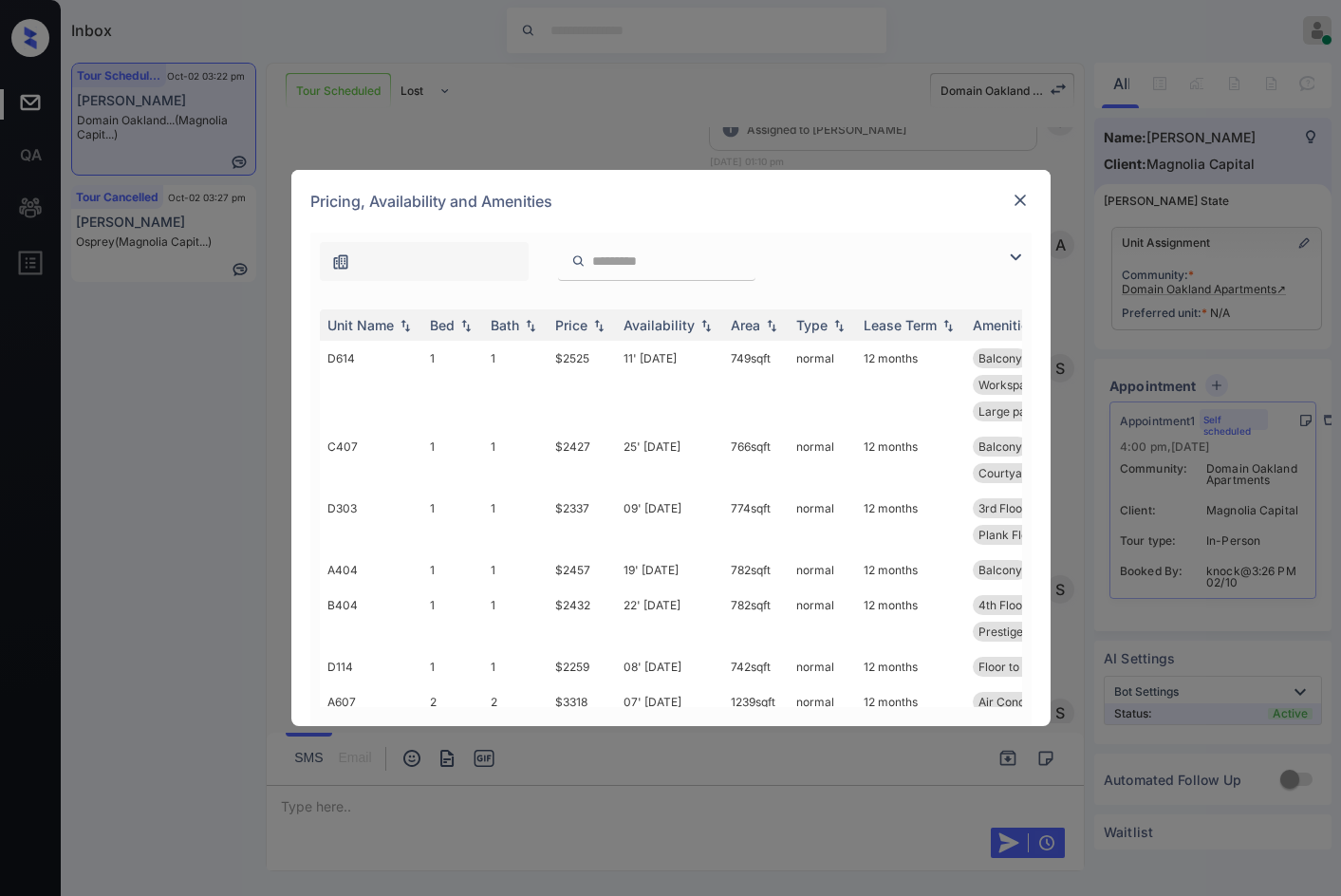
click at [1023, 266] on img at bounding box center [1015, 256] width 23 height 23
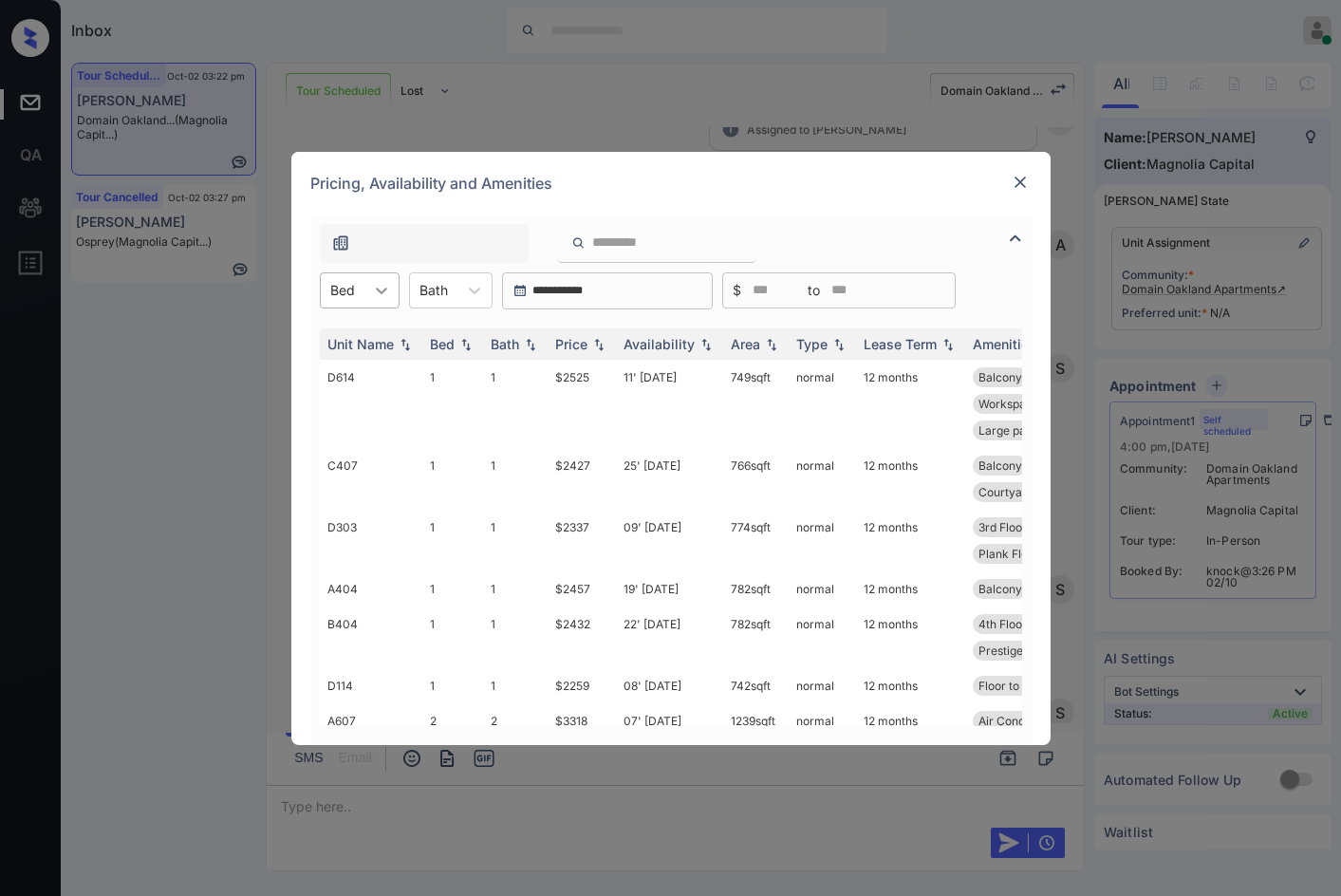
click at [368, 291] on div at bounding box center [381, 290] width 34 height 34
click at [363, 333] on div "1" at bounding box center [360, 337] width 80 height 34
click at [594, 342] on img at bounding box center [598, 344] width 19 height 14
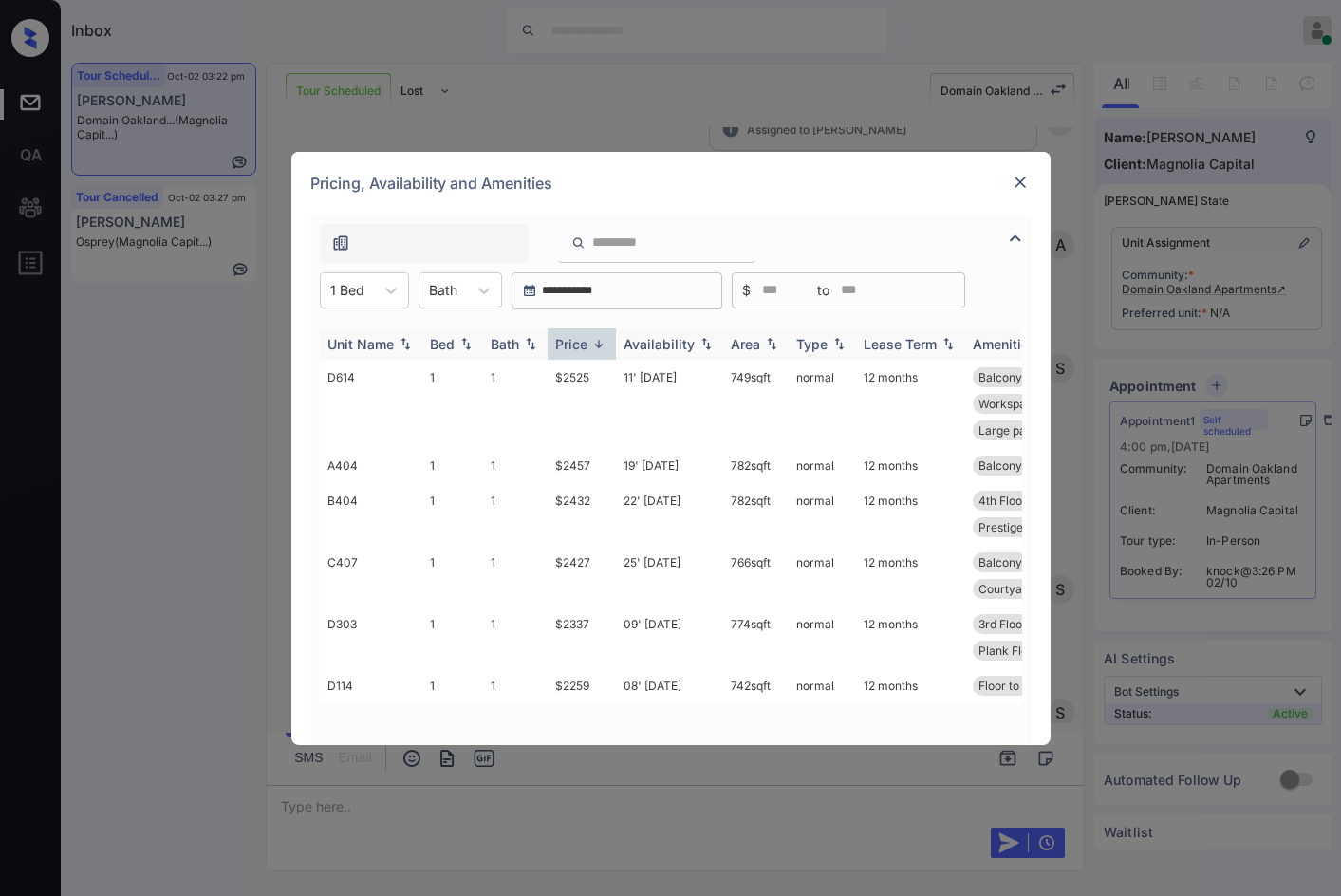
click at [594, 342] on img at bounding box center [598, 344] width 19 height 14
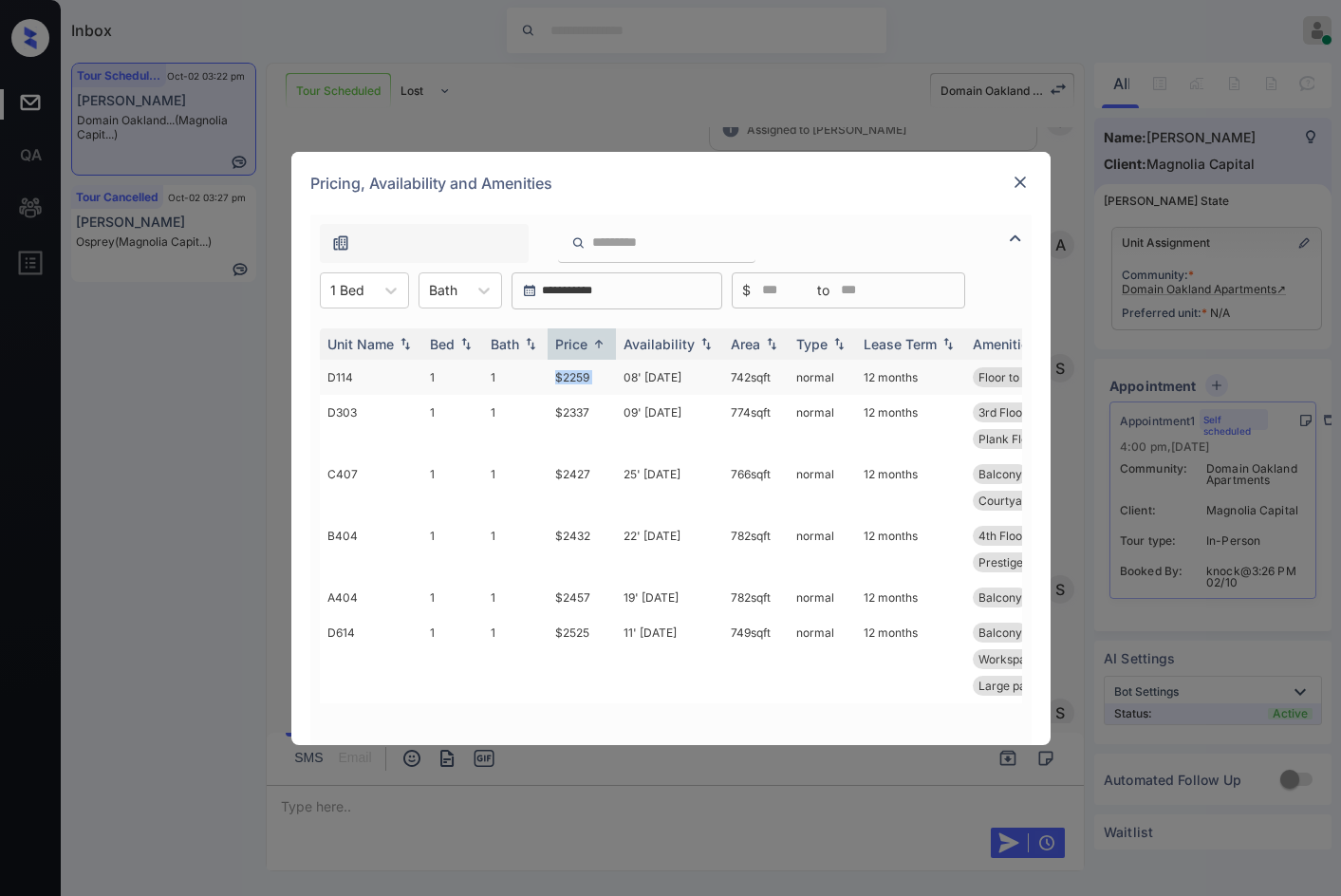
drag, startPoint x: 547, startPoint y: 374, endPoint x: 627, endPoint y: 379, distance: 80.2
click at [626, 378] on tr "D114 1 1 $2259 08' Oct 25 742 sqft normal 12 months Floor to Ceilin... Plank Fl…" at bounding box center [816, 377] width 992 height 35
copy td "$2259"
click at [636, 460] on td "25' Sep 25" at bounding box center [669, 487] width 107 height 62
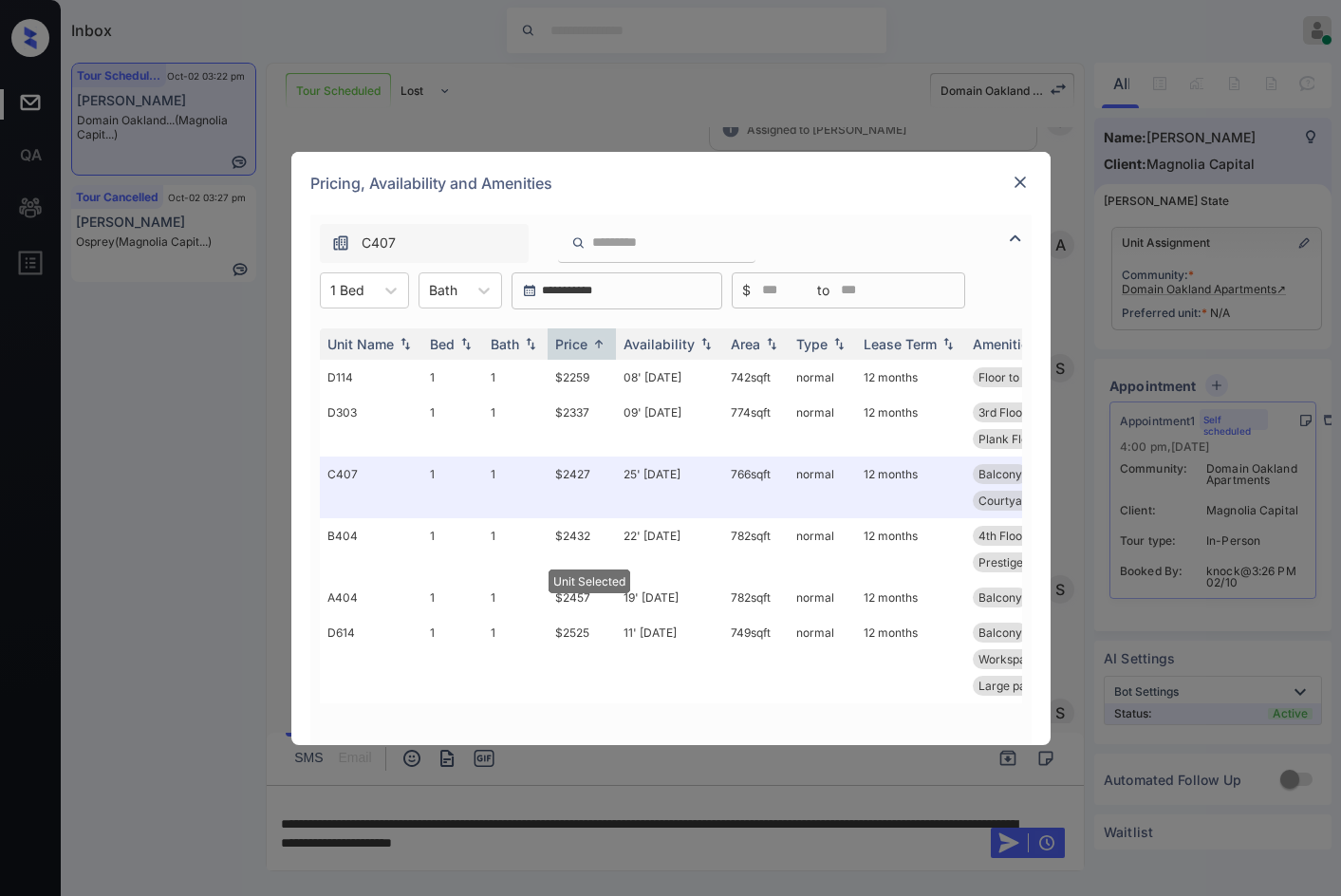
click at [1030, 187] on div at bounding box center [1020, 182] width 23 height 23
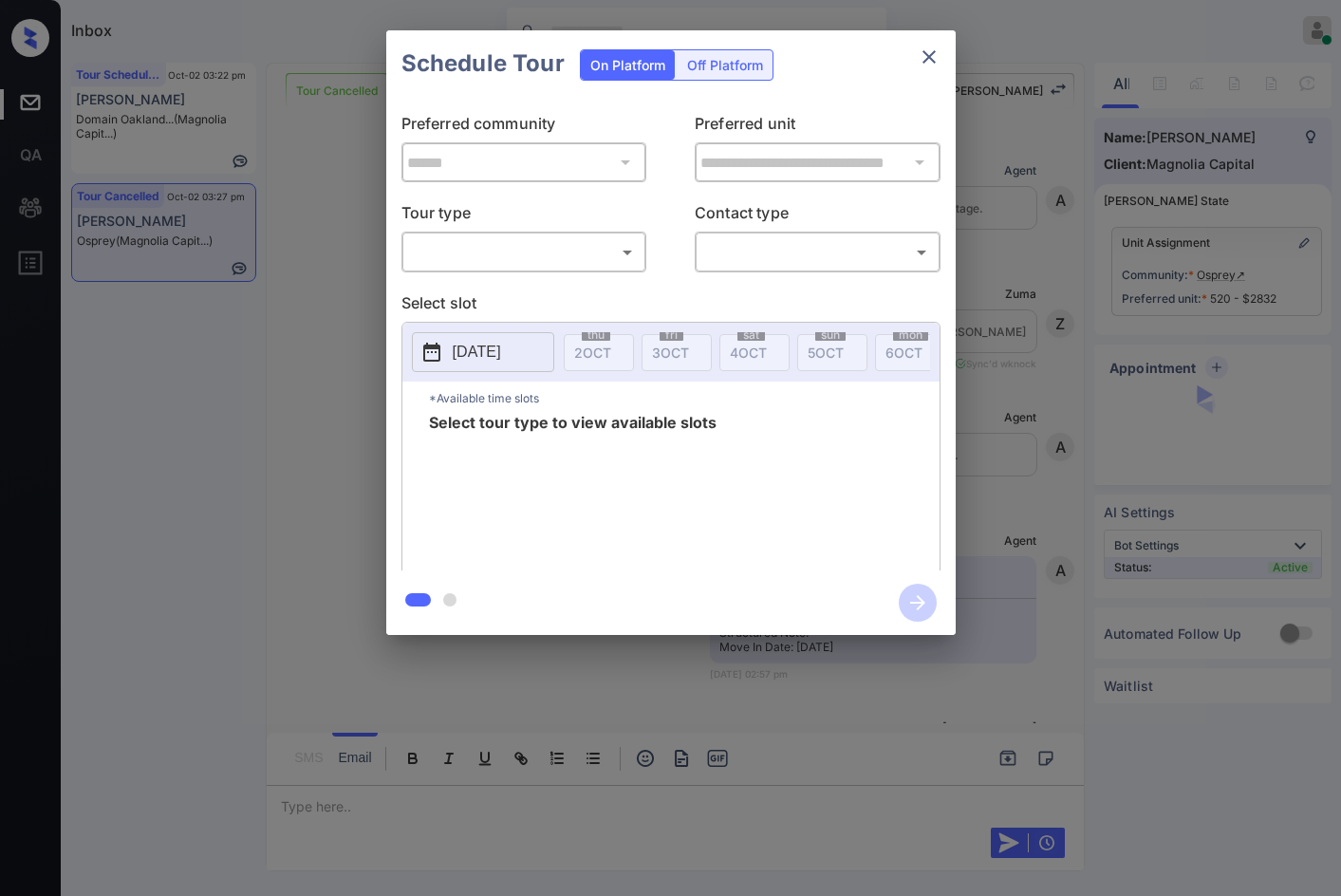
scroll to position [4039, 0]
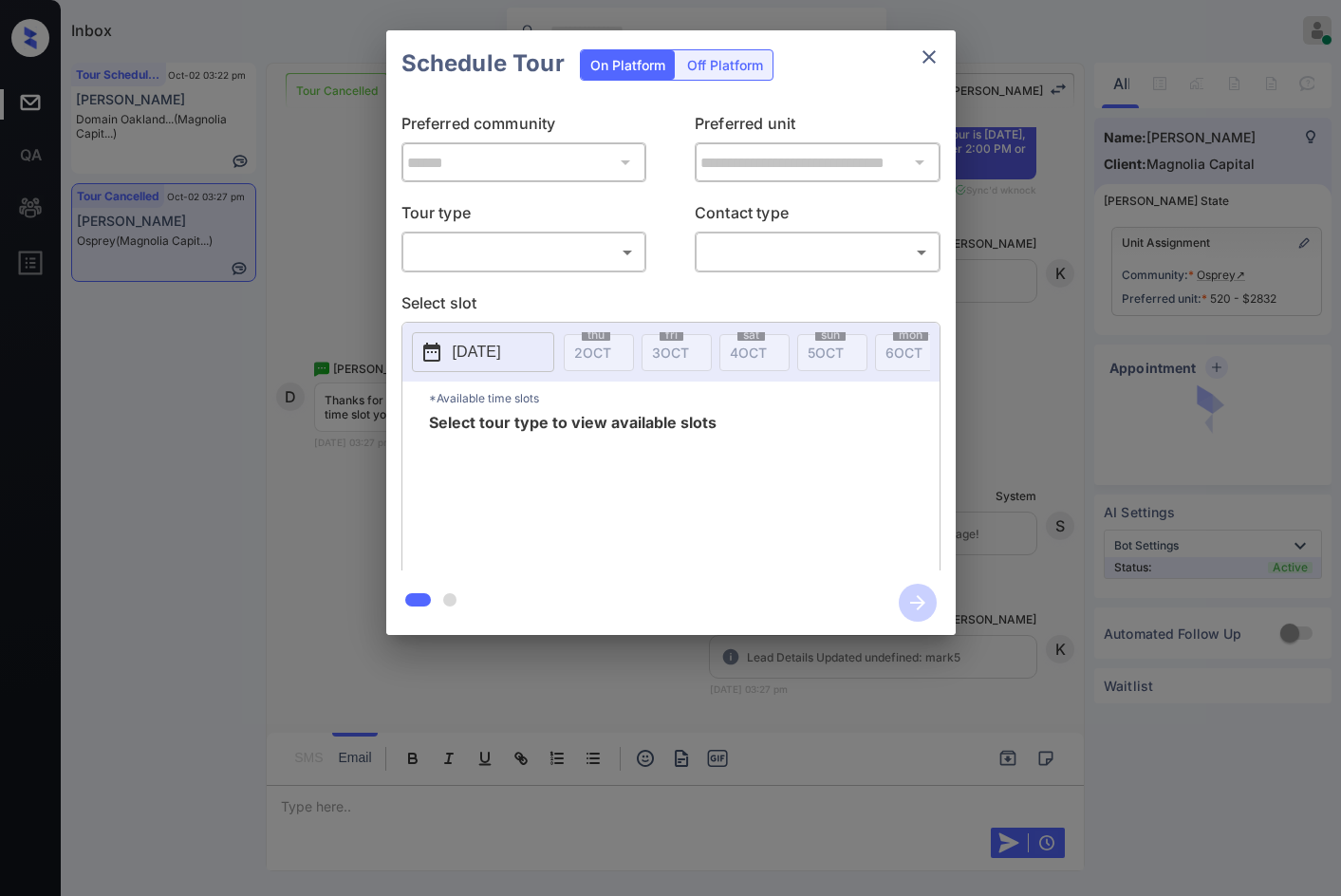
click at [544, 261] on body "Inbox Jezcil Usanastre Online Set yourself offline Set yourself on break Profil…" at bounding box center [670, 448] width 1341 height 896
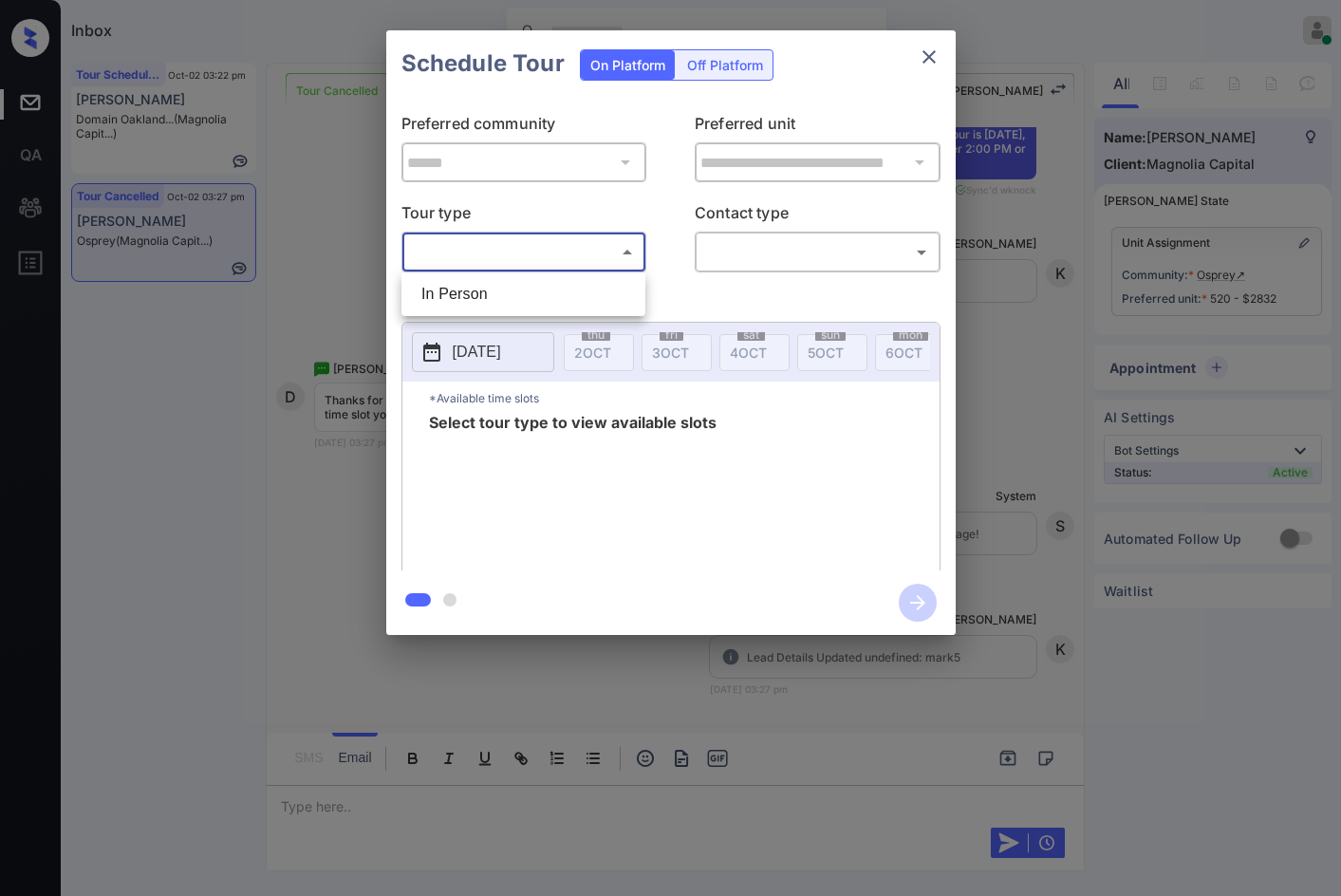
click at [542, 287] on li "In Person" at bounding box center [524, 294] width 235 height 34
type input "********"
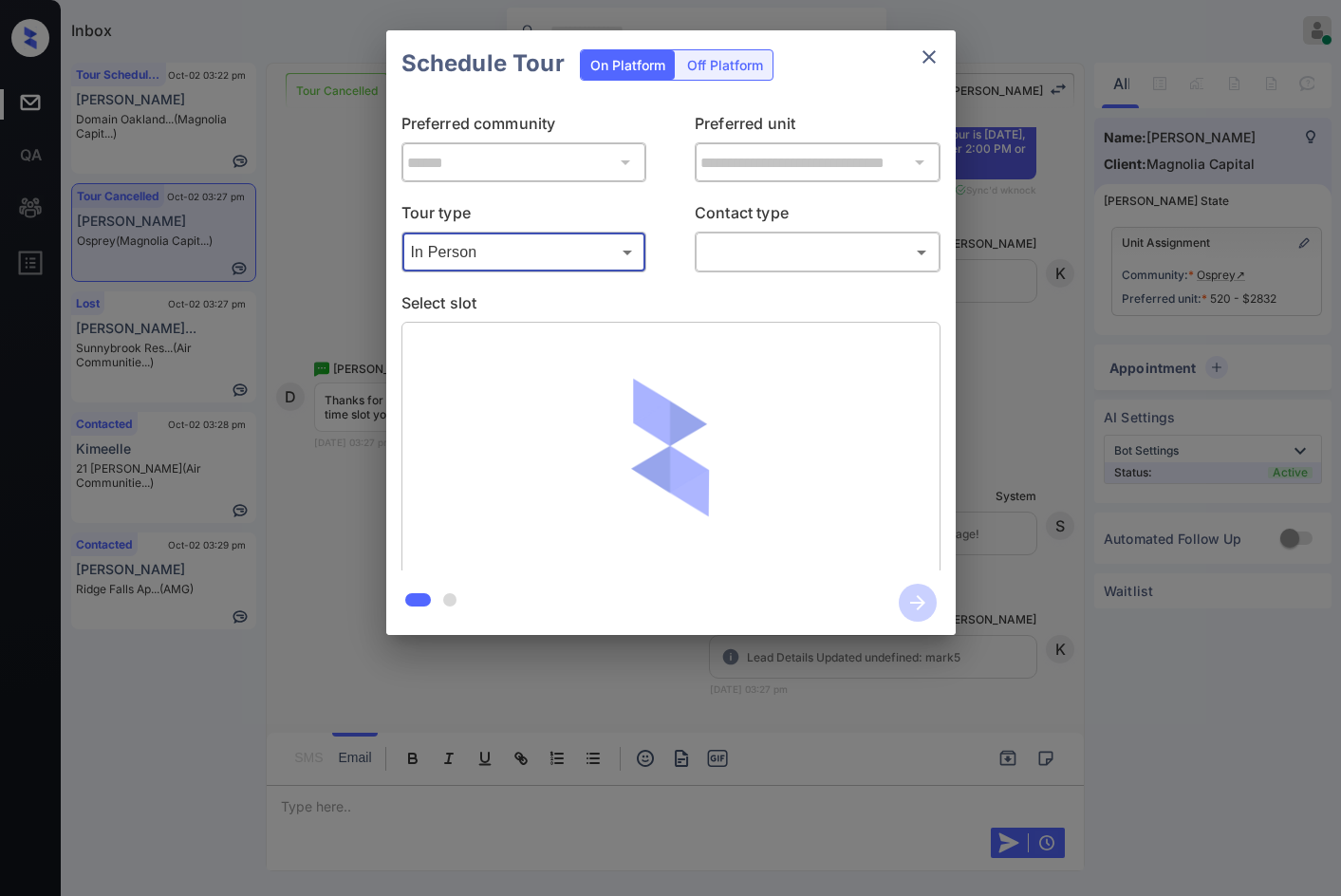
click at [768, 261] on body "Inbox Jezcil Usanastre Online Set yourself offline Set yourself on break Profil…" at bounding box center [670, 448] width 1341 height 896
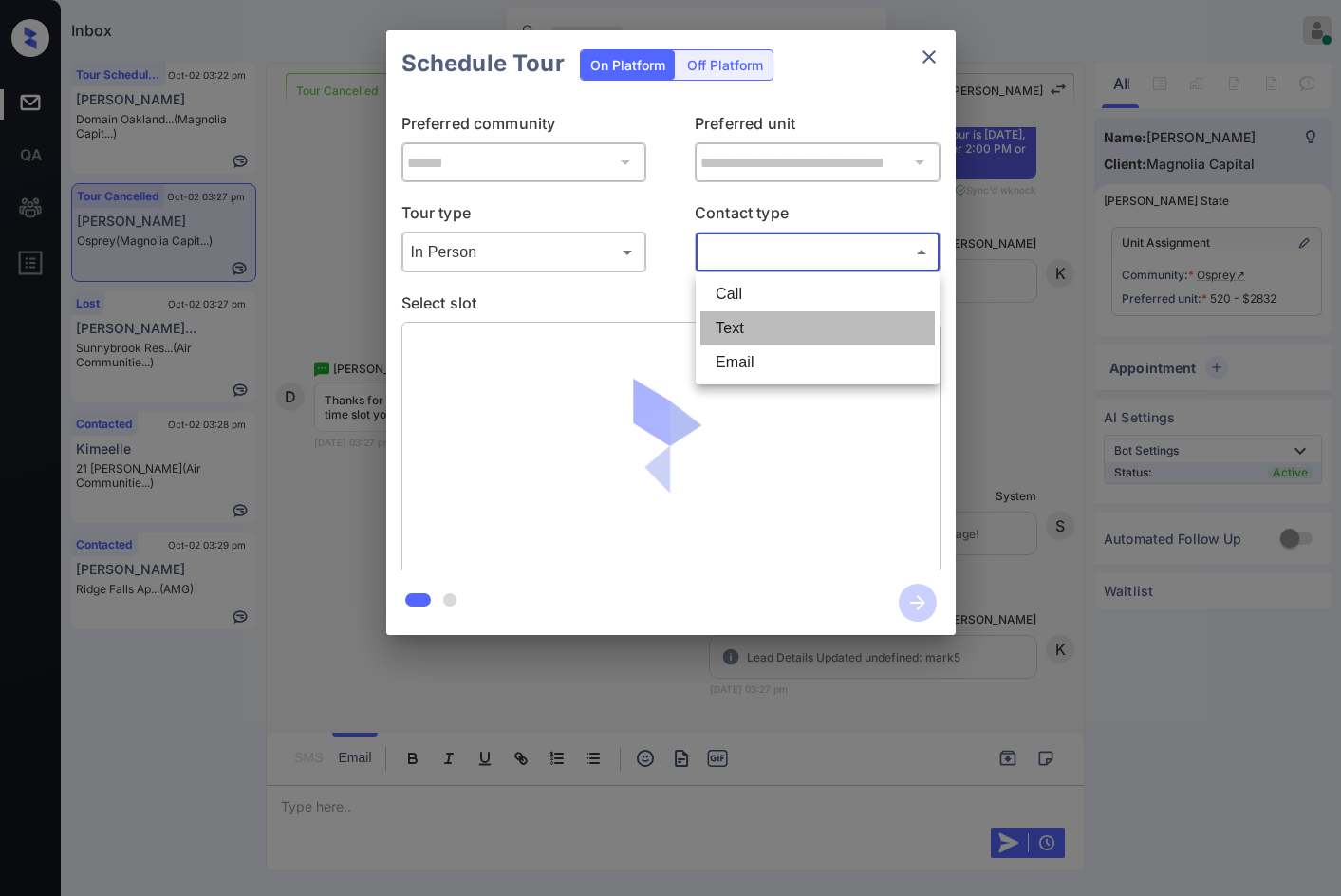
click at [773, 323] on li "Text" at bounding box center [817, 328] width 235 height 34
type input "****"
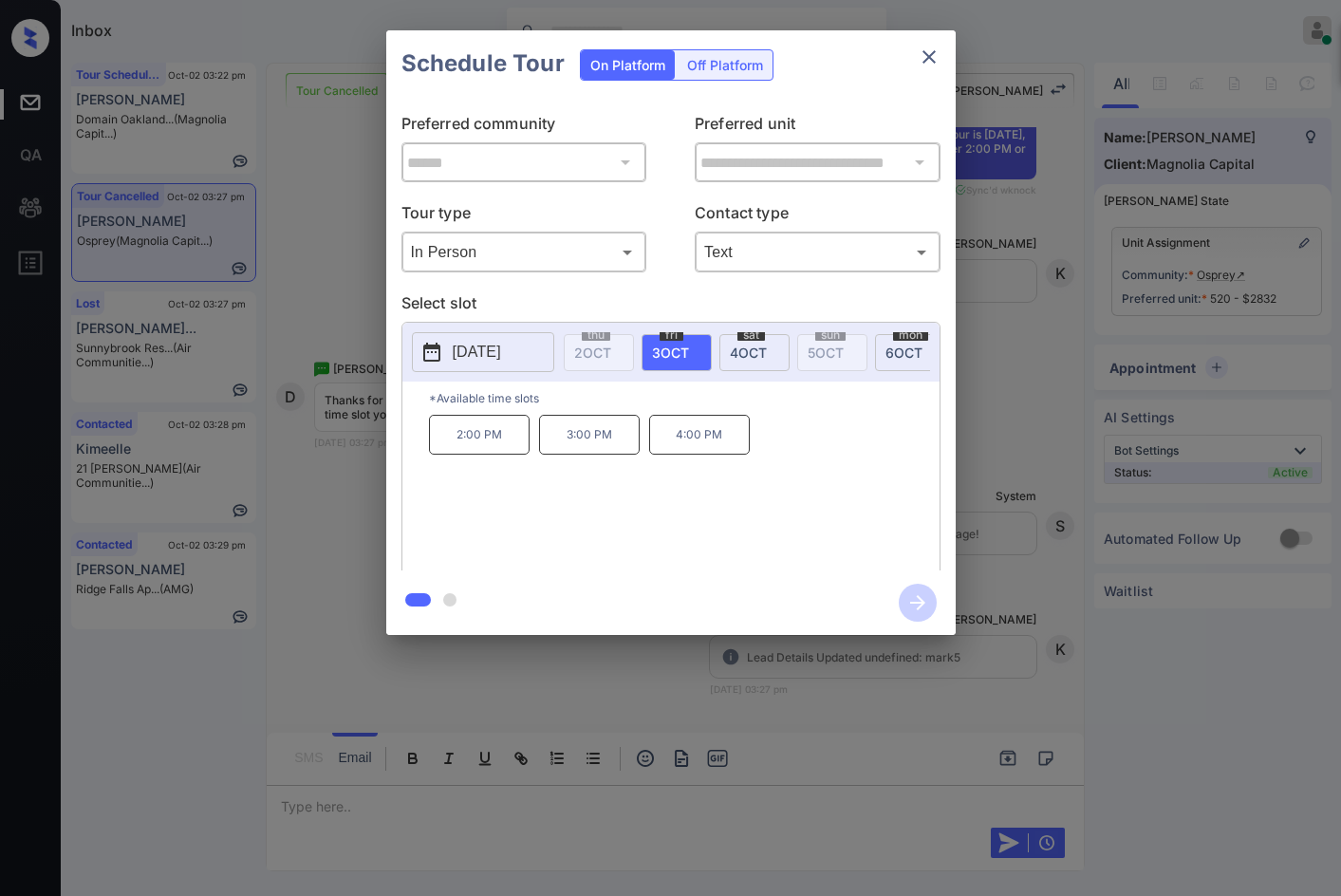
click at [741, 347] on span "4 OCT" at bounding box center [749, 353] width 37 height 16
click at [663, 354] on span "3 OCT" at bounding box center [671, 353] width 37 height 16
click at [905, 345] on span "6 OCT" at bounding box center [904, 353] width 37 height 16
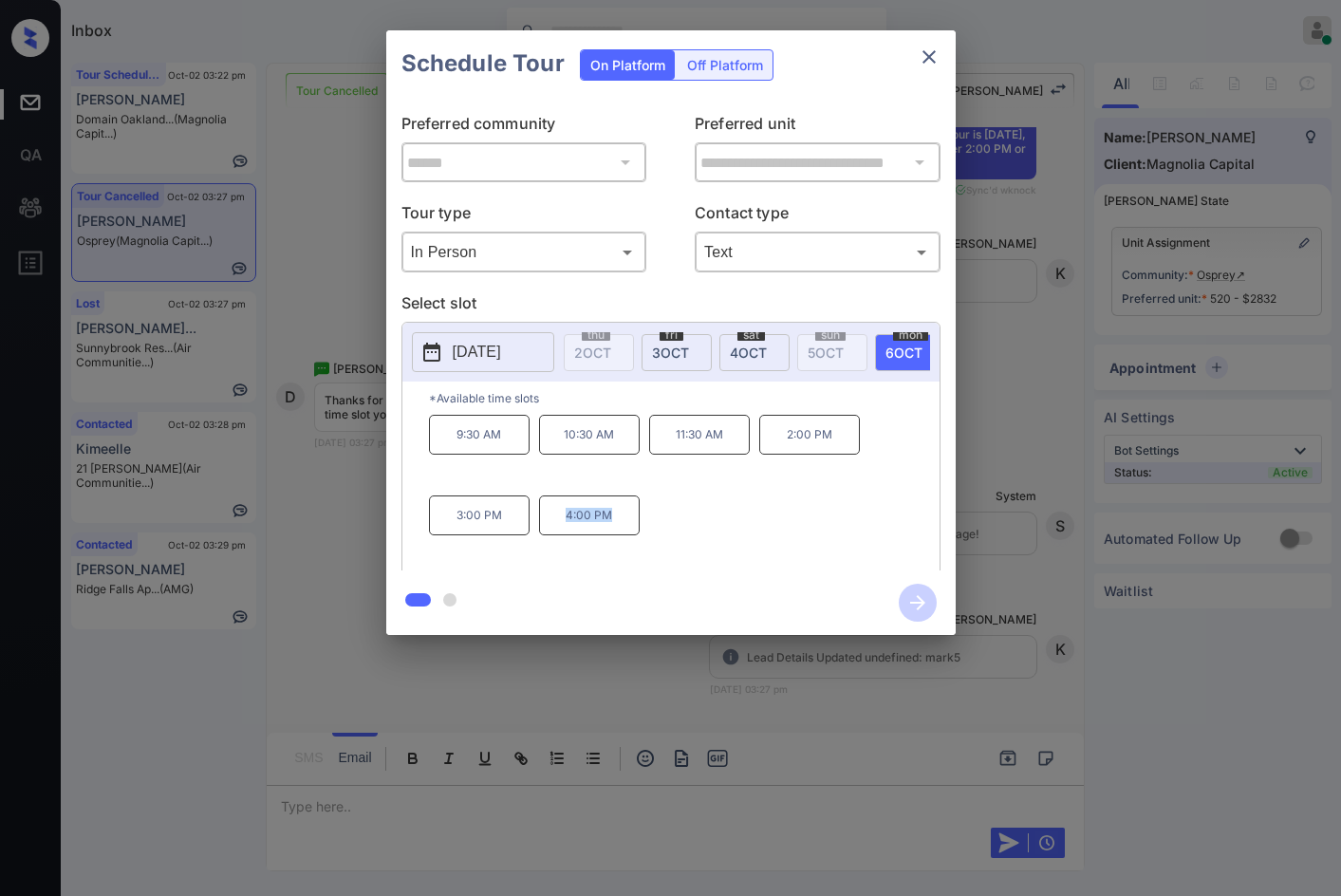
drag, startPoint x: 564, startPoint y: 531, endPoint x: 619, endPoint y: 531, distance: 55.0
click at [619, 531] on p "4:00 PM" at bounding box center [589, 515] width 100 height 40
copy p "4:00 PM"
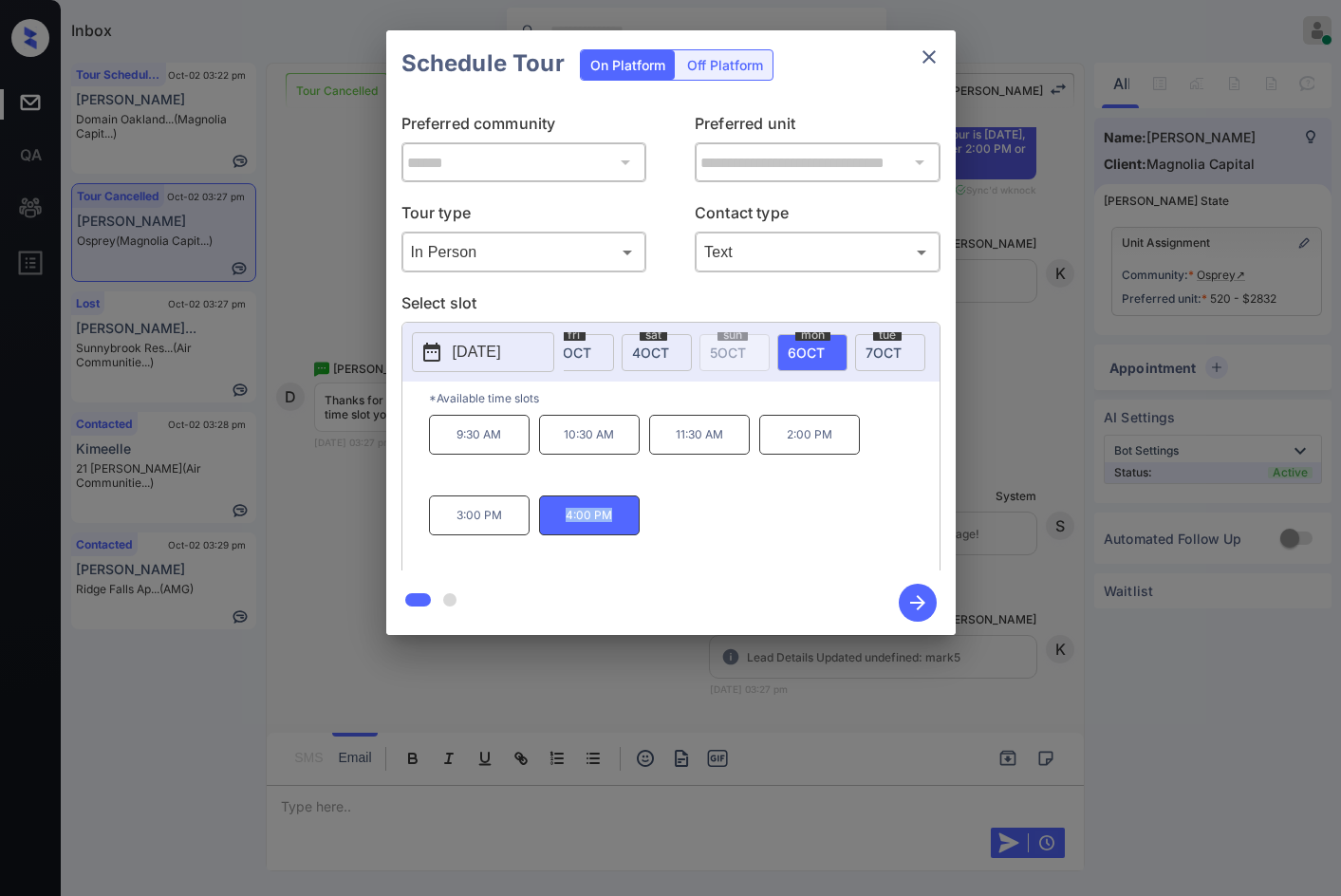
scroll to position [0, 140]
click at [860, 342] on div "tue 7 OCT" at bounding box center [848, 353] width 70 height 37
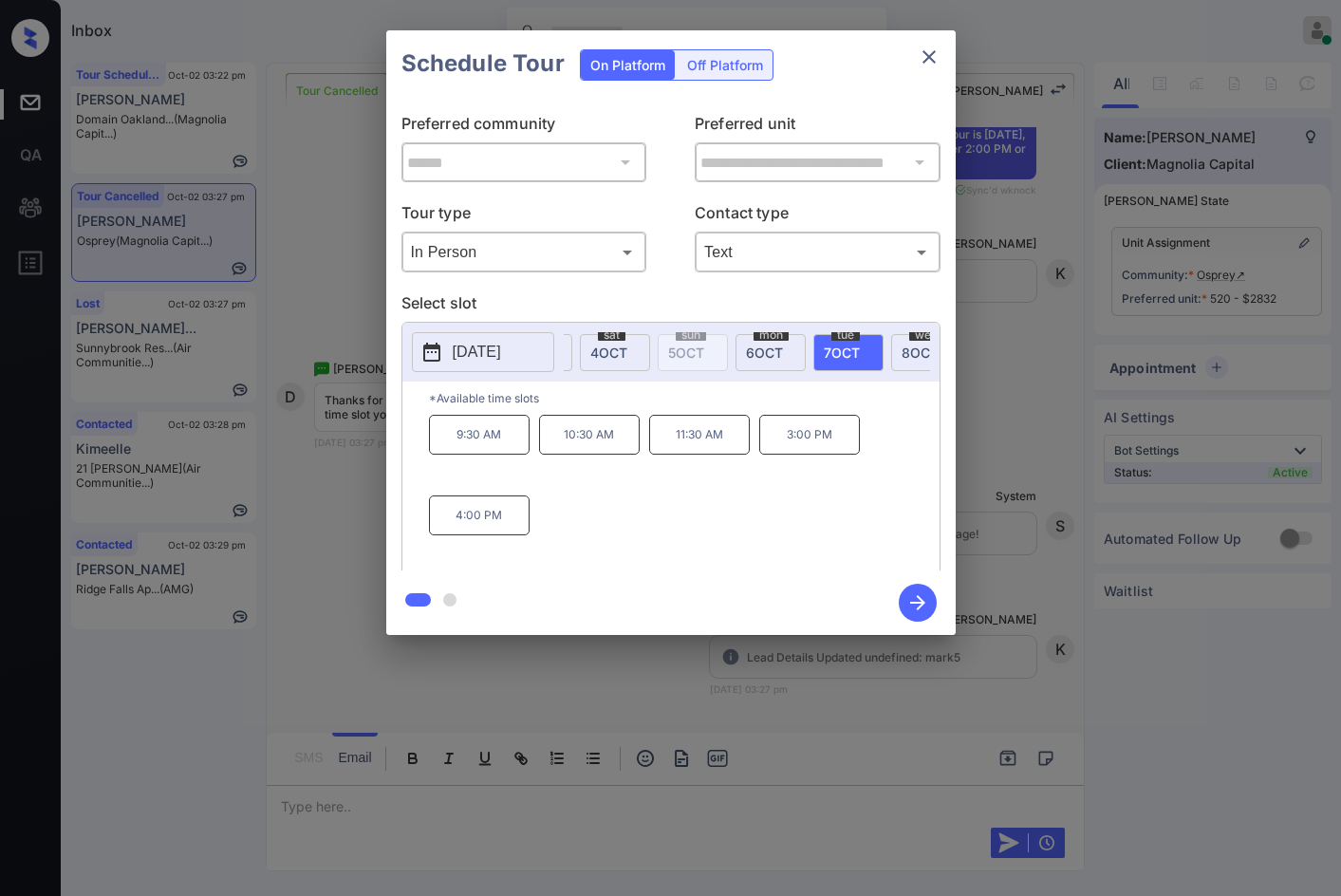
click at [904, 345] on span "8 OCT" at bounding box center [921, 353] width 37 height 16
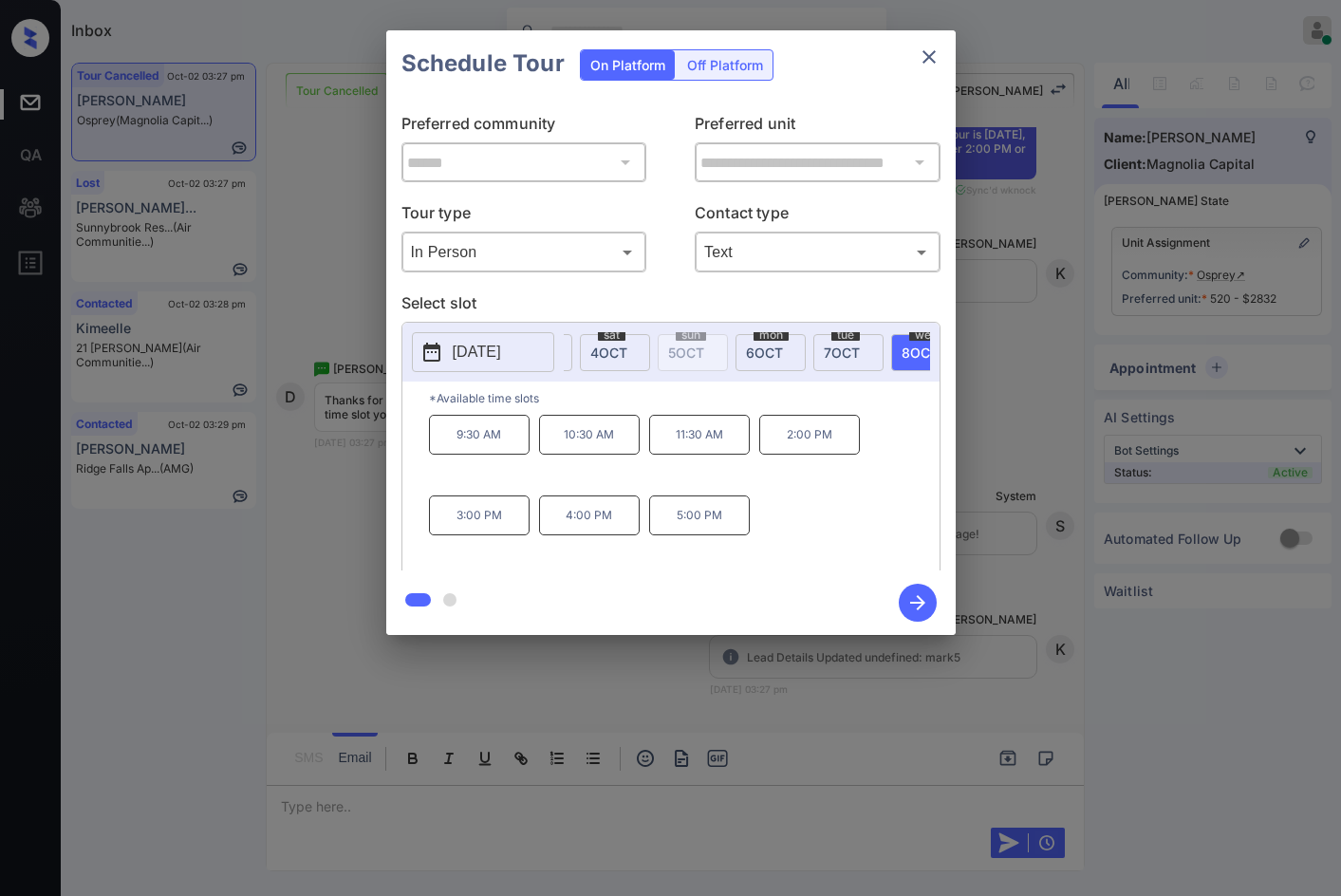
click at [292, 293] on div "**********" at bounding box center [670, 332] width 1341 height 665
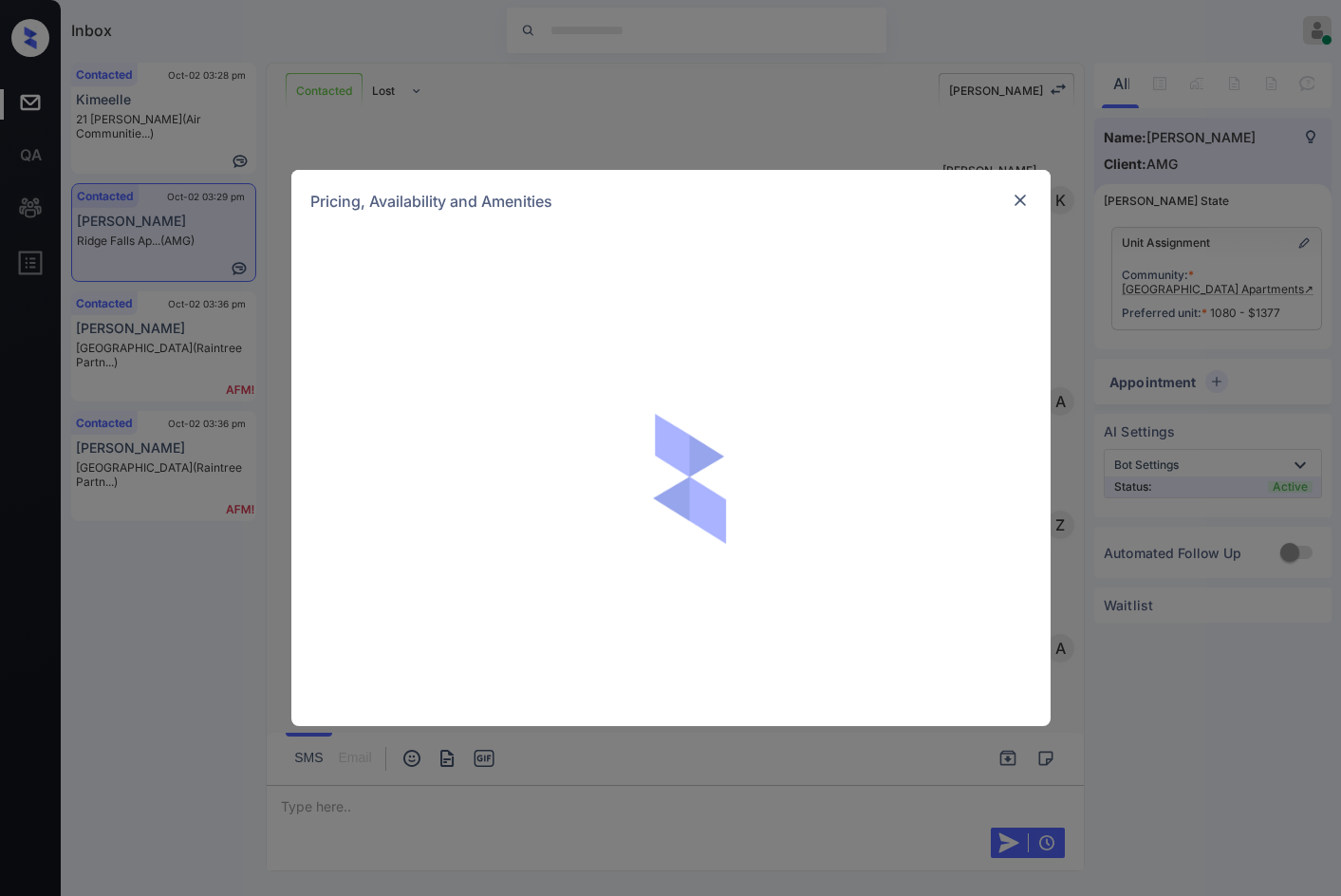
scroll to position [3301, 0]
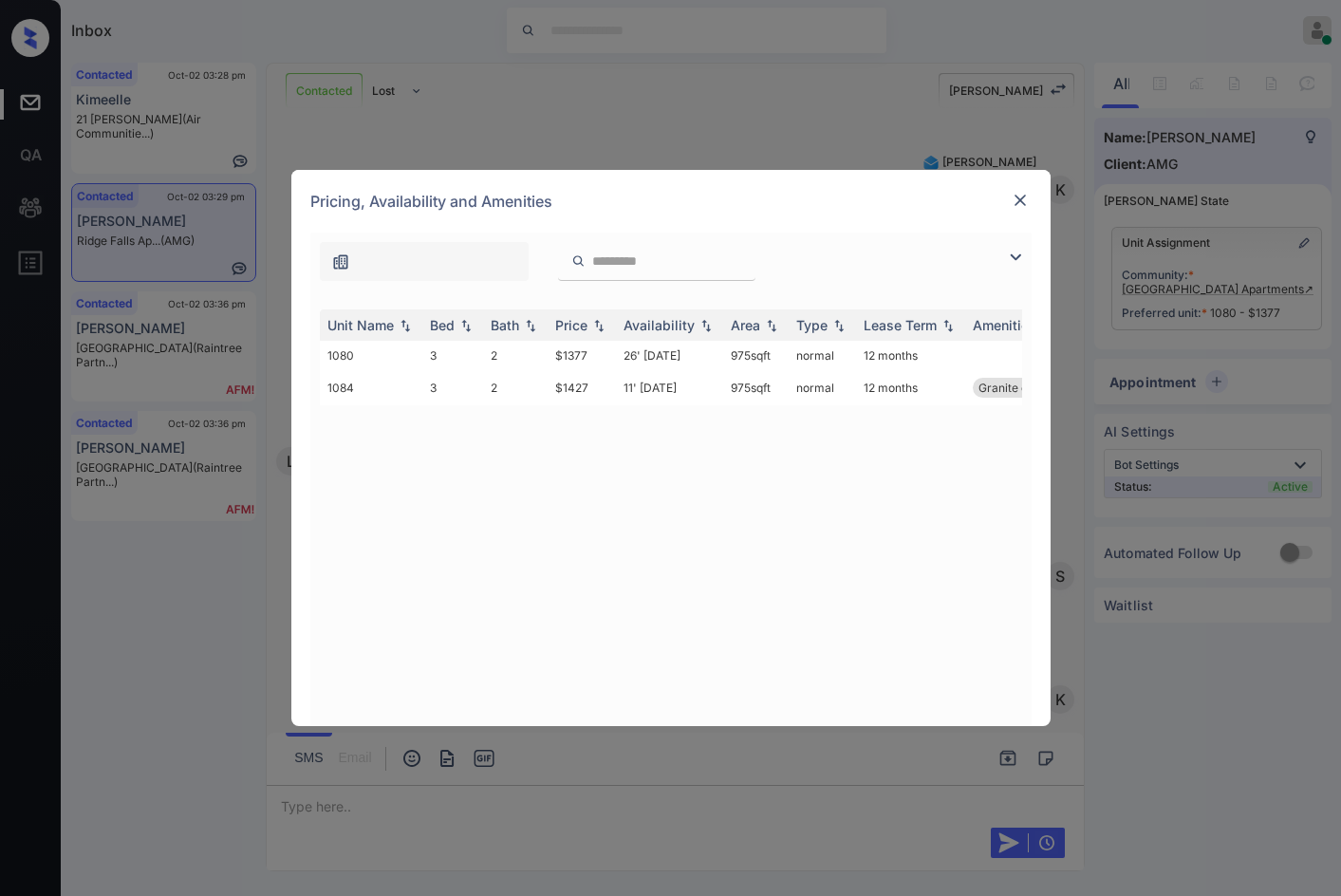
click at [1013, 258] on img at bounding box center [1015, 256] width 23 height 23
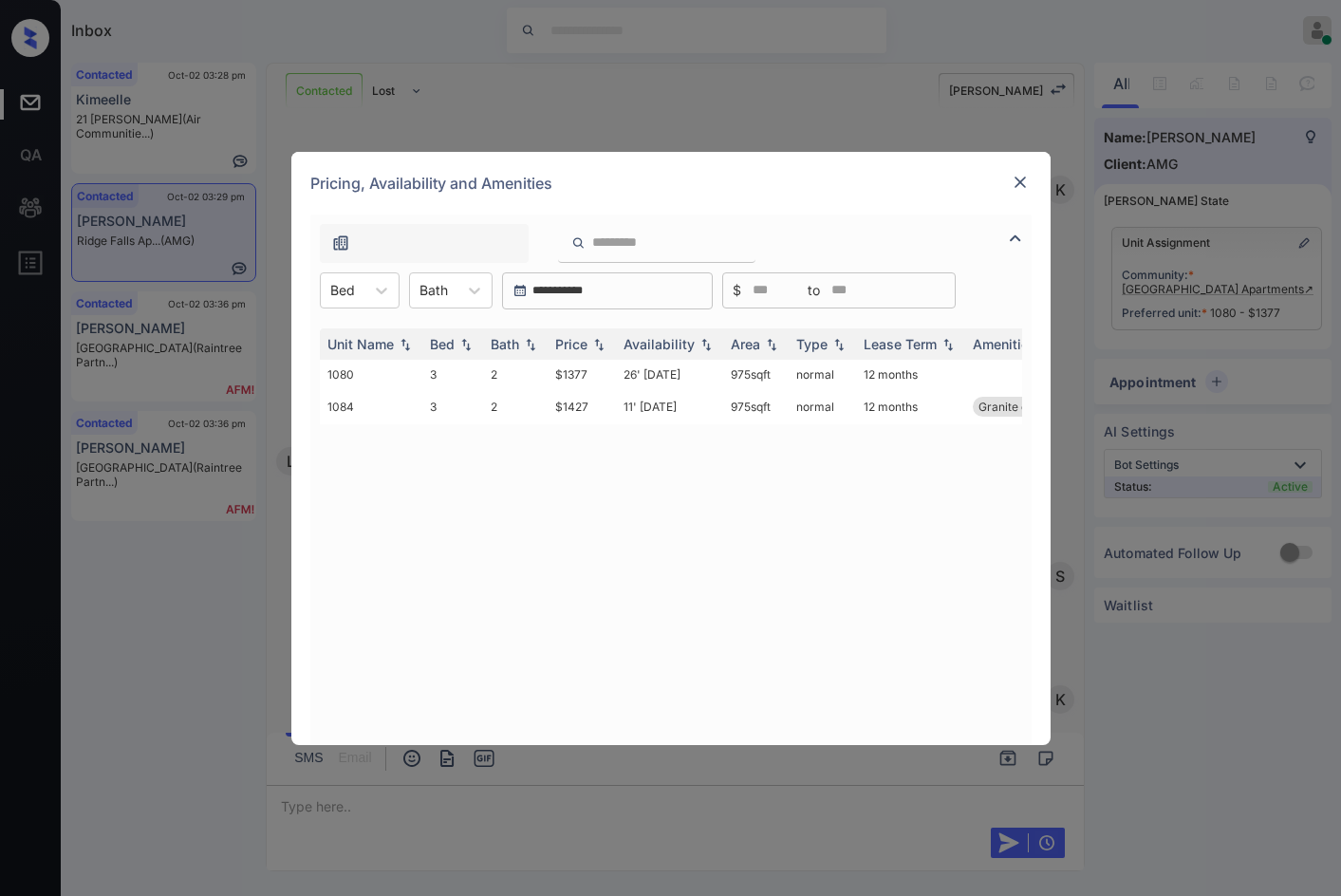
click at [1016, 184] on img at bounding box center [1020, 182] width 19 height 19
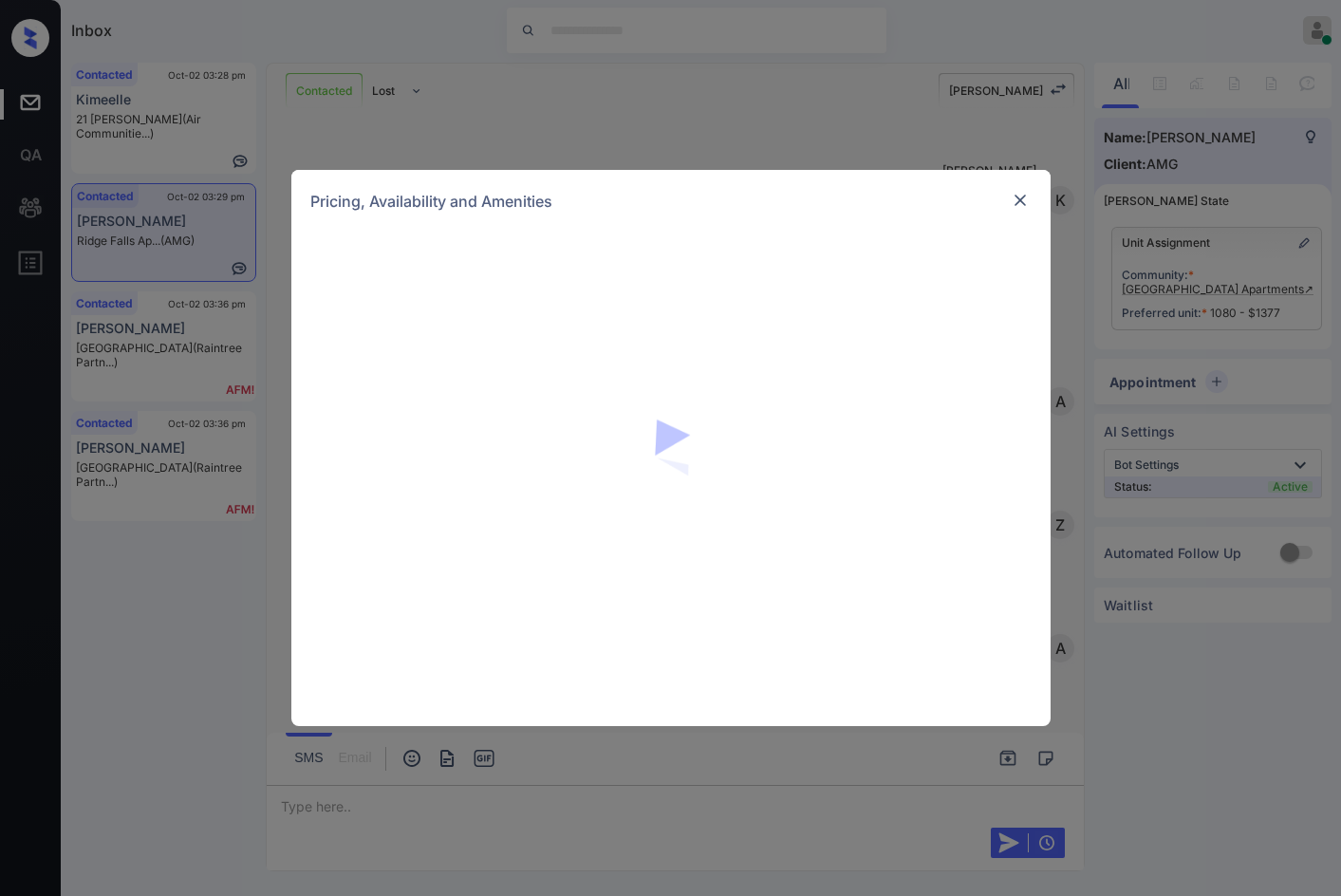
scroll to position [3777, 0]
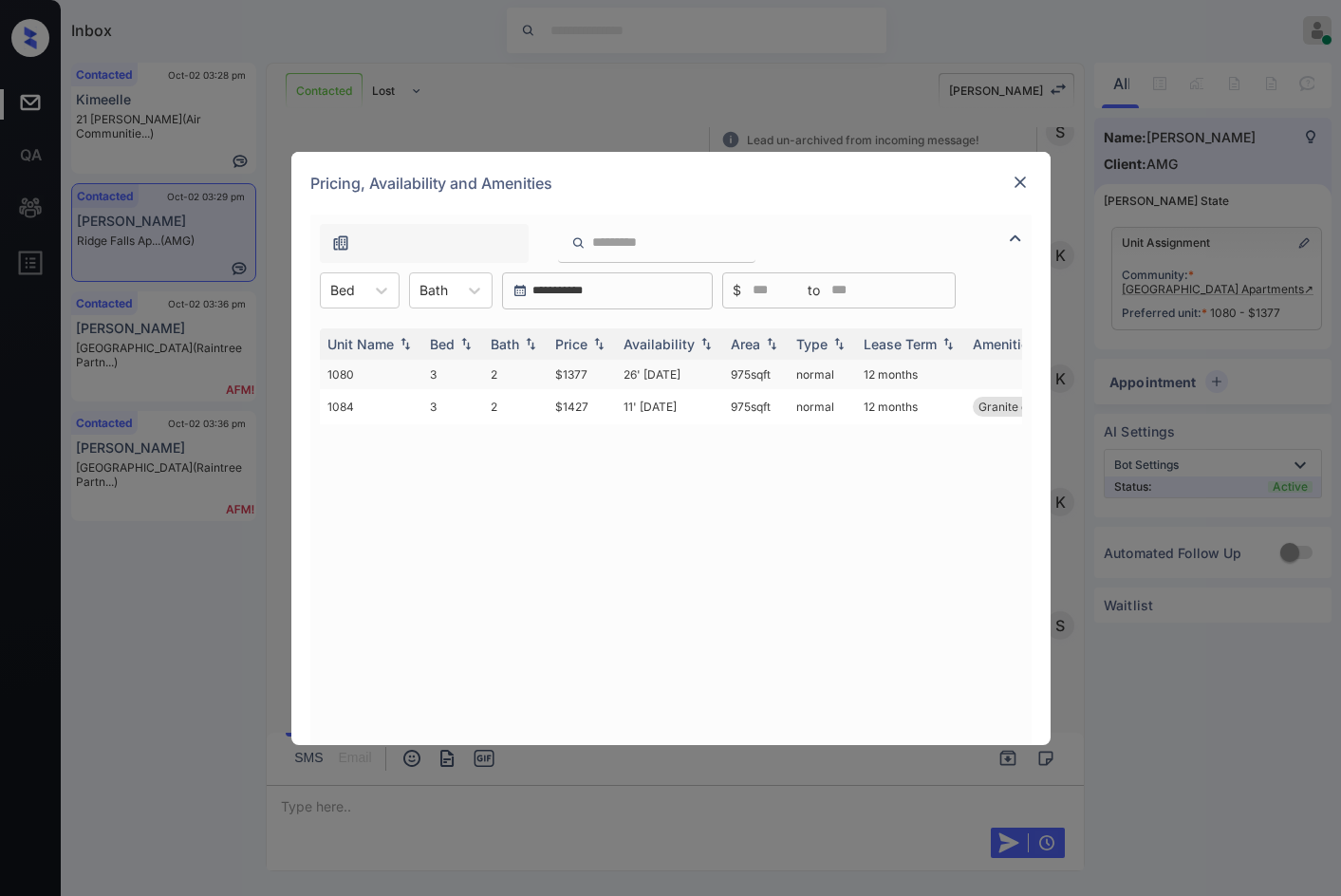
drag, startPoint x: 715, startPoint y: 374, endPoint x: 776, endPoint y: 374, distance: 61.0
click at [776, 374] on tr "1080 3 2 $1377 26' [DATE] 975 sqft normal 12 months" at bounding box center [816, 374] width 992 height 29
copy tr "975 sqft"
click at [1012, 183] on img at bounding box center [1020, 182] width 19 height 19
